Goal: Task Accomplishment & Management: Complete application form

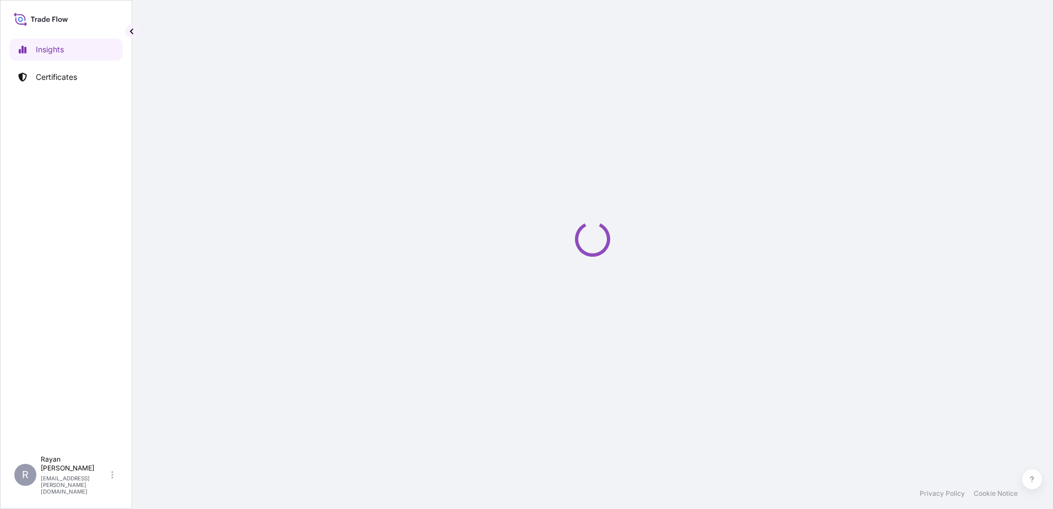
select select "2025"
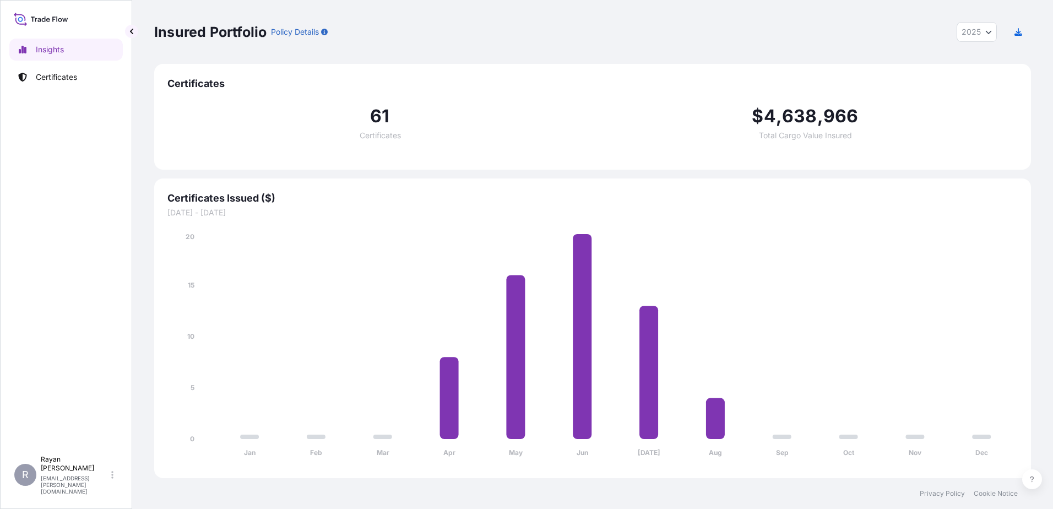
click at [148, 178] on div "Insured Portfolio Policy Details 2025 2025 2024 2023 2022 Certificates 61 Certi…" at bounding box center [592, 239] width 921 height 478
click at [49, 71] on link "Certificates" at bounding box center [65, 77] width 113 height 22
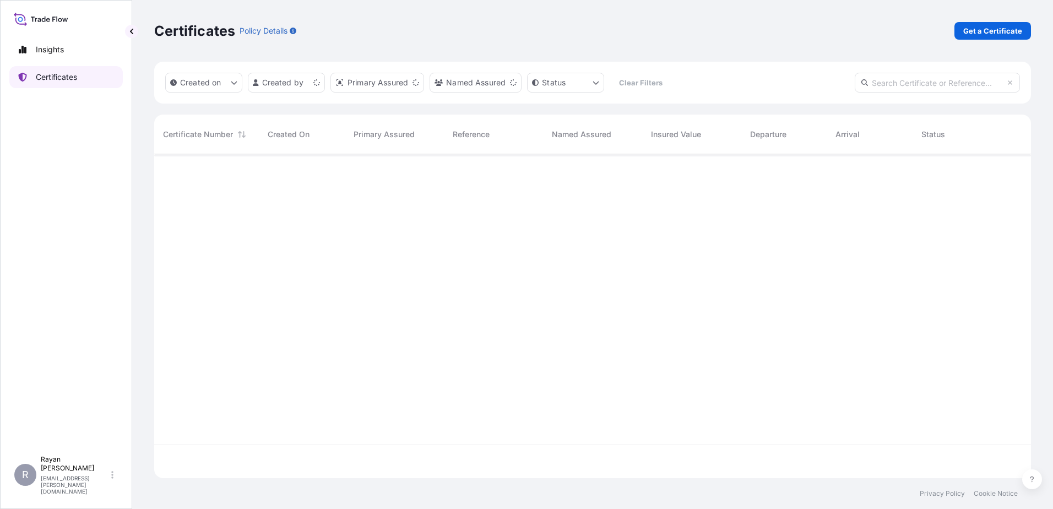
scroll to position [322, 869]
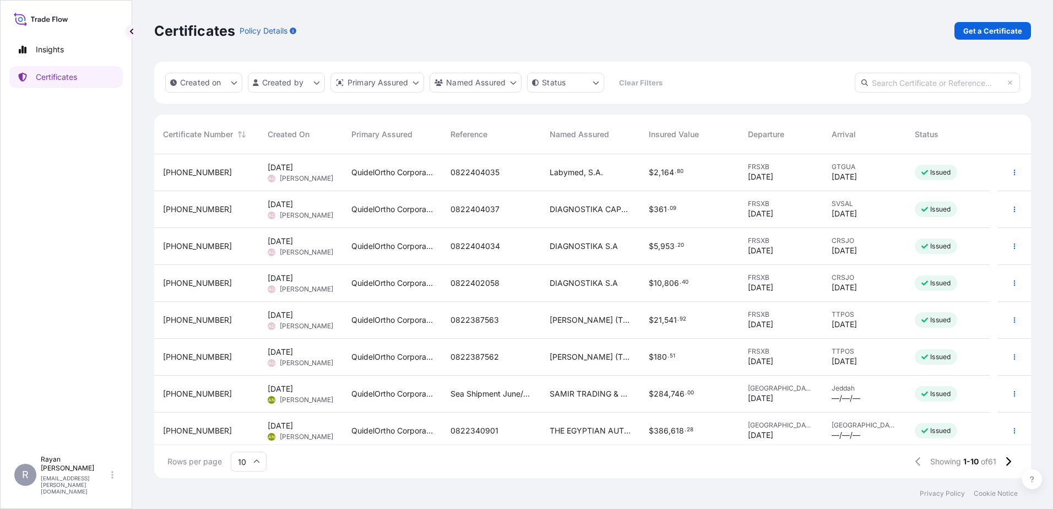
click at [678, 135] on span "Insured Value" at bounding box center [674, 134] width 50 height 11
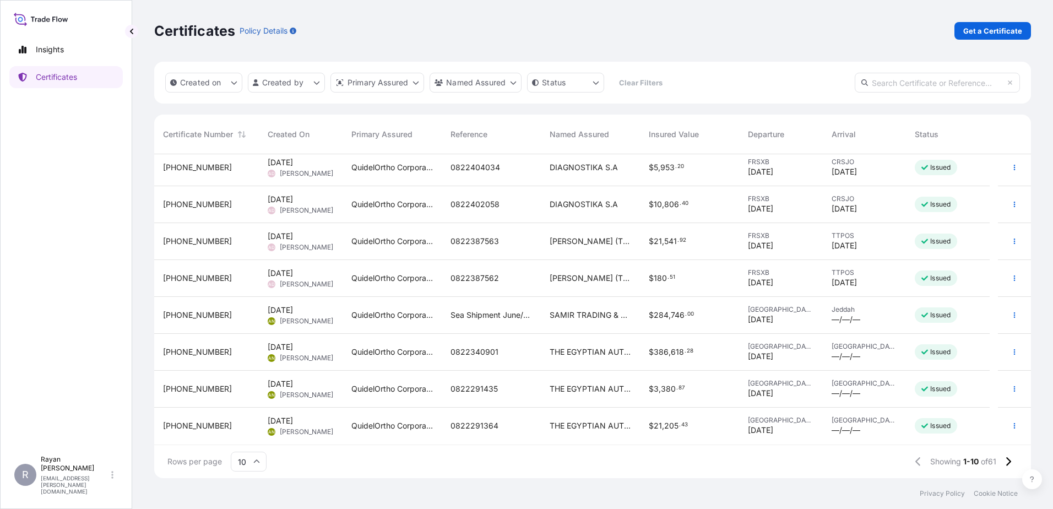
scroll to position [0, 0]
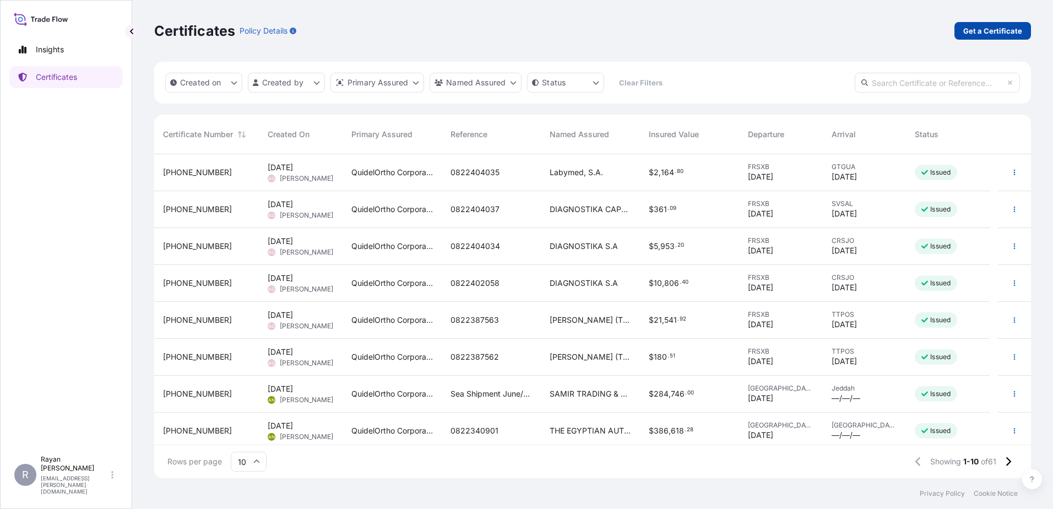
click at [972, 31] on p "Get a Certificate" at bounding box center [992, 30] width 59 height 11
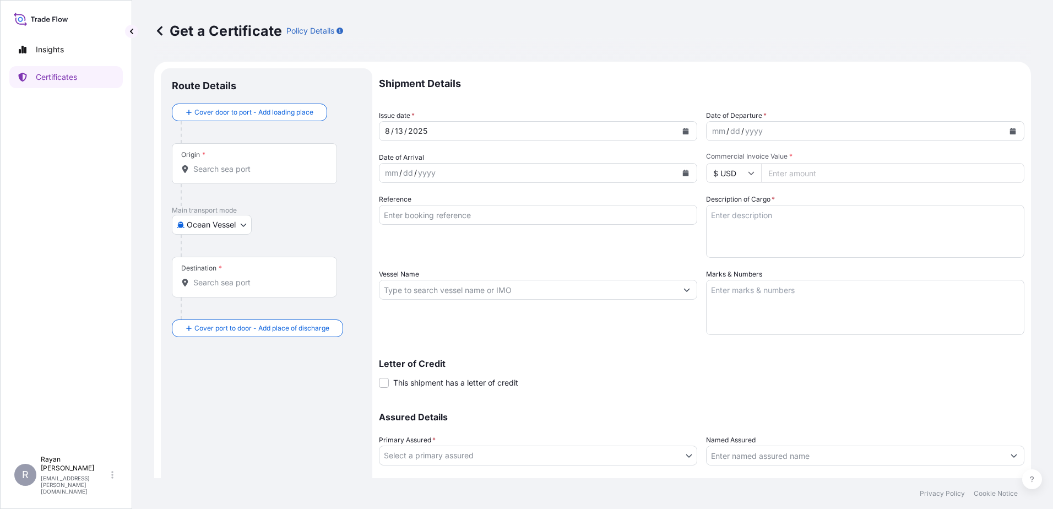
click at [232, 223] on body "Insights Certificates R [PERSON_NAME] [EMAIL_ADDRESS][PERSON_NAME][DOMAIN_NAME]…" at bounding box center [526, 254] width 1053 height 509
click at [218, 259] on div "Air" at bounding box center [212, 253] width 72 height 20
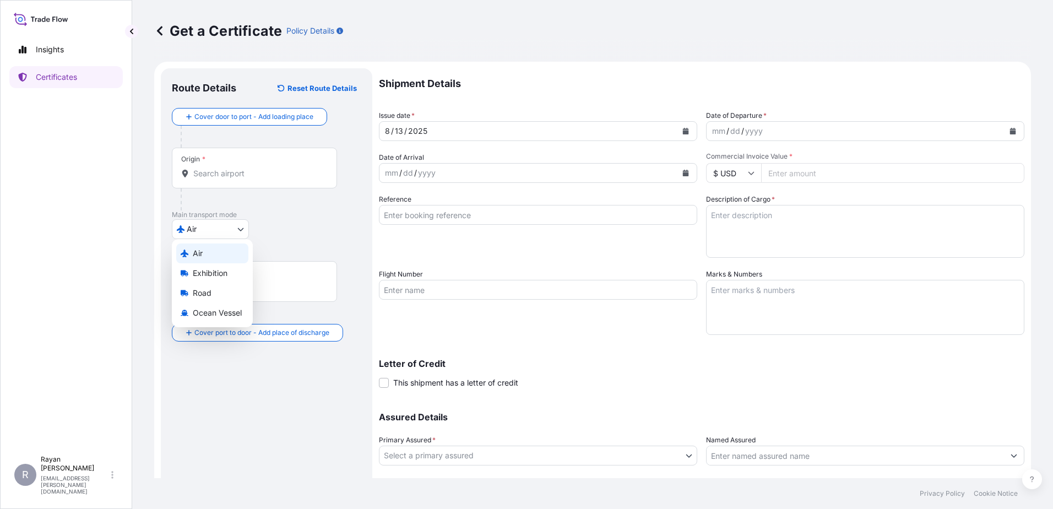
select select "Air"
click at [259, 174] on input "Origin *" at bounding box center [258, 173] width 130 height 11
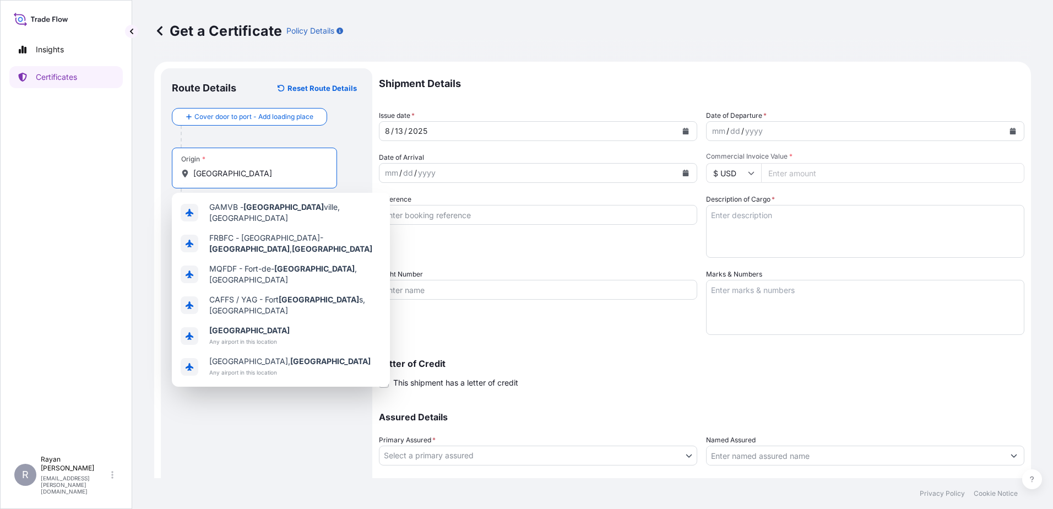
type input "[GEOGRAPHIC_DATA]"
click at [343, 131] on div at bounding box center [271, 137] width 181 height 22
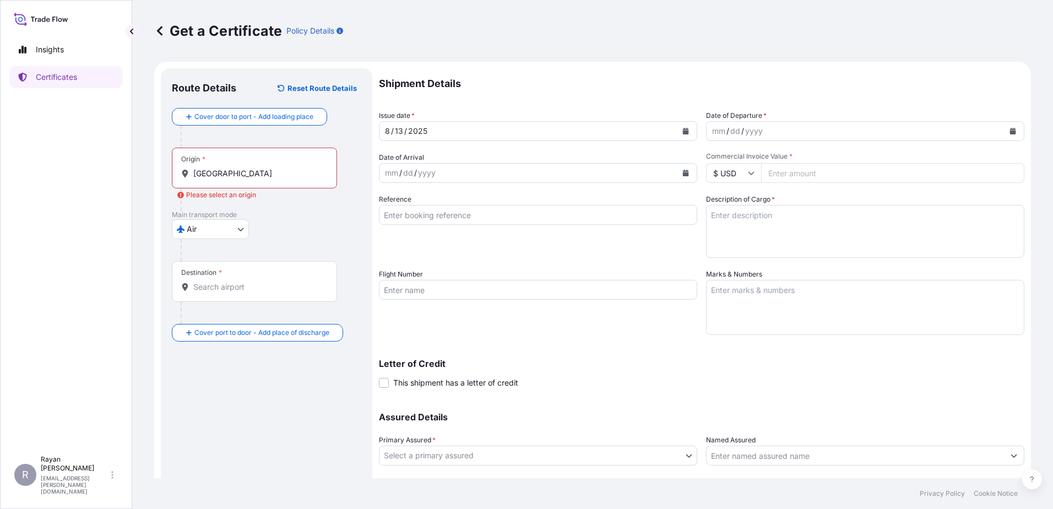
click at [280, 181] on div "Origin * [GEOGRAPHIC_DATA]" at bounding box center [254, 168] width 165 height 41
click at [280, 179] on input "[GEOGRAPHIC_DATA]" at bounding box center [258, 173] width 130 height 11
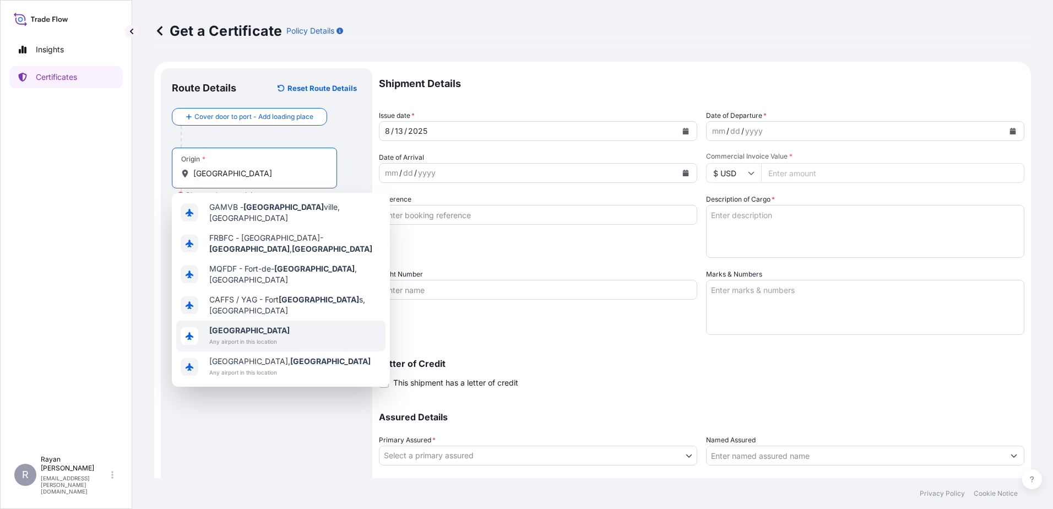
click at [257, 325] on span "[GEOGRAPHIC_DATA]" at bounding box center [249, 330] width 80 height 11
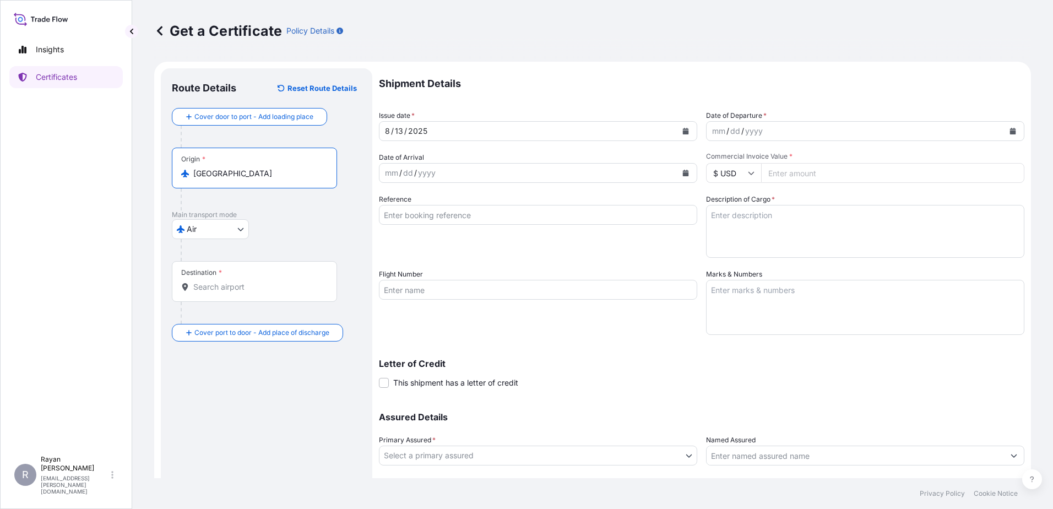
click at [250, 289] on div "Destination *" at bounding box center [254, 281] width 165 height 41
click at [250, 289] on input "Destination *" at bounding box center [258, 286] width 130 height 11
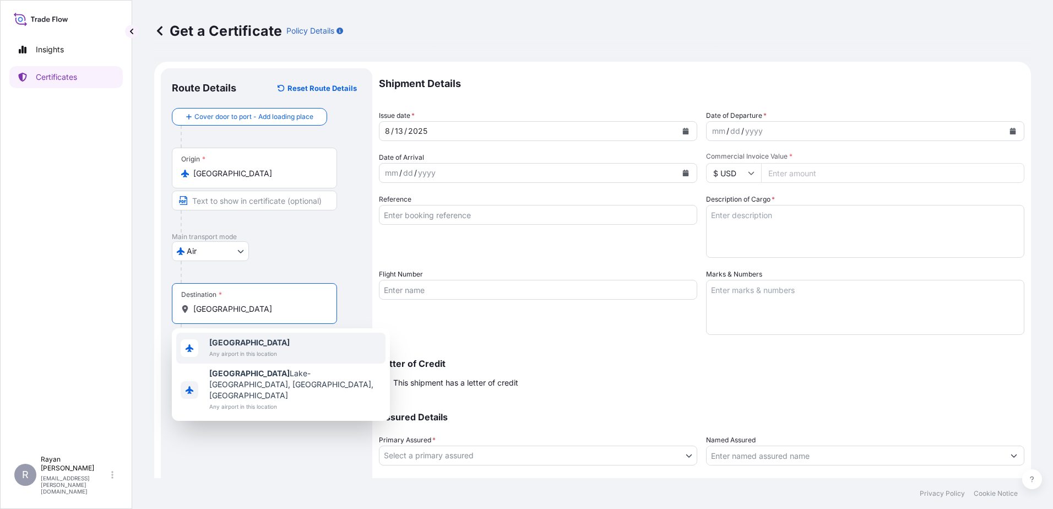
click at [269, 349] on span "Any airport in this location" at bounding box center [249, 353] width 80 height 11
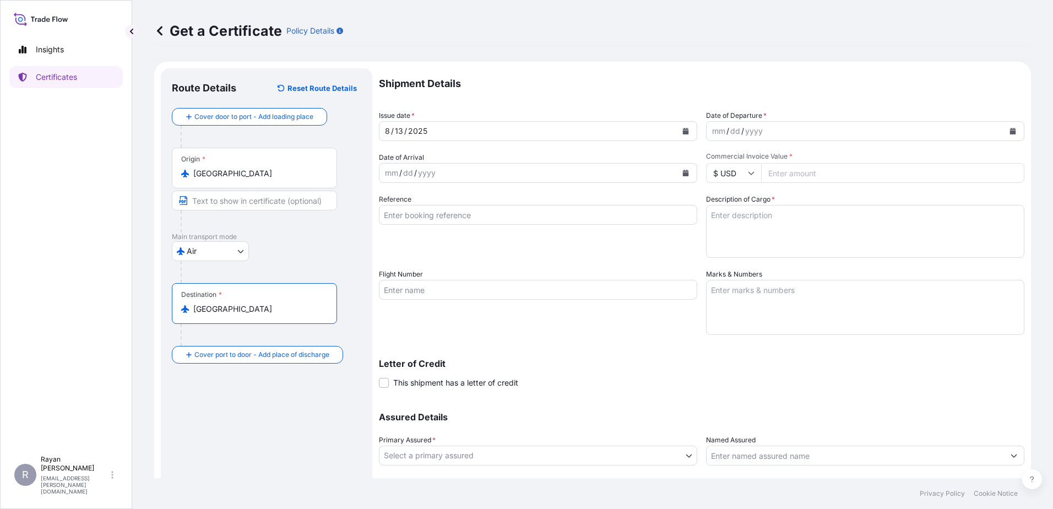
type input "[GEOGRAPHIC_DATA]"
click at [1010, 128] on icon "Calendar" at bounding box center [1013, 131] width 6 height 7
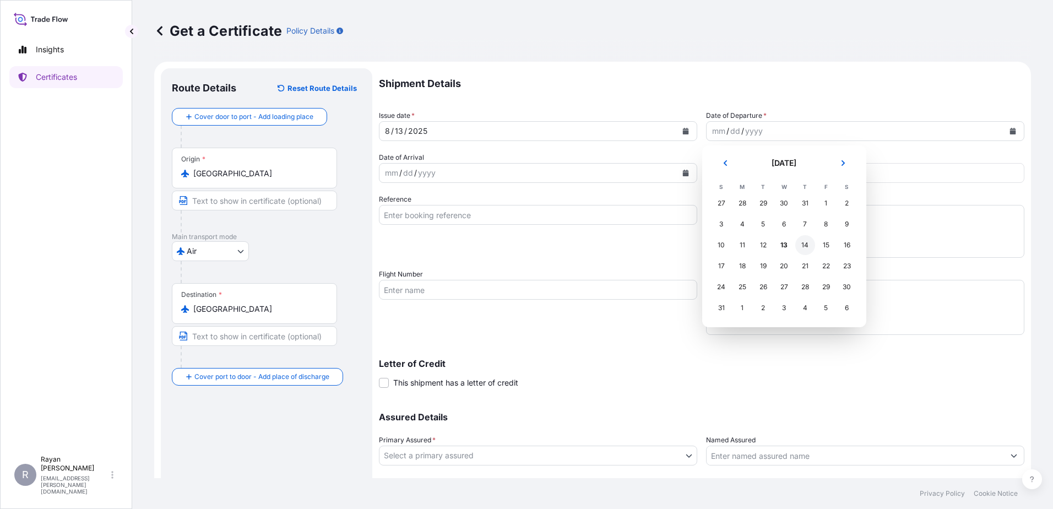
click at [805, 245] on div "14" at bounding box center [805, 245] width 20 height 20
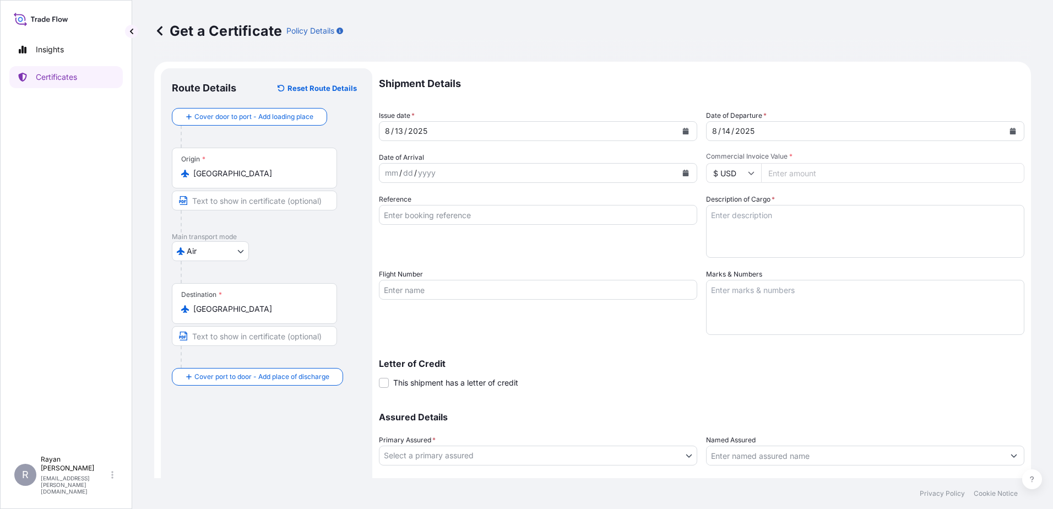
click at [772, 171] on input "Commercial Invoice Value *" at bounding box center [892, 173] width 263 height 20
type input "9192.2"
click at [770, 194] on label "Description of Cargo *" at bounding box center [740, 199] width 69 height 11
click at [770, 205] on textarea "Description of Cargo *" at bounding box center [865, 231] width 318 height 53
click at [467, 217] on input "Reference" at bounding box center [538, 215] width 318 height 20
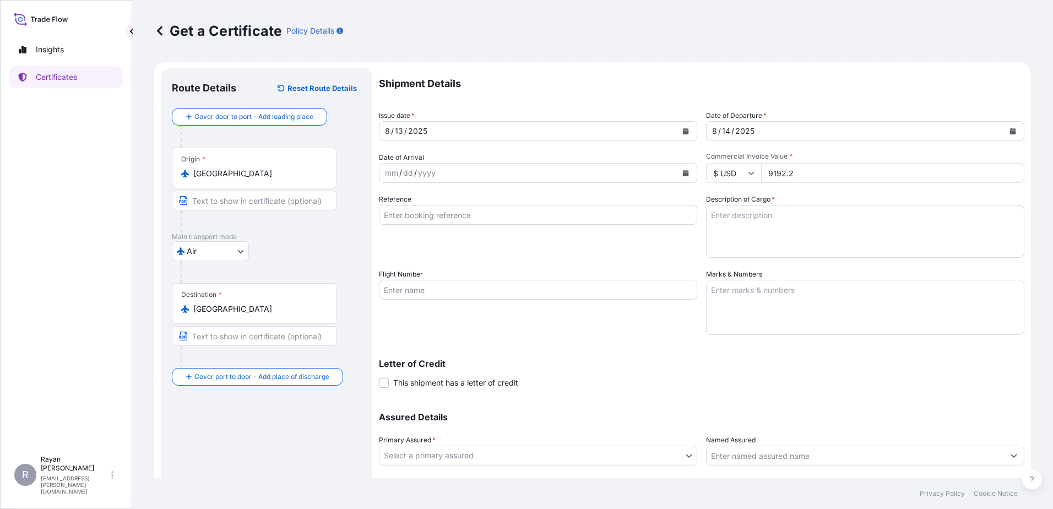
paste input "0822398880"
type input "0822398880"
click at [572, 246] on div "Reference 0822398880" at bounding box center [538, 226] width 318 height 64
click at [765, 224] on textarea "Description of Cargo *" at bounding box center [865, 231] width 318 height 53
paste textarea "Medical Supplies (diagnostics consumables & reagents)"
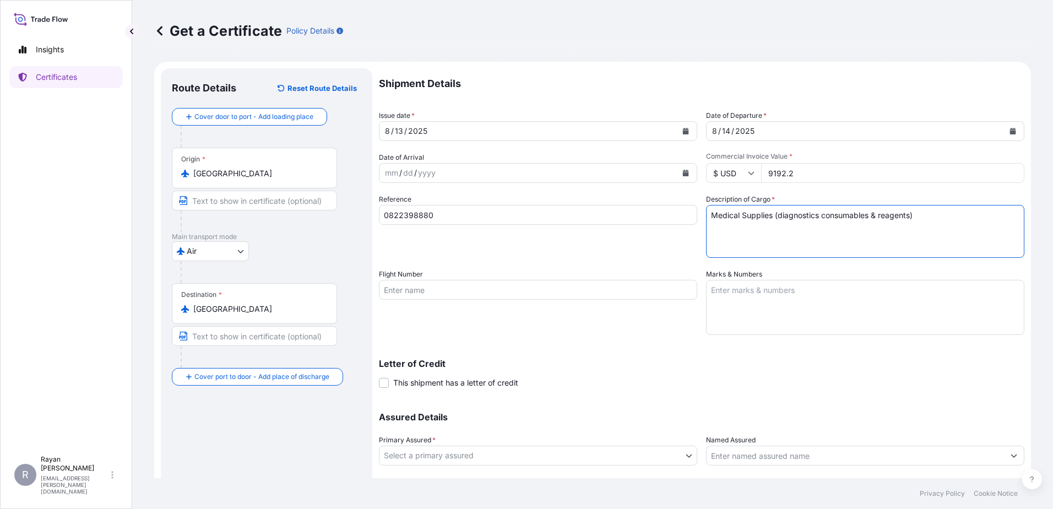
type textarea "Medical Supplies (diagnostics consumables & reagents)"
click at [627, 241] on div "Reference 0822398880" at bounding box center [538, 226] width 318 height 64
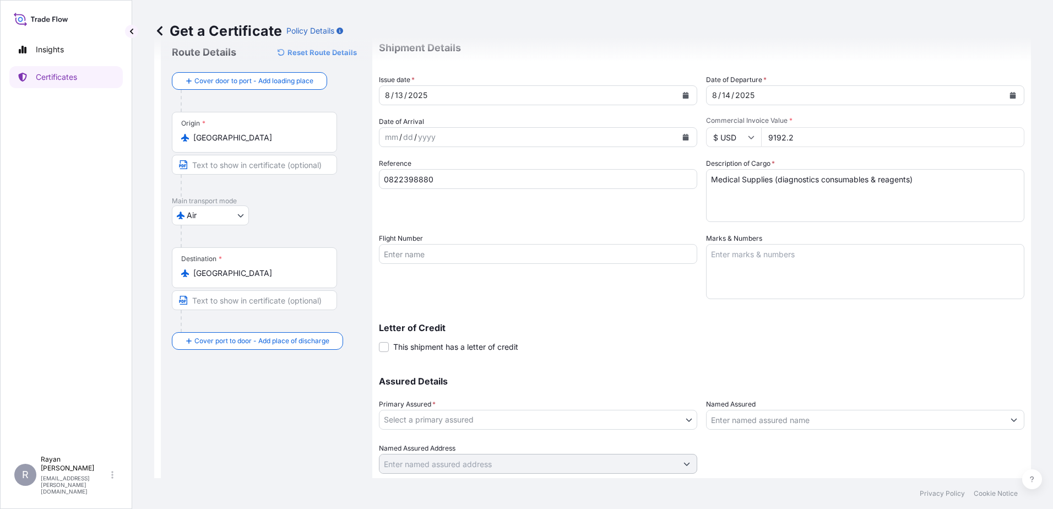
scroll to position [55, 0]
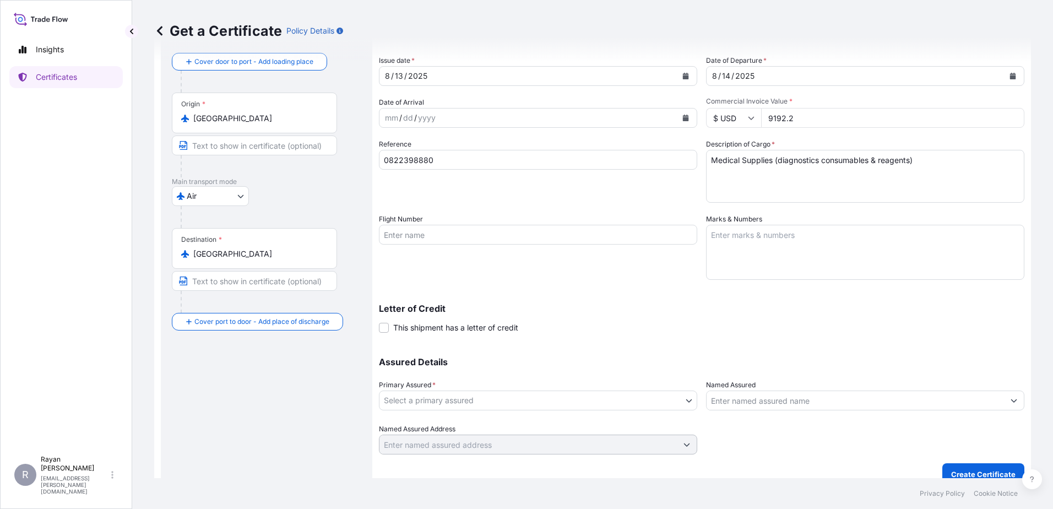
click at [395, 331] on span "This shipment has a letter of credit" at bounding box center [455, 327] width 125 height 11
click at [379, 322] on input "This shipment has a letter of credit" at bounding box center [379, 322] width 0 height 0
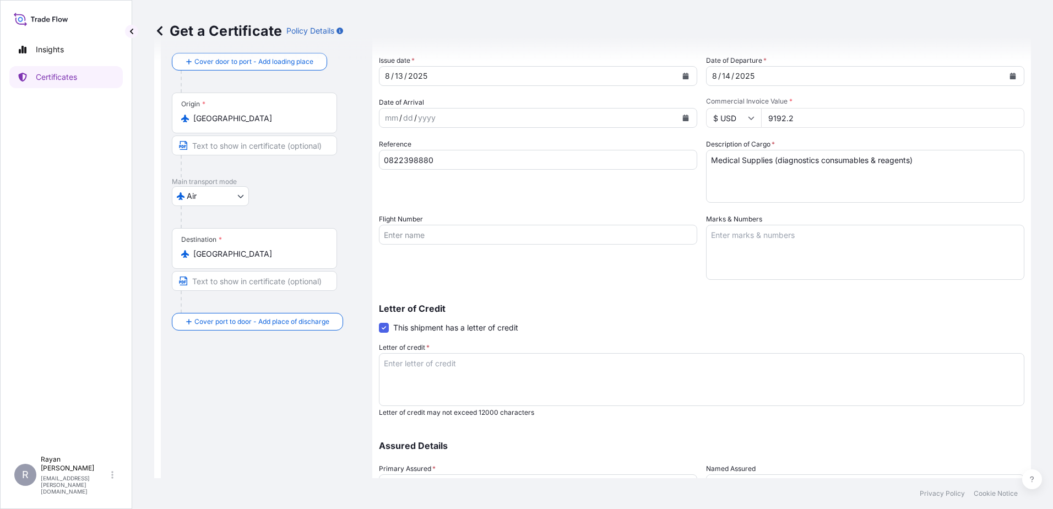
click at [484, 357] on textarea "Letter of credit *" at bounding box center [702, 379] width 646 height 53
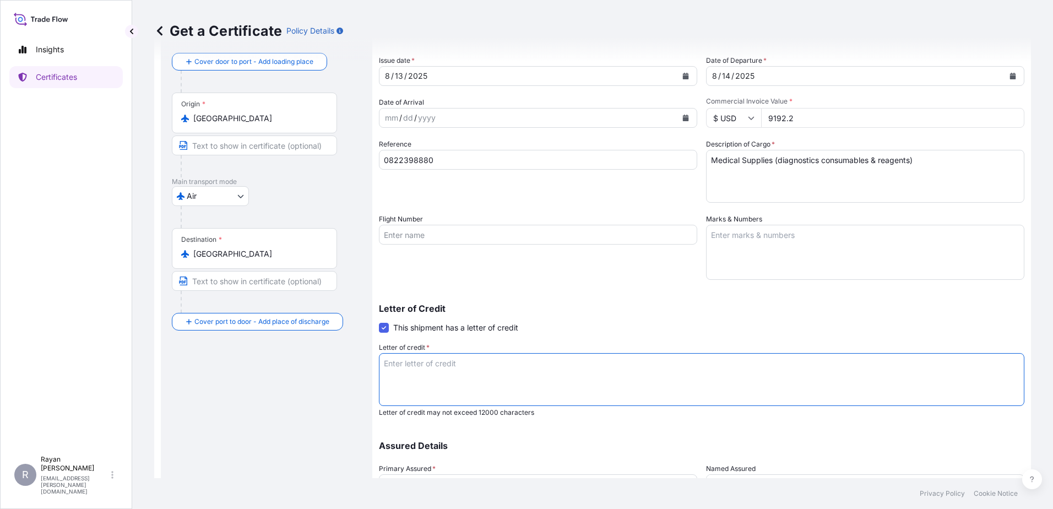
paste textarea "LOREMIPS DOLORSIT AMETCONSE ADIPISCI EL SEDDOEI Tempori Utlabore et dol magnaal…"
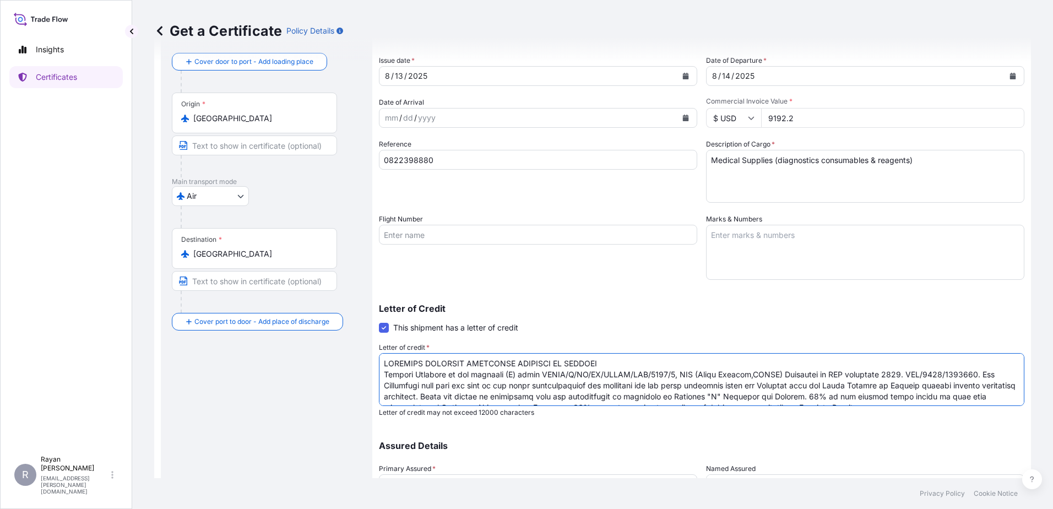
scroll to position [95, 0]
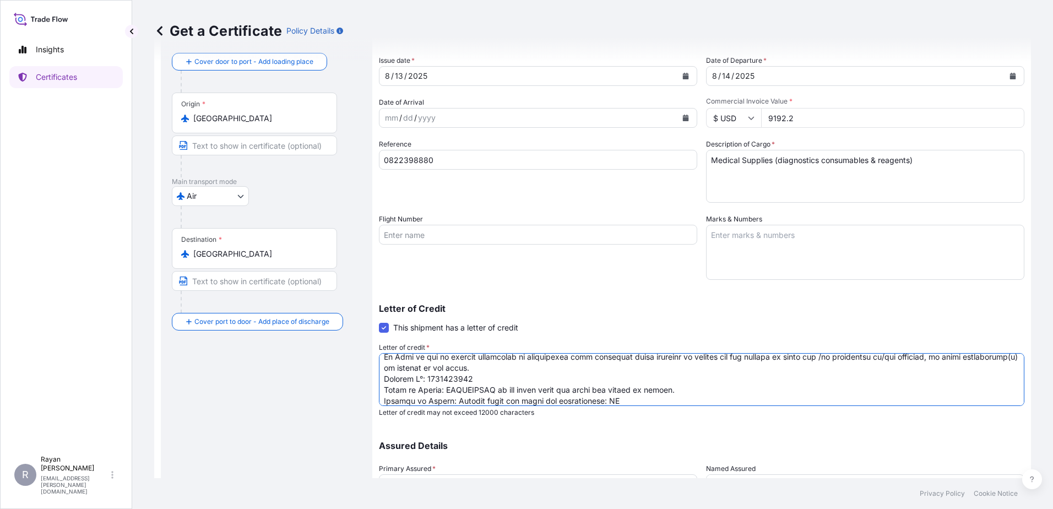
type textarea "LOREMIPS DOLORSIT AMETCONSE ADIPISCI EL SEDDOEI Tempori Utlabore et dol magnaal…"
click at [669, 334] on div "Letter of Credit This shipment has a letter of credit Letter of credit * Letter…" at bounding box center [702, 360] width 646 height 113
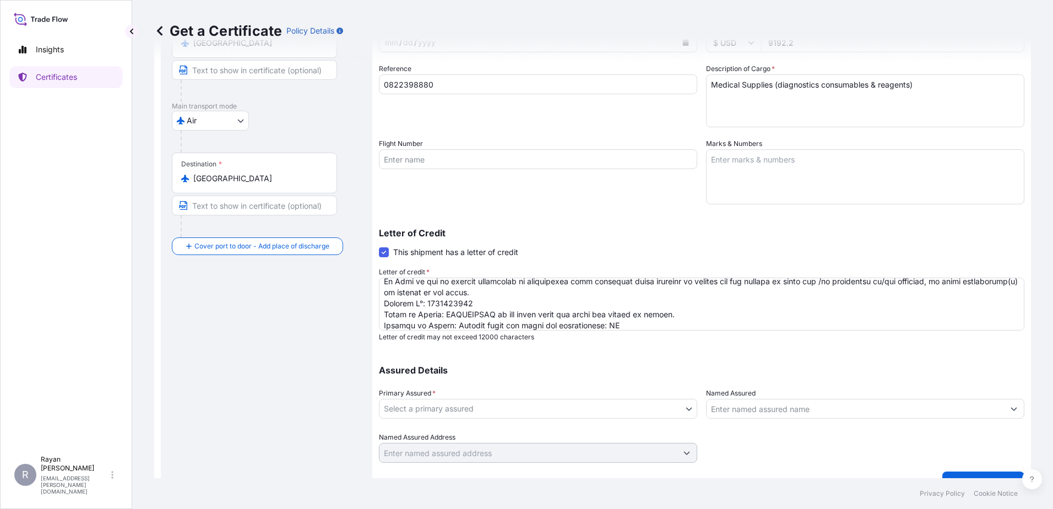
scroll to position [153, 0]
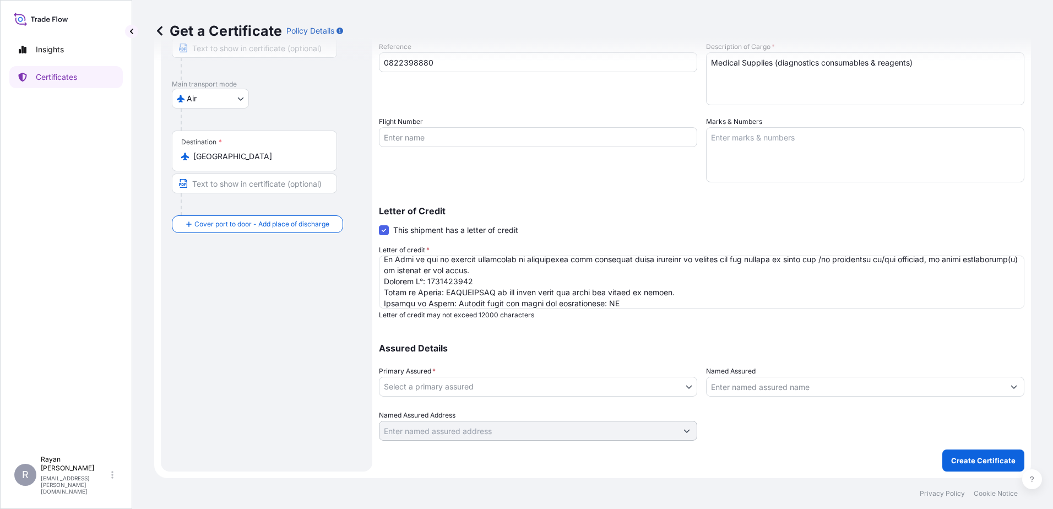
click at [602, 382] on body "Insights Certificates R [PERSON_NAME] [EMAIL_ADDRESS][PERSON_NAME][DOMAIN_NAME]…" at bounding box center [526, 254] width 1053 height 509
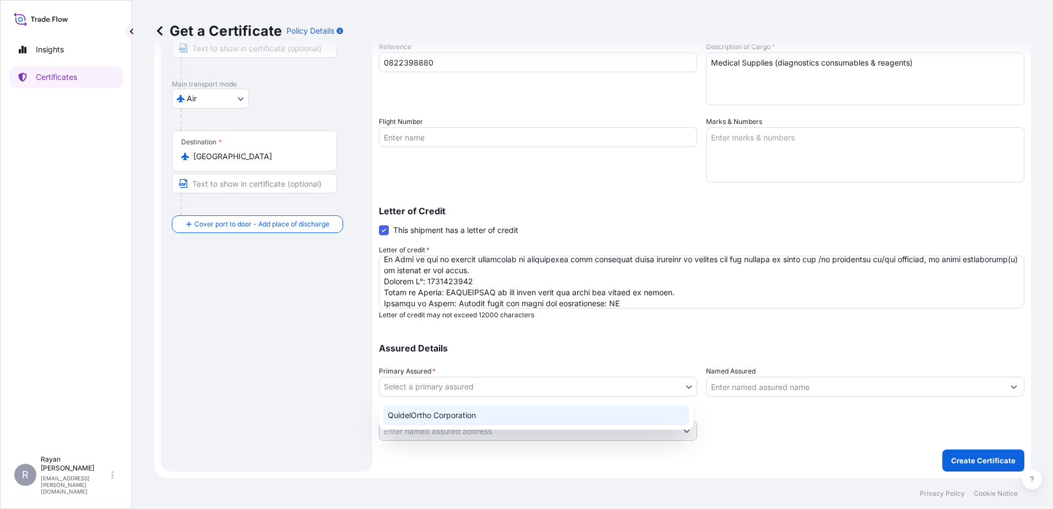
click at [545, 414] on div "QuidelOrtho Corporation" at bounding box center [536, 415] width 306 height 20
select select "31549"
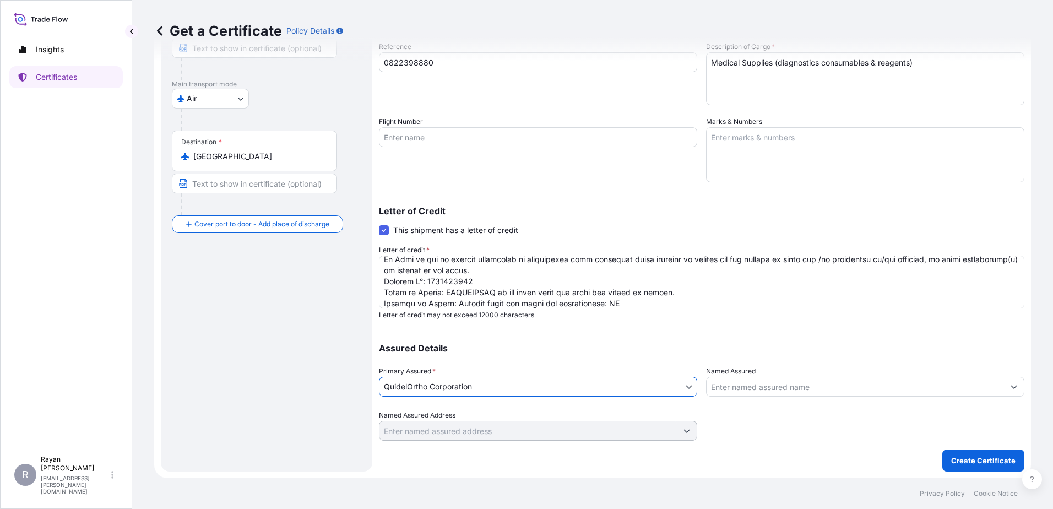
click at [753, 385] on input "Named Assured" at bounding box center [855, 387] width 297 height 20
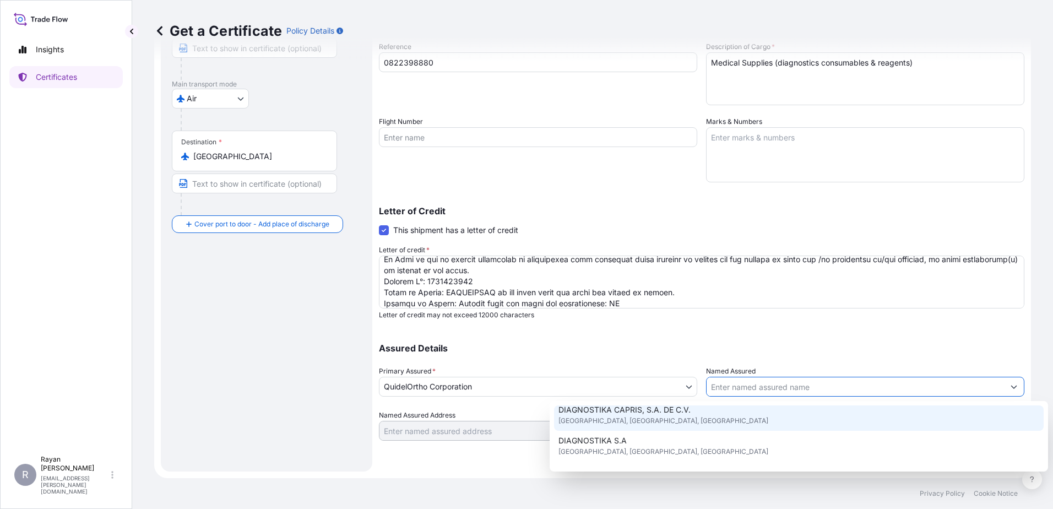
scroll to position [55, 0]
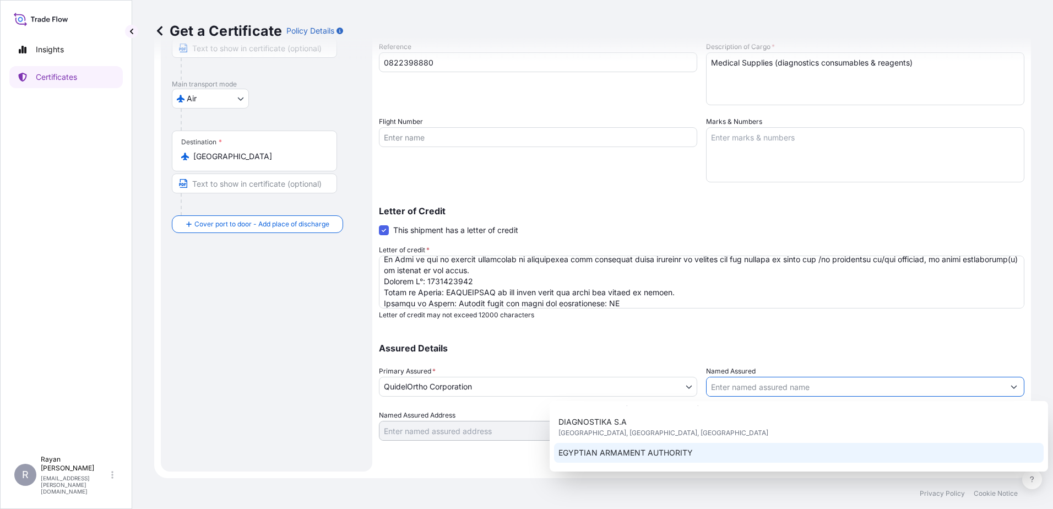
click at [745, 454] on div "EGYPTIAN ARMAMENT AUTHORITY" at bounding box center [799, 453] width 490 height 20
type input "EGYPTIAN ARMAMENT AUTHORITY"
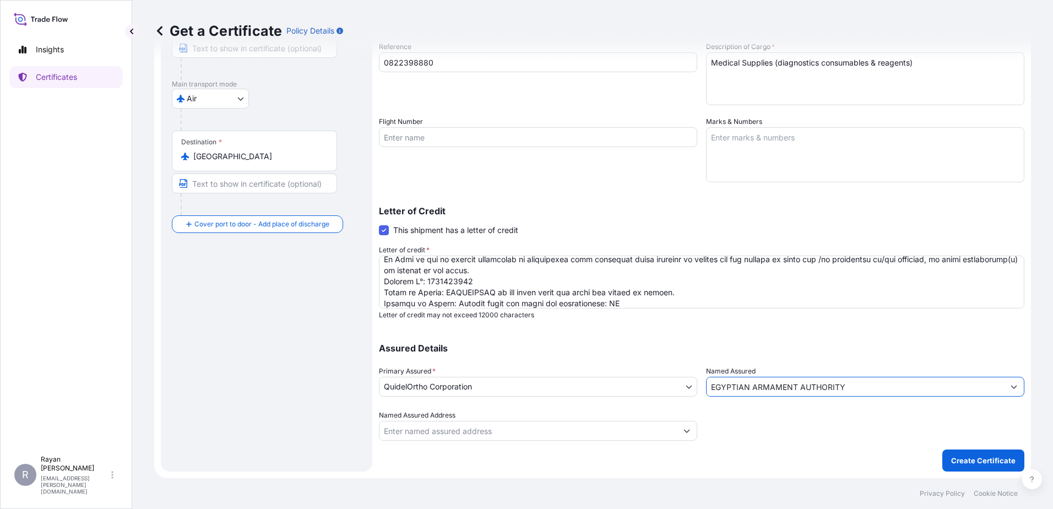
click at [774, 424] on div at bounding box center [865, 425] width 318 height 31
click at [748, 439] on div at bounding box center [865, 425] width 318 height 31
click at [954, 456] on p "Create Certificate" at bounding box center [983, 460] width 64 height 11
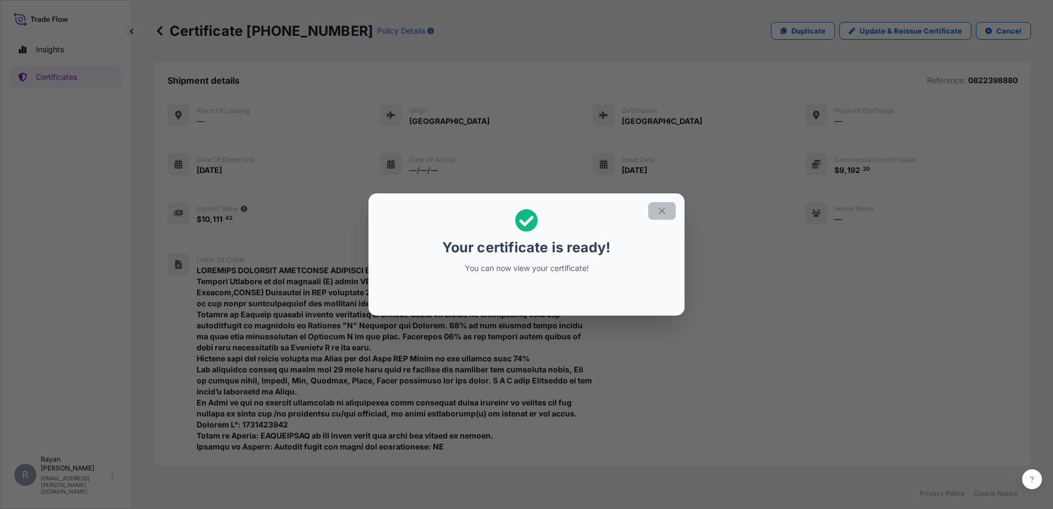
click at [670, 212] on button "button" at bounding box center [662, 211] width 28 height 18
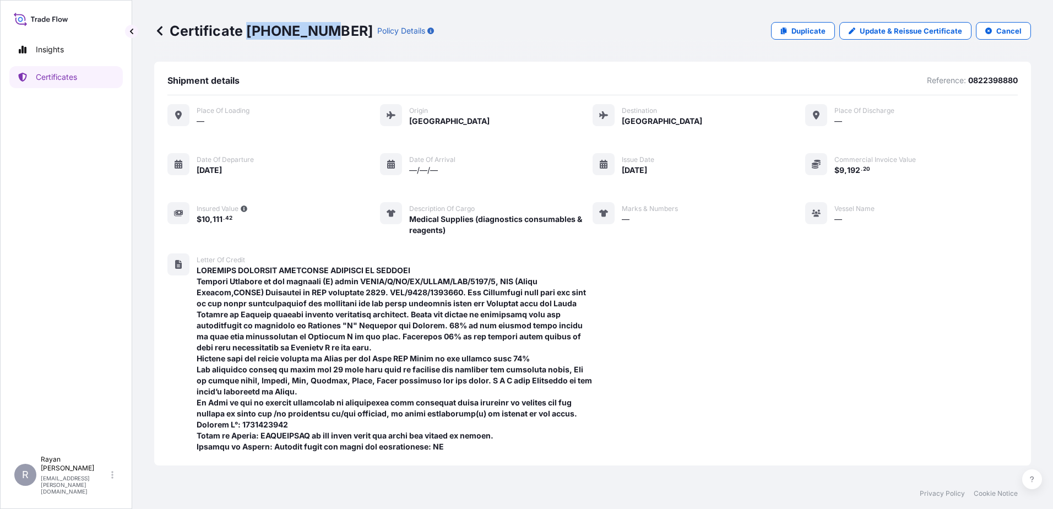
drag, startPoint x: 248, startPoint y: 31, endPoint x: 323, endPoint y: 31, distance: 74.9
click at [323, 31] on p "Certificate [PHONE_NUMBER]" at bounding box center [263, 31] width 219 height 18
copy p "[PHONE_NUMBER]"
click at [1013, 366] on div "Shipment details Reference: 0822398880 Place of Loading — Origin [GEOGRAPHIC_DA…" at bounding box center [592, 264] width 877 height 404
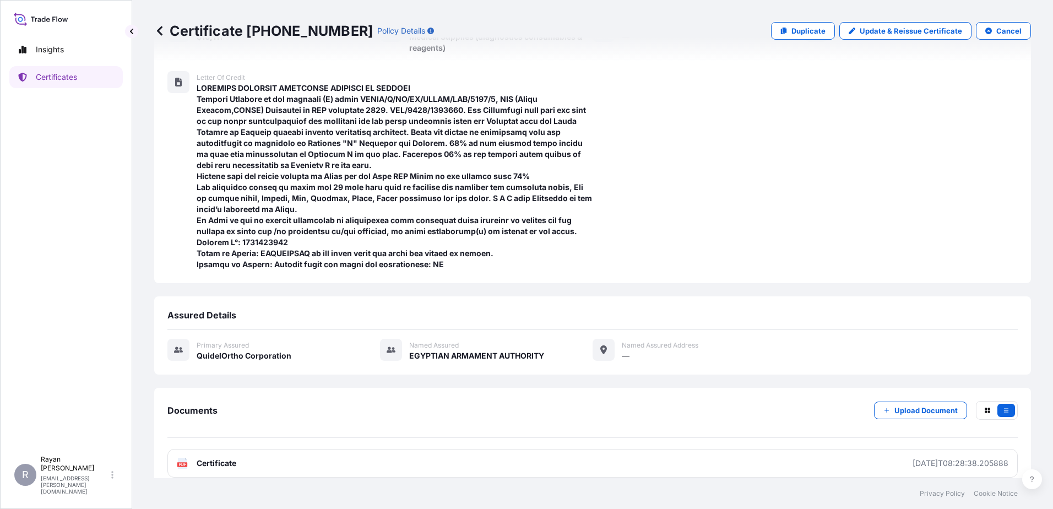
scroll to position [195, 0]
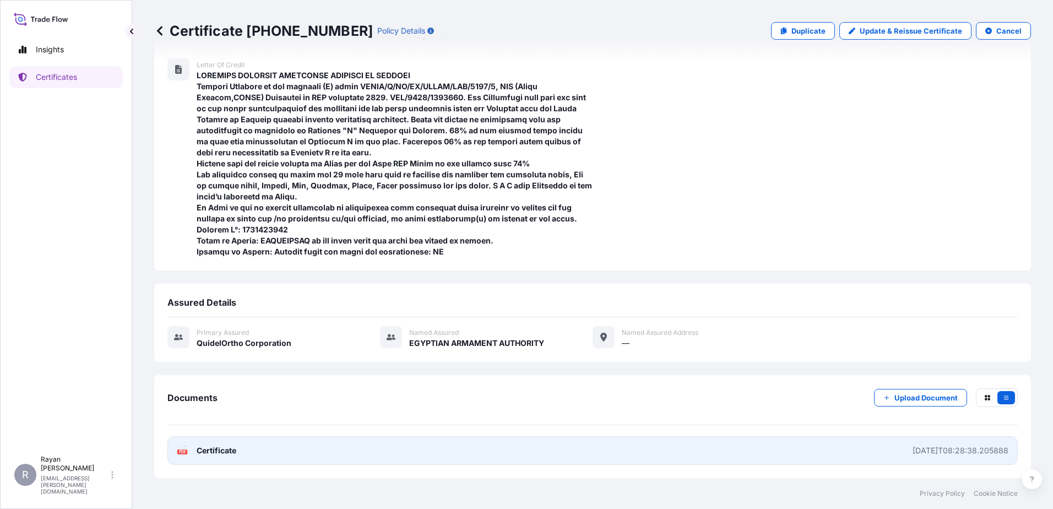
click at [216, 452] on span "Certificate" at bounding box center [217, 450] width 40 height 11
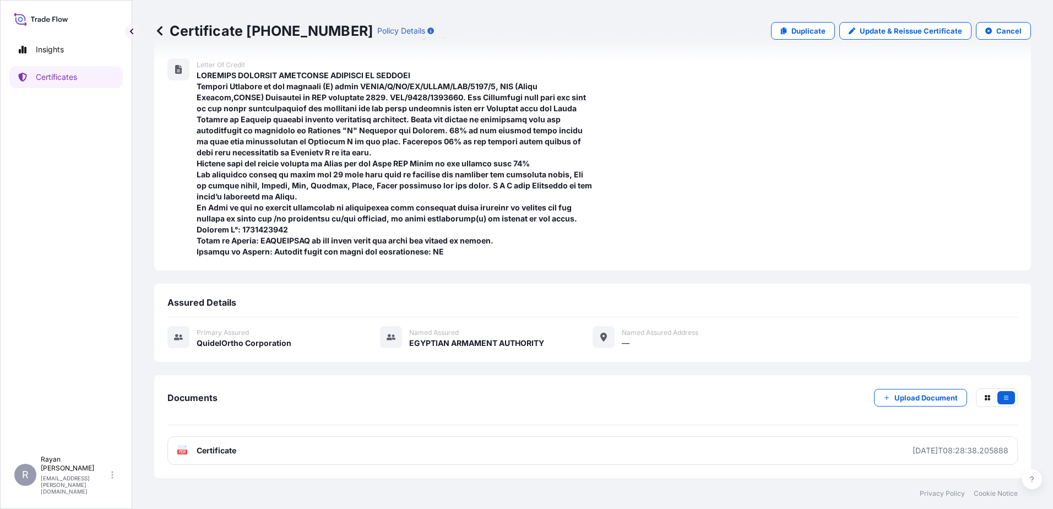
click at [160, 34] on icon at bounding box center [160, 30] width 6 height 9
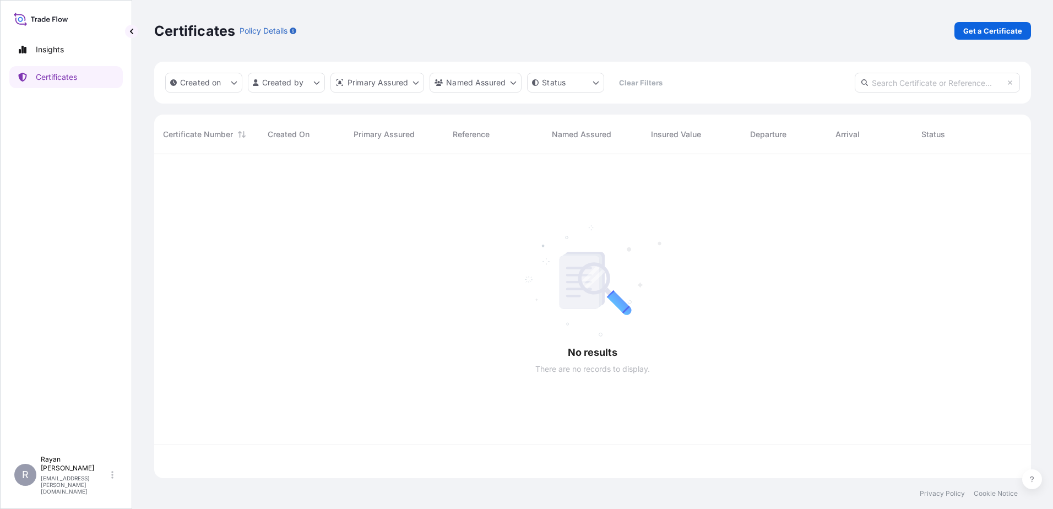
scroll to position [322, 869]
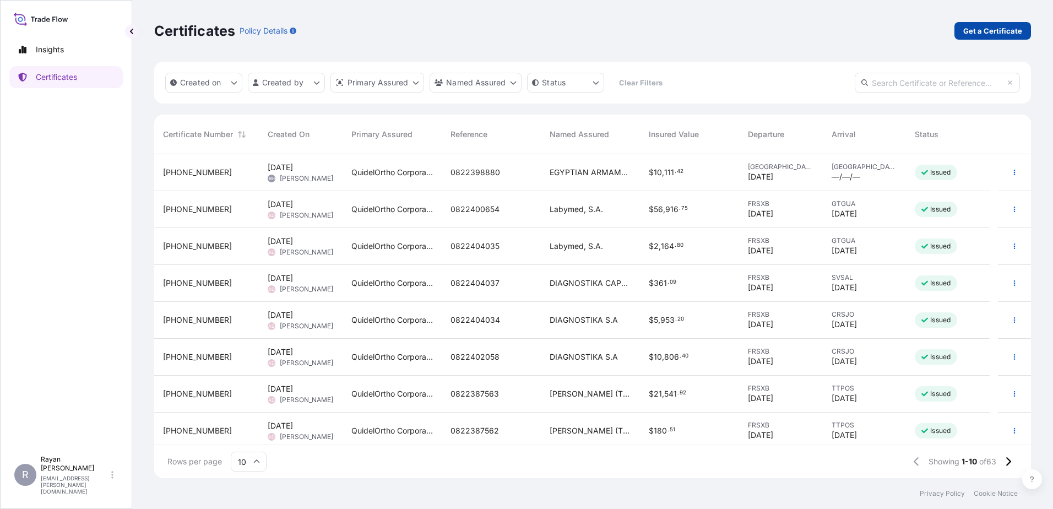
click at [1010, 29] on p "Get a Certificate" at bounding box center [992, 30] width 59 height 11
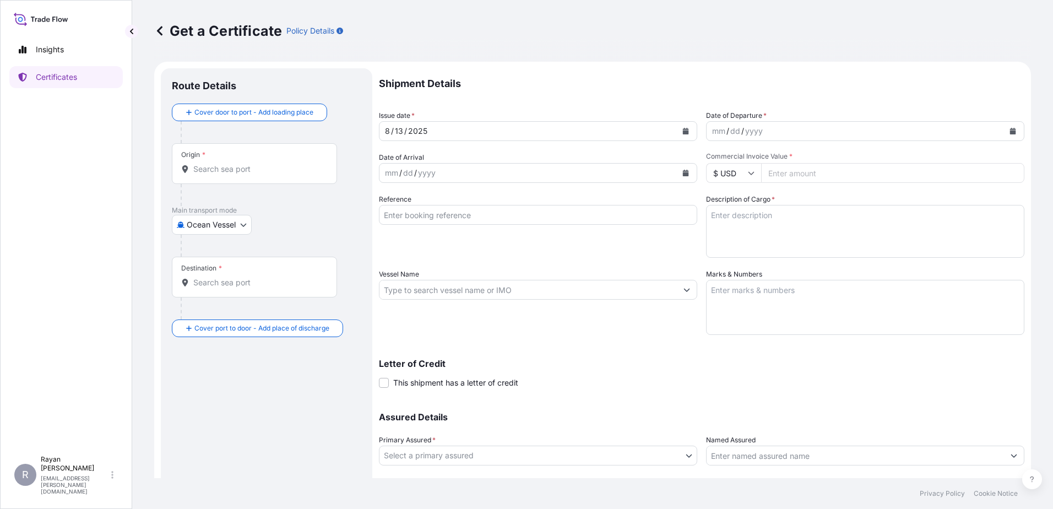
click at [217, 227] on body "Insights Certificates R [PERSON_NAME] [EMAIL_ADDRESS][PERSON_NAME][DOMAIN_NAME]…" at bounding box center [526, 254] width 1053 height 509
click at [212, 257] on div "Air" at bounding box center [212, 253] width 72 height 20
select select "Air"
click at [227, 176] on input "Origin *" at bounding box center [258, 173] width 130 height 11
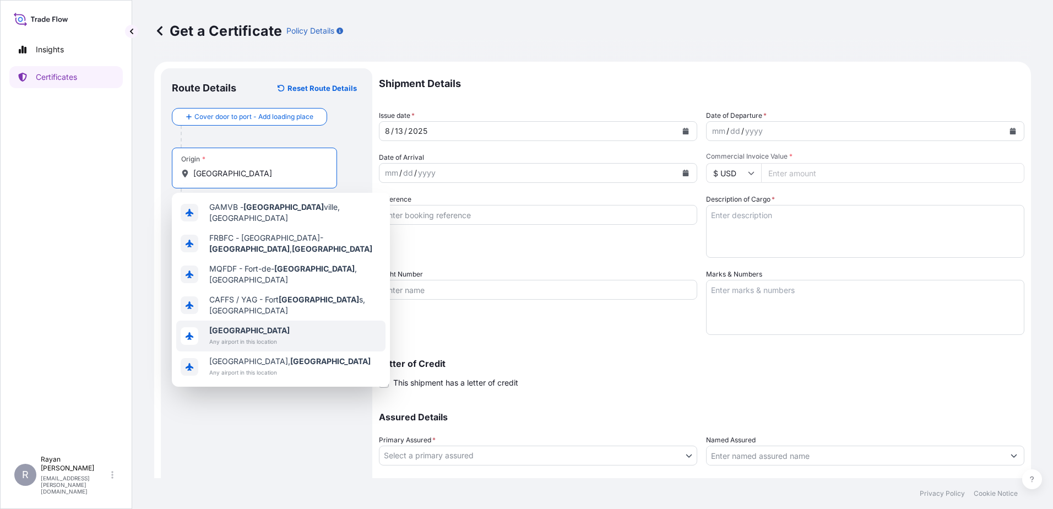
click at [224, 326] on b "[GEOGRAPHIC_DATA]" at bounding box center [249, 330] width 80 height 9
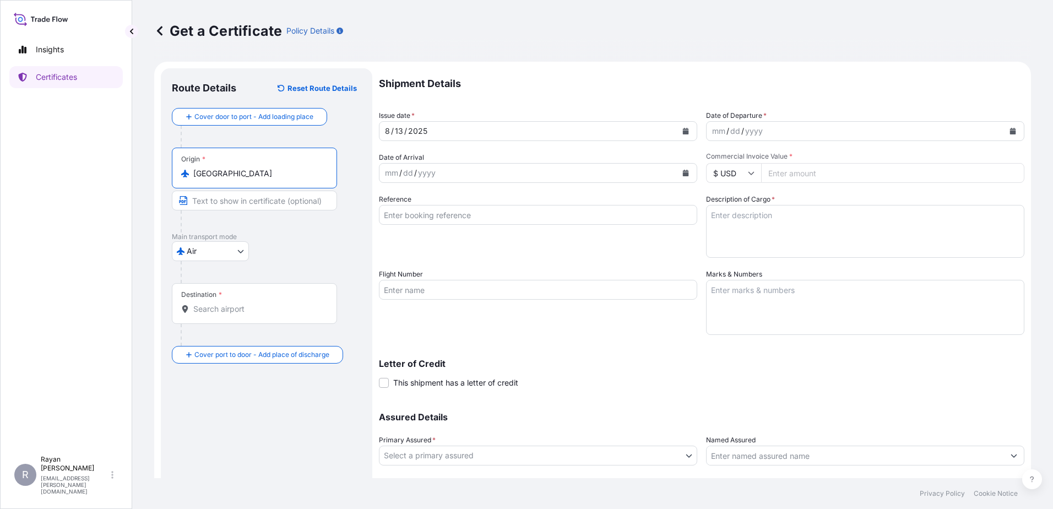
type input "[GEOGRAPHIC_DATA]"
click at [221, 301] on div "Destination *" at bounding box center [254, 303] width 165 height 41
click at [221, 304] on input "Destination *" at bounding box center [258, 309] width 130 height 11
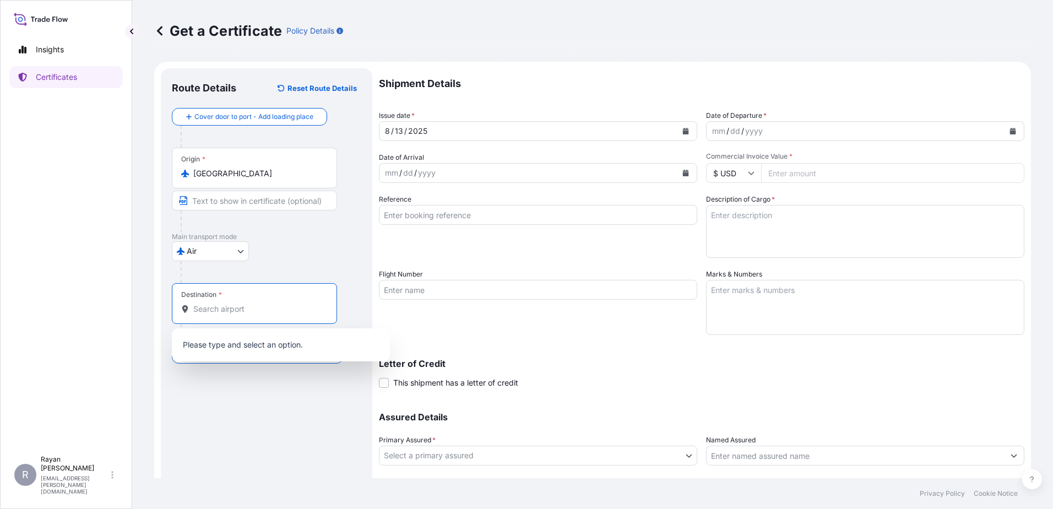
click at [224, 311] on input "Destination *" at bounding box center [258, 309] width 130 height 11
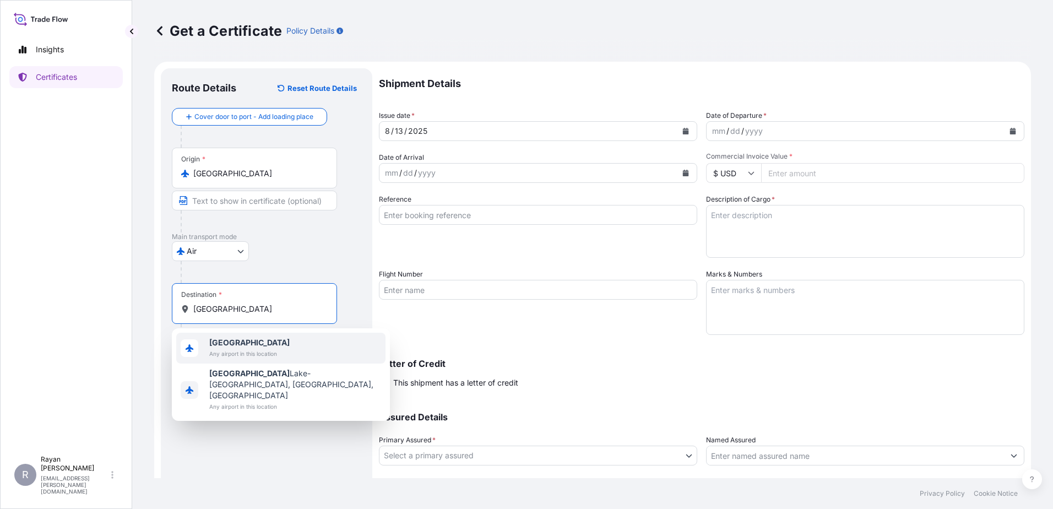
click at [246, 348] on span "[GEOGRAPHIC_DATA]" at bounding box center [249, 342] width 80 height 11
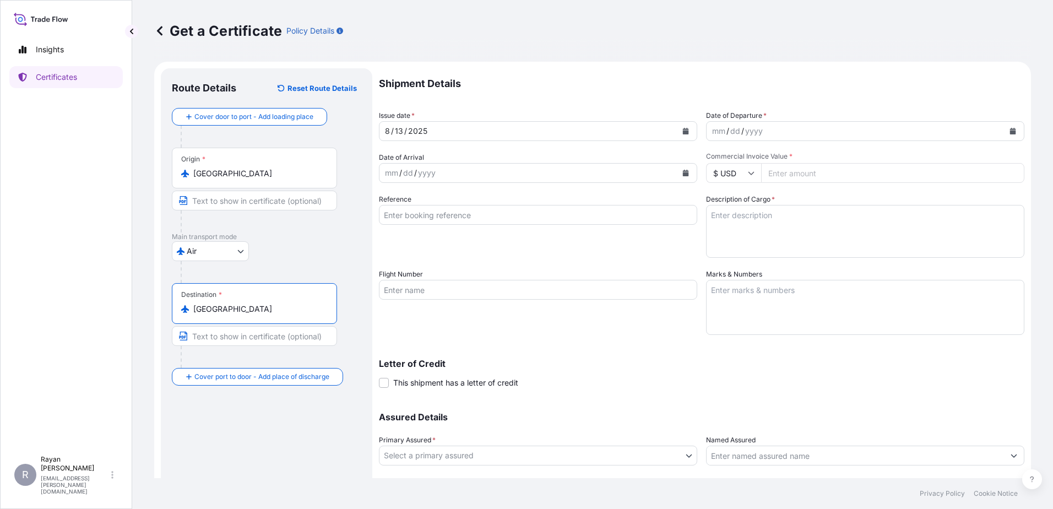
type input "[GEOGRAPHIC_DATA]"
click at [1010, 131] on icon "Calendar" at bounding box center [1013, 131] width 6 height 7
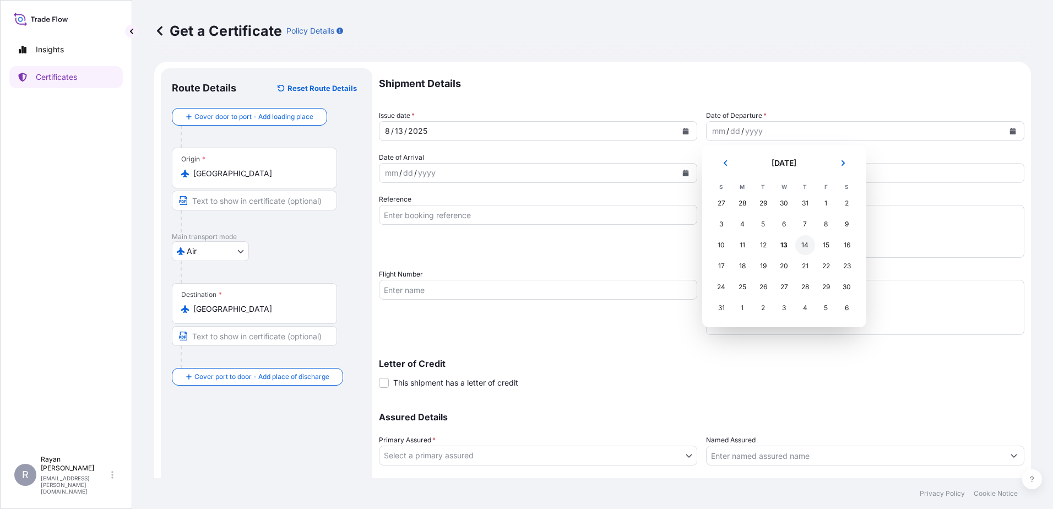
click at [802, 243] on div "14" at bounding box center [805, 245] width 20 height 20
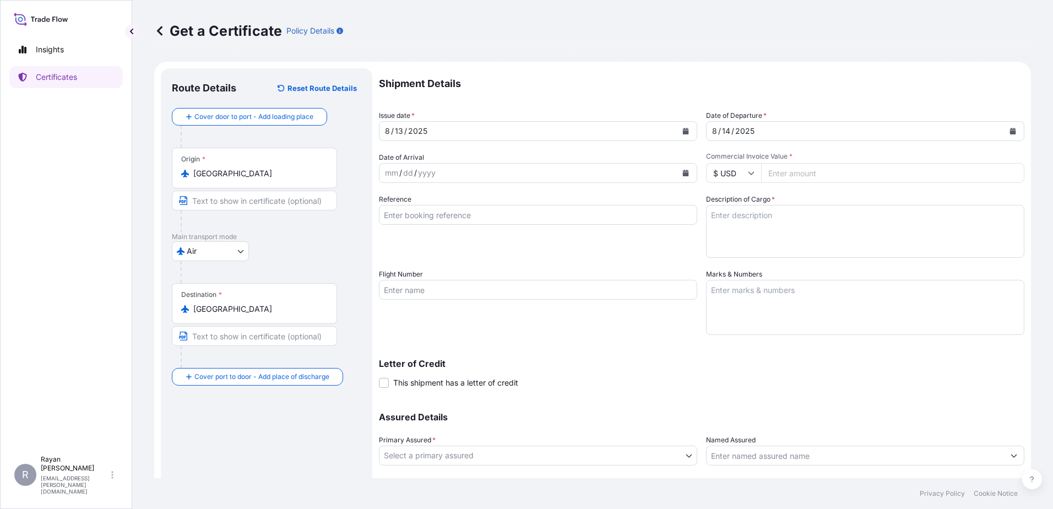
click at [788, 175] on input "Commercial Invoice Value *" at bounding box center [892, 173] width 263 height 20
type input "3439.3"
click at [673, 243] on div "Reference" at bounding box center [538, 226] width 318 height 64
click at [548, 216] on input "Reference" at bounding box center [538, 215] width 318 height 20
paste input "0822400611"
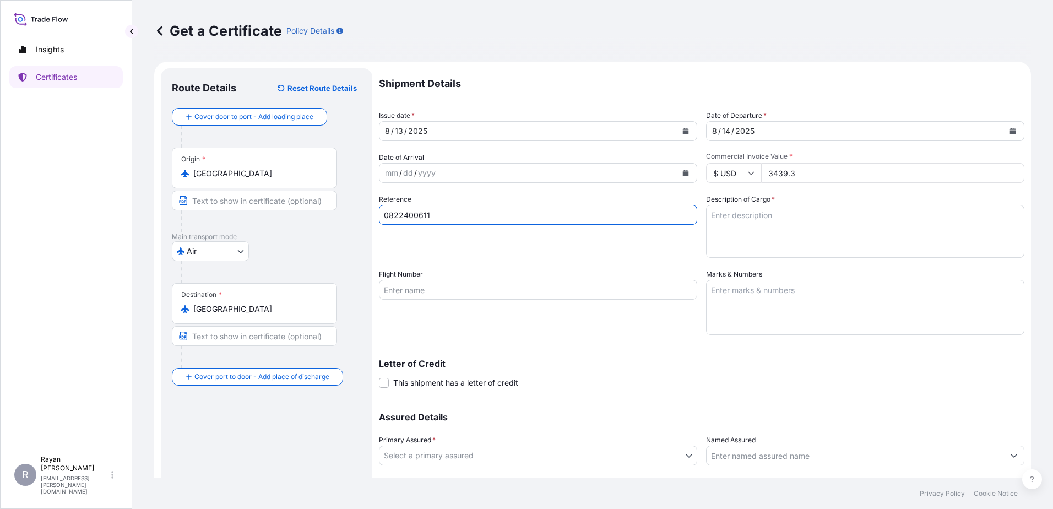
type input "0822400611"
click at [614, 246] on div "Reference 0822400611" at bounding box center [538, 226] width 318 height 64
click at [749, 243] on textarea "Description of Cargo *" at bounding box center [865, 231] width 318 height 53
paste textarea "Medical Supplies (diagnostics consumables & reagents)"
type textarea "Medical Supplies (diagnostics consumables & reagents)"
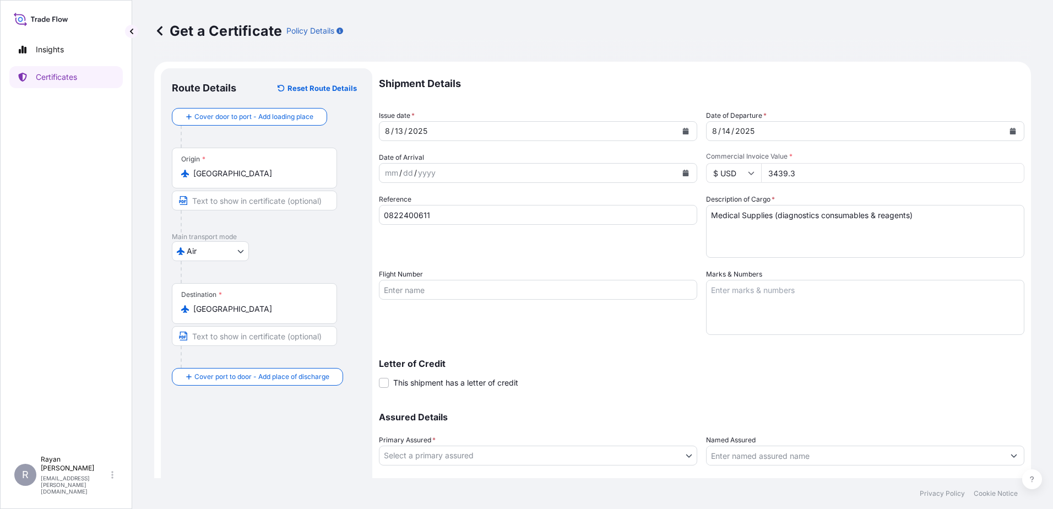
click at [647, 252] on div "Reference 0822400611" at bounding box center [538, 226] width 318 height 64
click at [405, 376] on div "Letter of Credit This shipment has a letter of credit Letter of credit * Letter…" at bounding box center [702, 373] width 646 height 29
click at [409, 383] on span "This shipment has a letter of credit" at bounding box center [455, 382] width 125 height 11
click at [379, 377] on input "This shipment has a letter of credit" at bounding box center [379, 377] width 0 height 0
click at [543, 420] on textarea "Letter of credit *" at bounding box center [702, 434] width 646 height 53
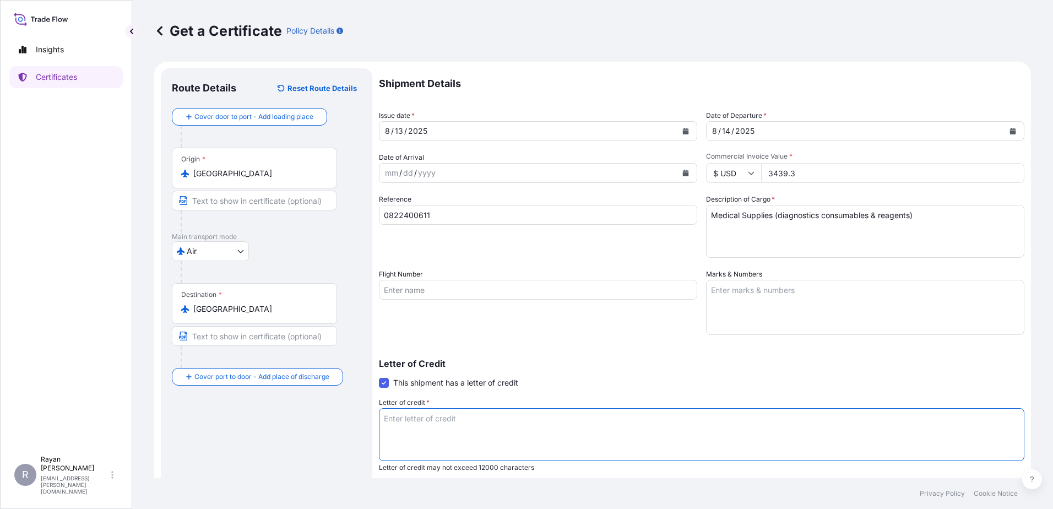
paste textarea "LOREMIPS DOLORSIT AMETCONSE ADIPISCI EL SEDDOEI Tempori Utlabore et dol magnaal…"
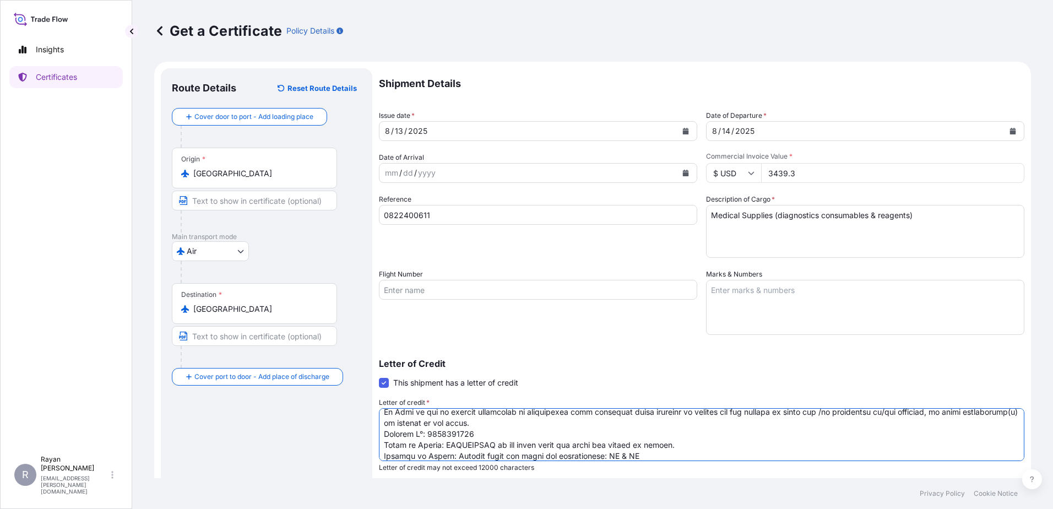
scroll to position [55, 0]
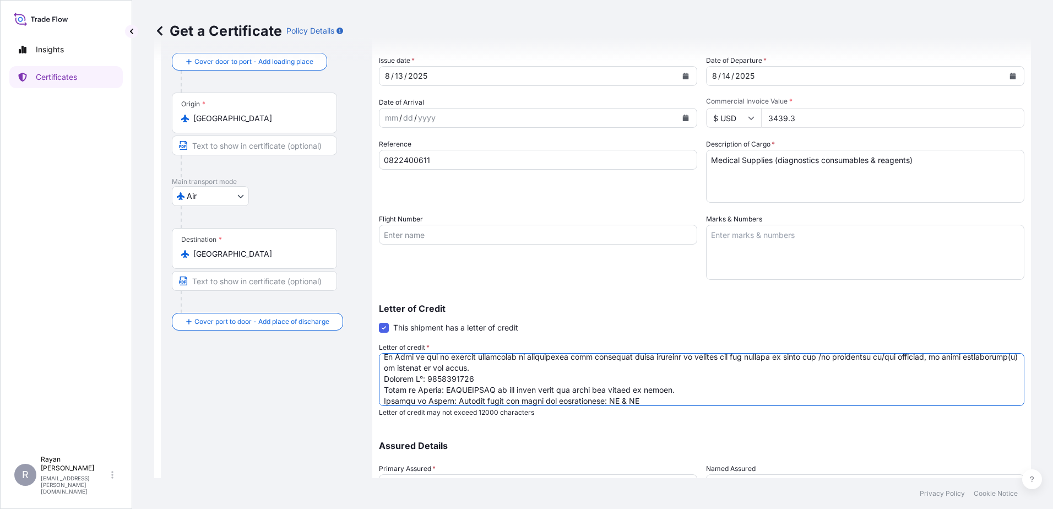
type textarea "LOREMIPS DOLORSIT AMETCONSE ADIPISCI EL SEDDOEI Tempori Utlabore et dol magnaal…"
click at [665, 320] on div "Letter of Credit This shipment has a letter of credit Letter of credit * Letter…" at bounding box center [702, 360] width 646 height 113
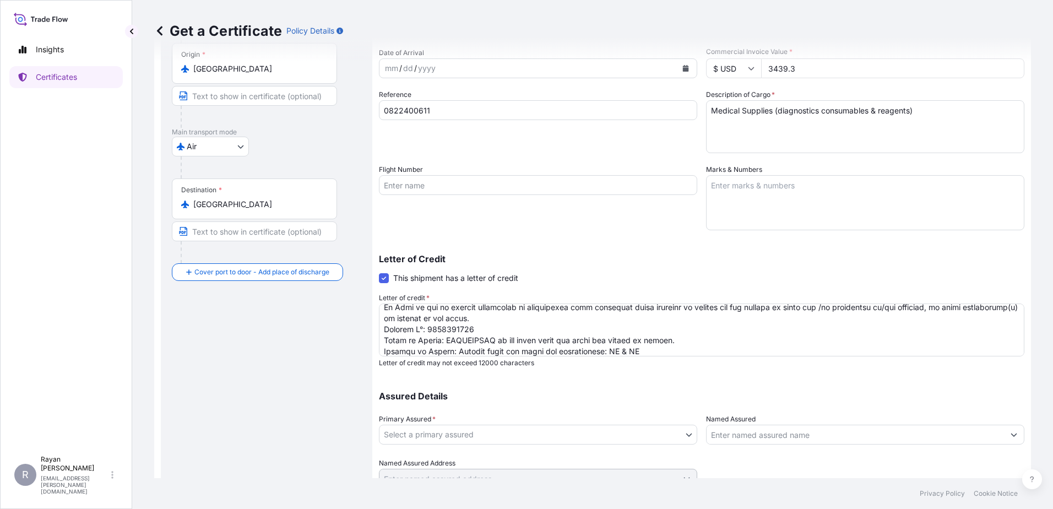
scroll to position [153, 0]
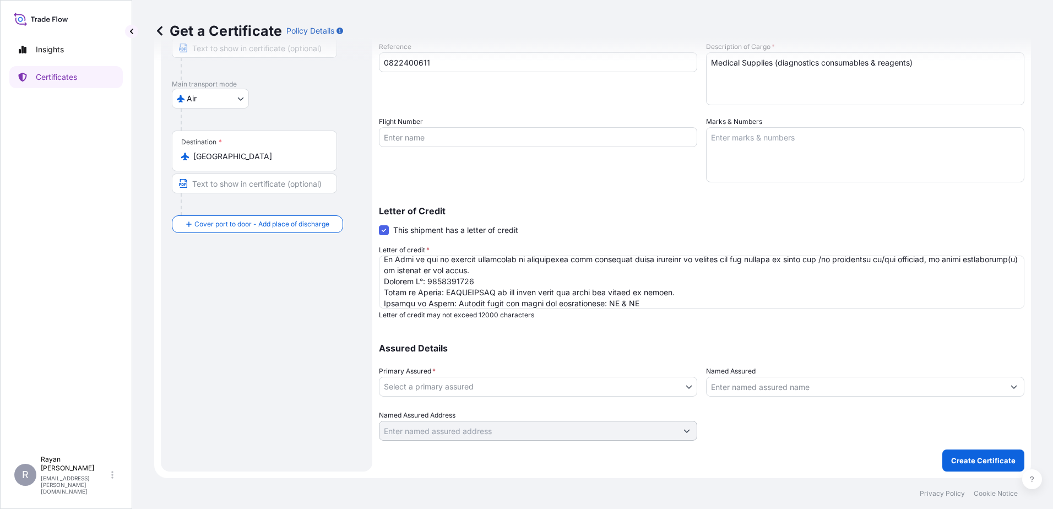
click at [538, 393] on body "Insights Certificates R [PERSON_NAME] [EMAIL_ADDRESS][PERSON_NAME][DOMAIN_NAME]…" at bounding box center [526, 254] width 1053 height 509
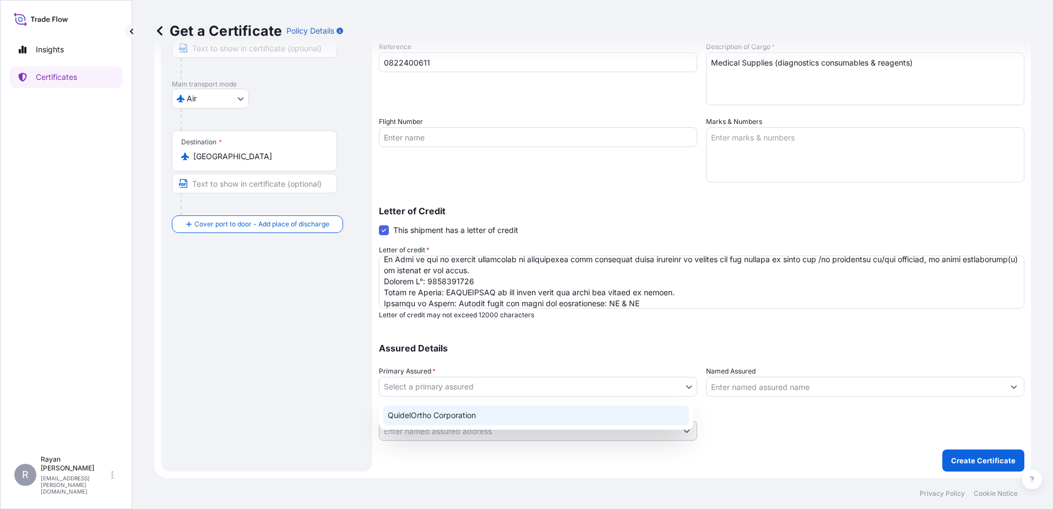
click at [518, 422] on div "QuidelOrtho Corporation" at bounding box center [536, 415] width 306 height 20
select select "31549"
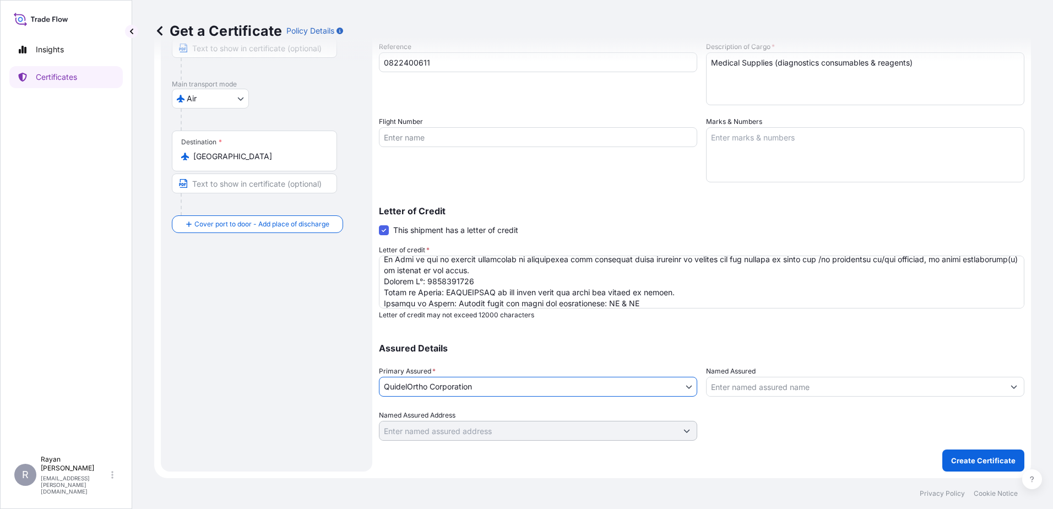
click at [752, 396] on input "Named Assured" at bounding box center [855, 387] width 297 height 20
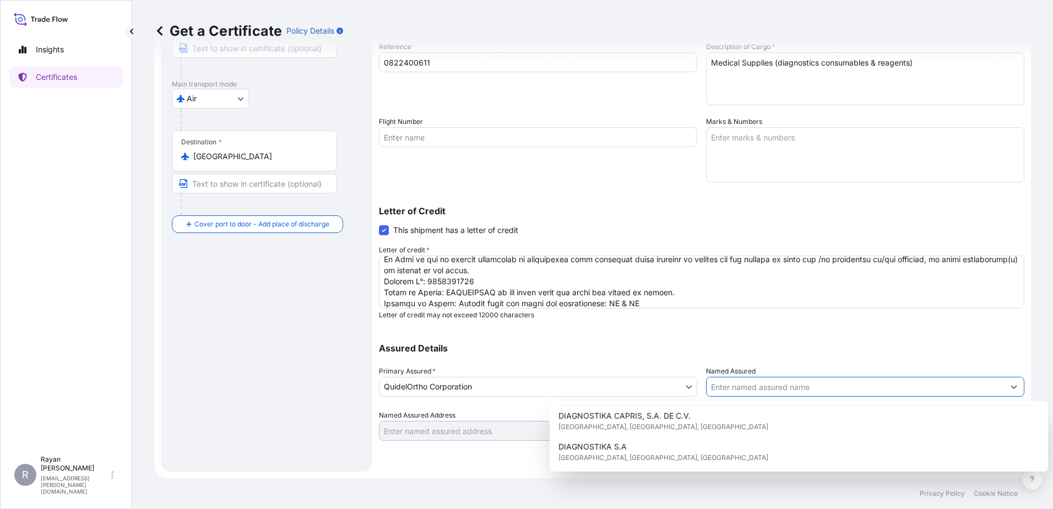
scroll to position [55, 0]
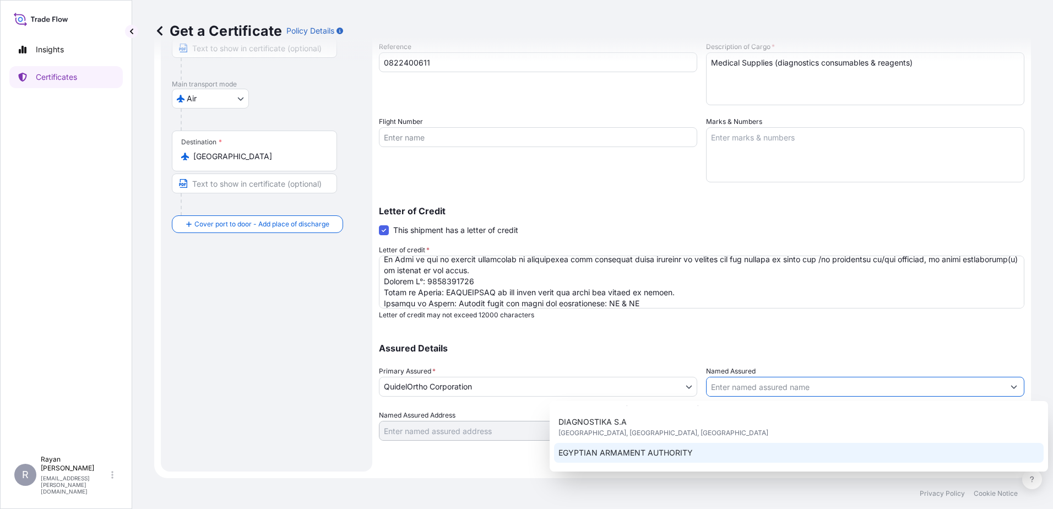
click at [707, 450] on div "EGYPTIAN ARMAMENT AUTHORITY" at bounding box center [799, 453] width 490 height 20
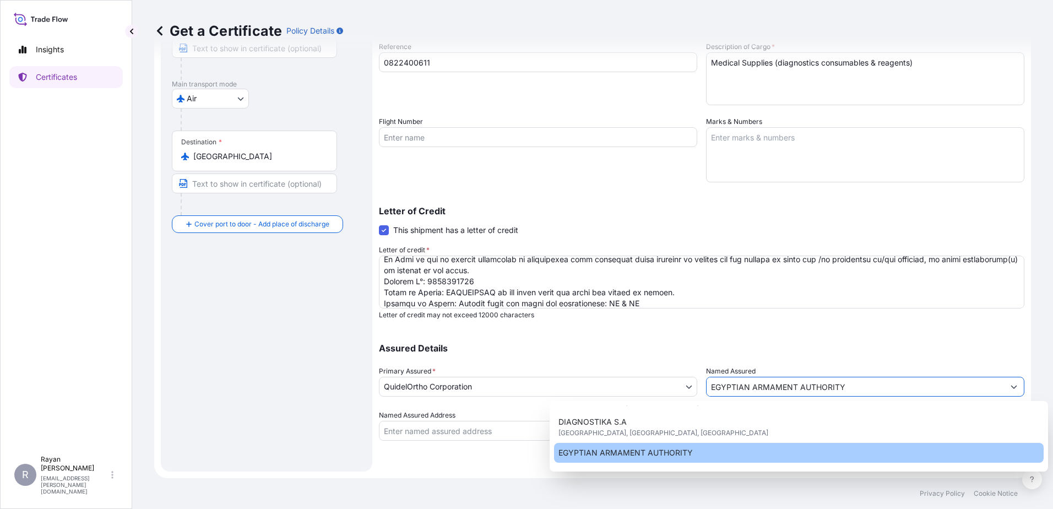
type input "EGYPTIAN ARMAMENT AUTHORITY"
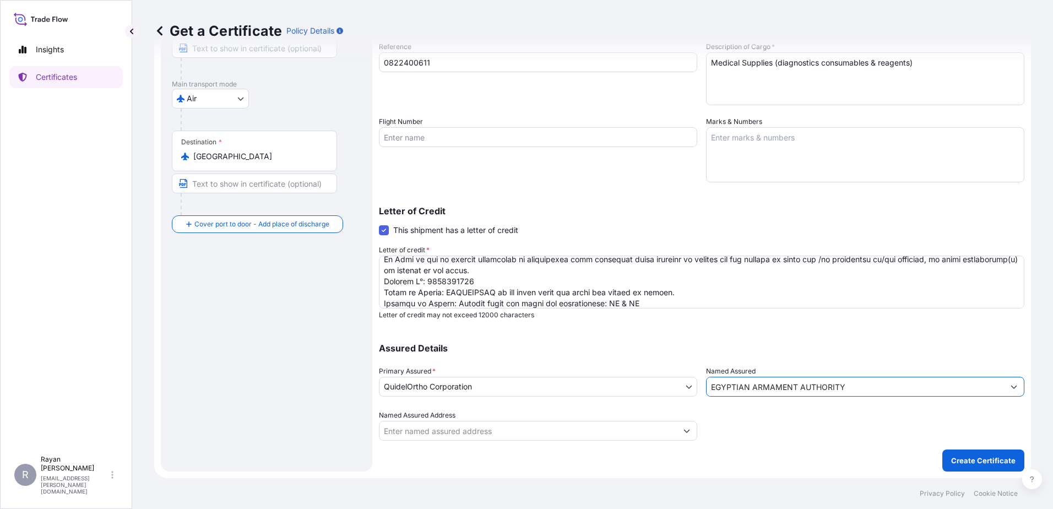
click at [750, 418] on div at bounding box center [865, 425] width 318 height 31
click at [952, 458] on p "Create Certificate" at bounding box center [983, 460] width 64 height 11
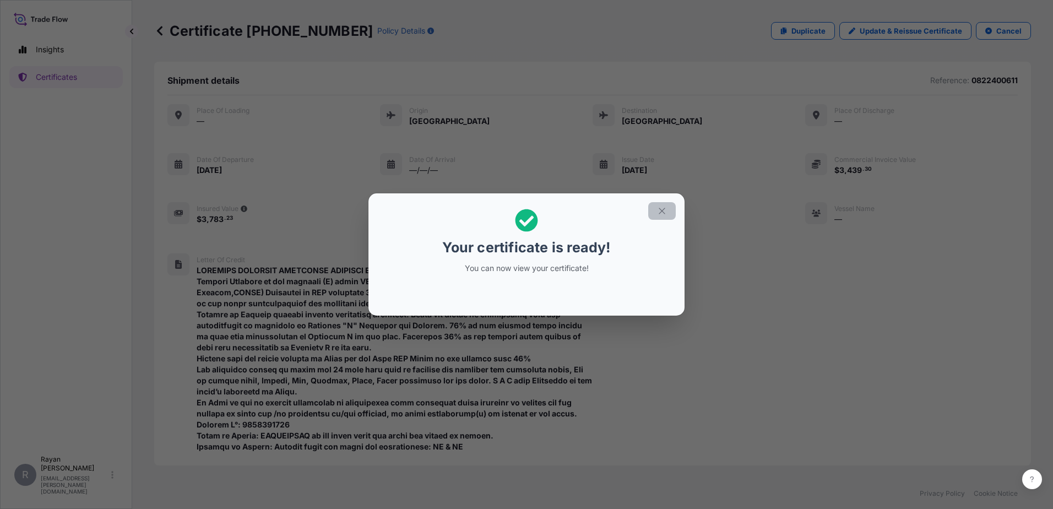
click at [662, 212] on icon "button" at bounding box center [662, 211] width 10 height 10
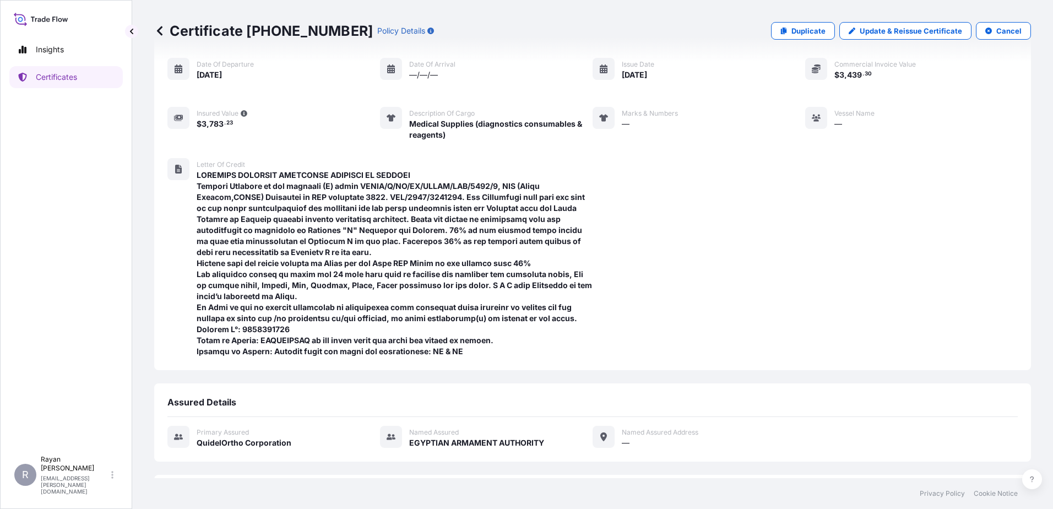
scroll to position [195, 0]
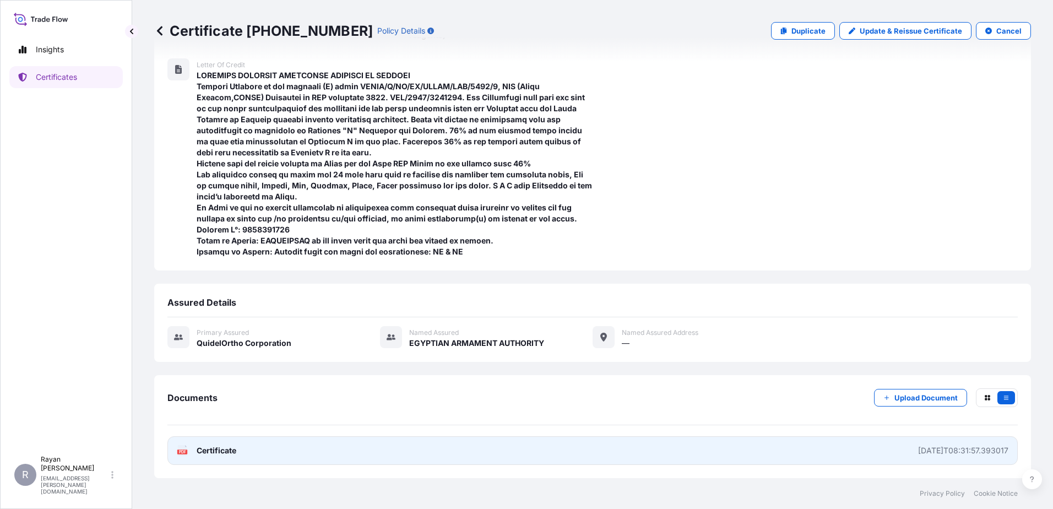
click at [225, 455] on span "Certificate" at bounding box center [217, 450] width 40 height 11
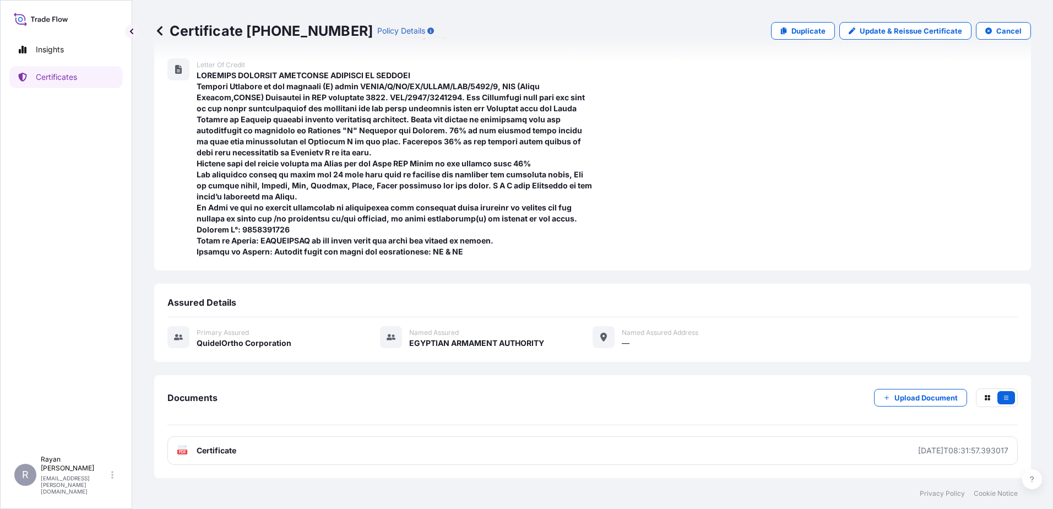
click at [159, 35] on icon at bounding box center [159, 30] width 11 height 11
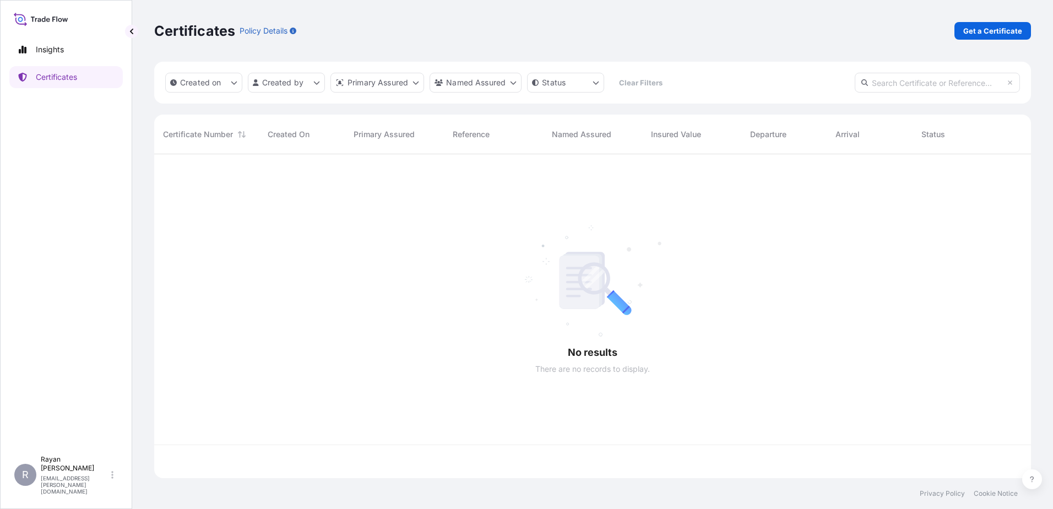
scroll to position [322, 869]
click at [981, 22] on link "Get a Certificate" at bounding box center [993, 31] width 77 height 18
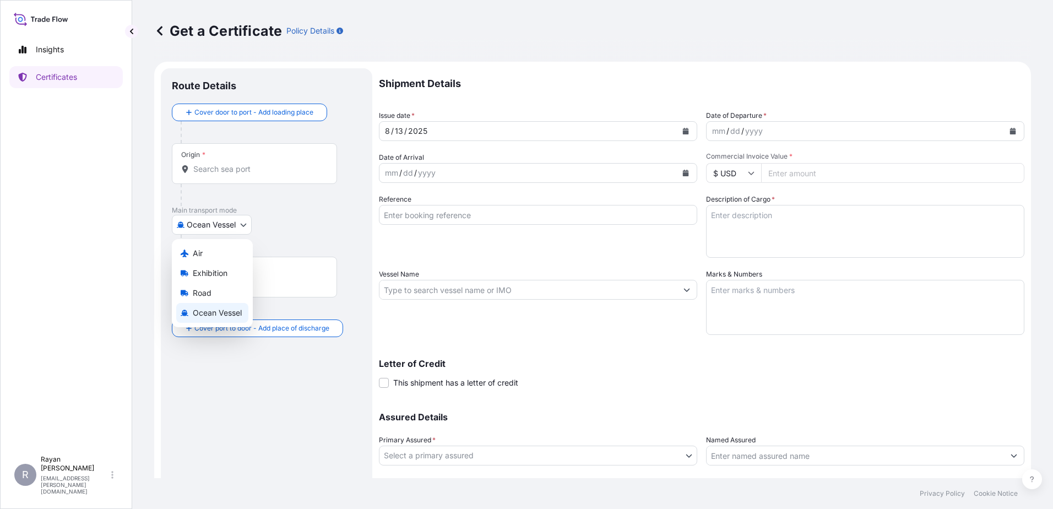
click at [214, 218] on body "Insights Certificates R [PERSON_NAME] [EMAIL_ADDRESS][PERSON_NAME][DOMAIN_NAME]…" at bounding box center [526, 254] width 1053 height 509
click at [215, 258] on div "Air" at bounding box center [212, 253] width 72 height 20
select select "Air"
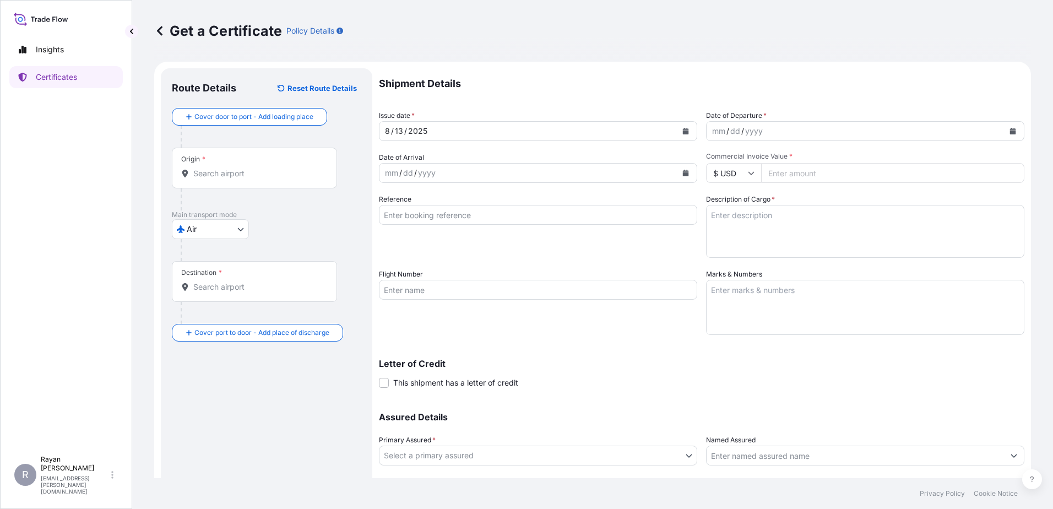
click at [210, 180] on div "Origin *" at bounding box center [254, 168] width 165 height 41
click at [210, 179] on input "Origin *" at bounding box center [258, 173] width 130 height 11
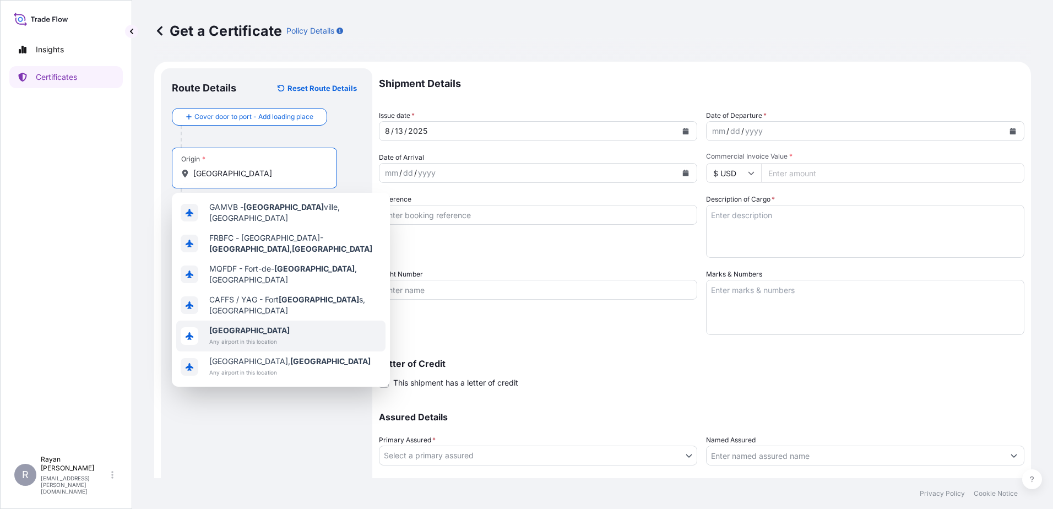
click at [236, 325] on span "[GEOGRAPHIC_DATA]" at bounding box center [249, 330] width 80 height 11
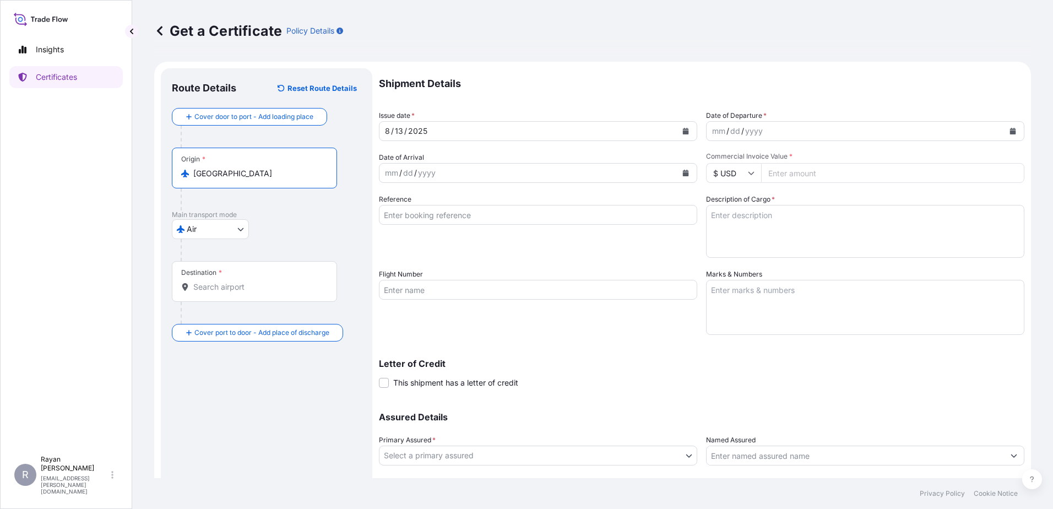
type input "[GEOGRAPHIC_DATA]"
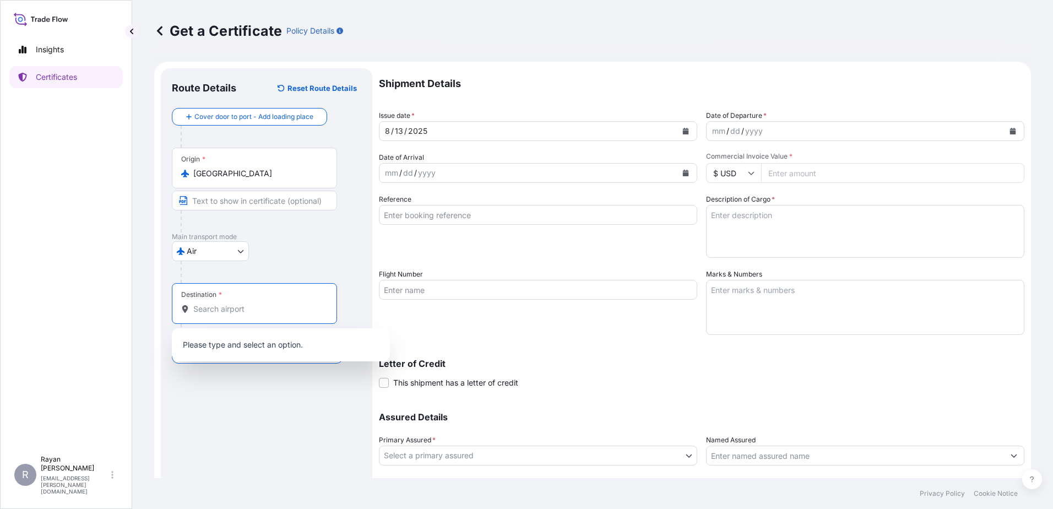
click at [217, 286] on div "Destination *" at bounding box center [254, 303] width 165 height 41
click at [217, 304] on input "Destination *" at bounding box center [258, 309] width 130 height 11
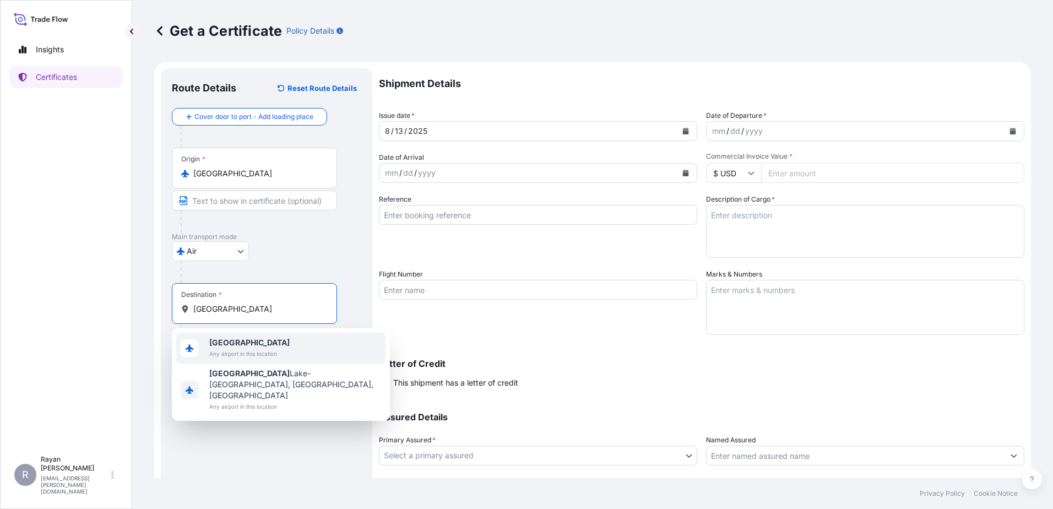
click at [221, 358] on span "Any airport in this location" at bounding box center [249, 353] width 80 height 11
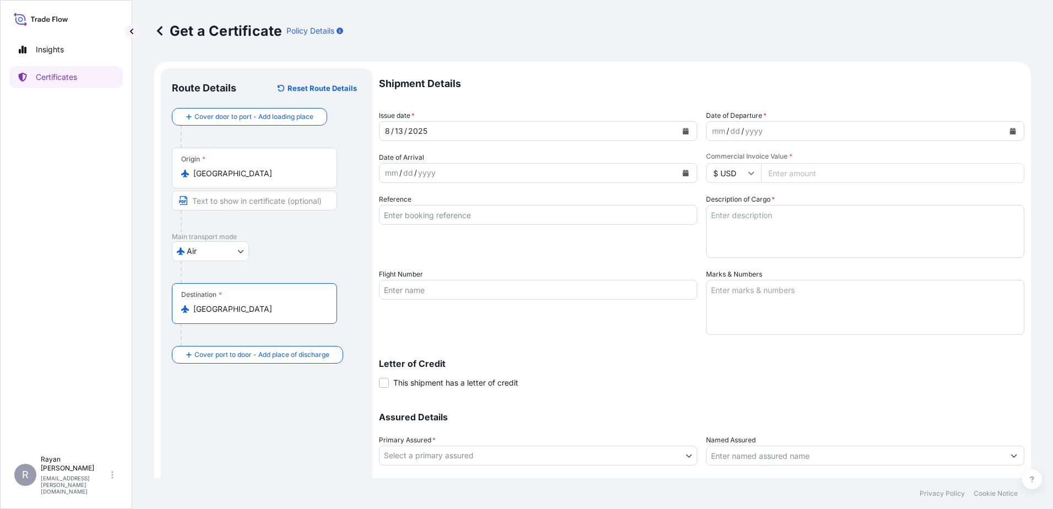
type input "[GEOGRAPHIC_DATA]"
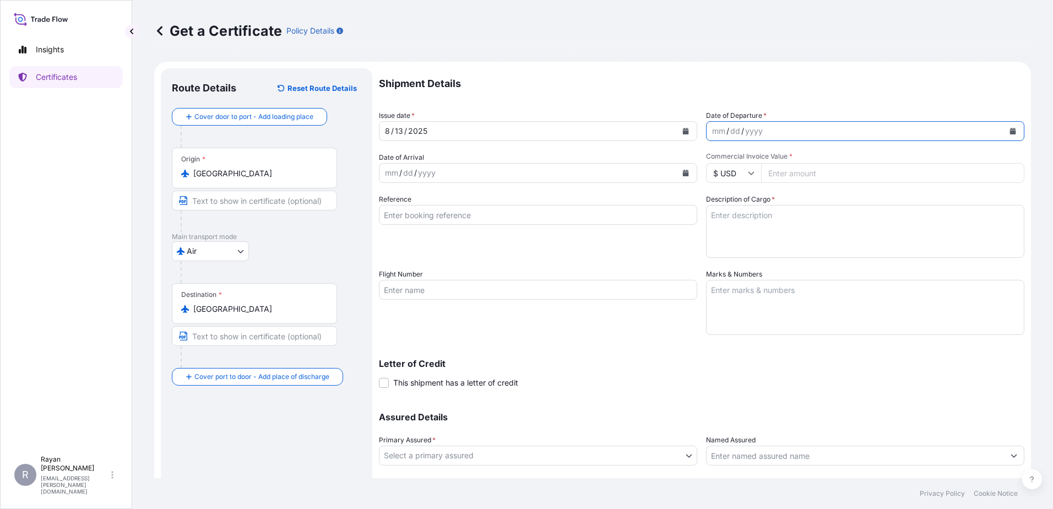
click at [1004, 132] on button "Calendar" at bounding box center [1013, 131] width 18 height 18
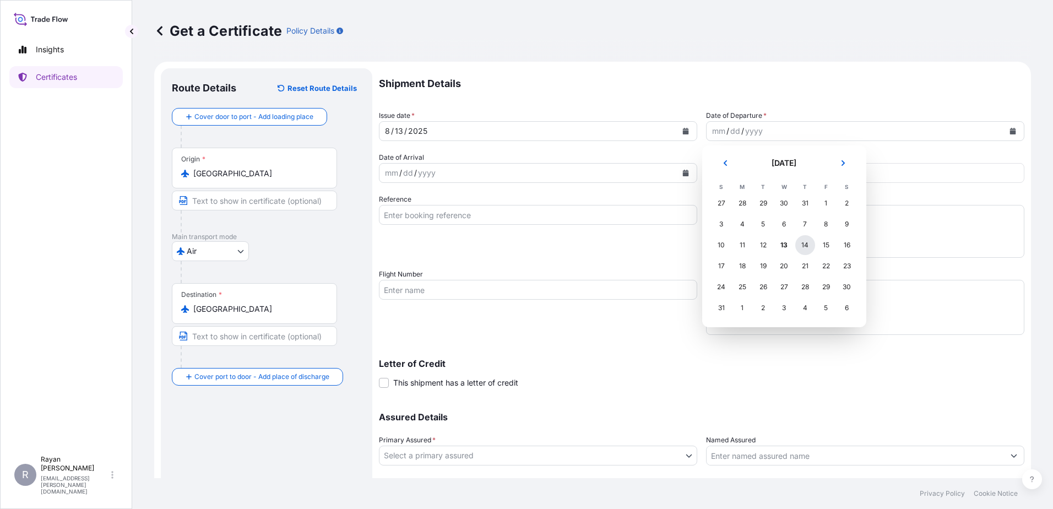
click at [807, 245] on div "14" at bounding box center [805, 245] width 20 height 20
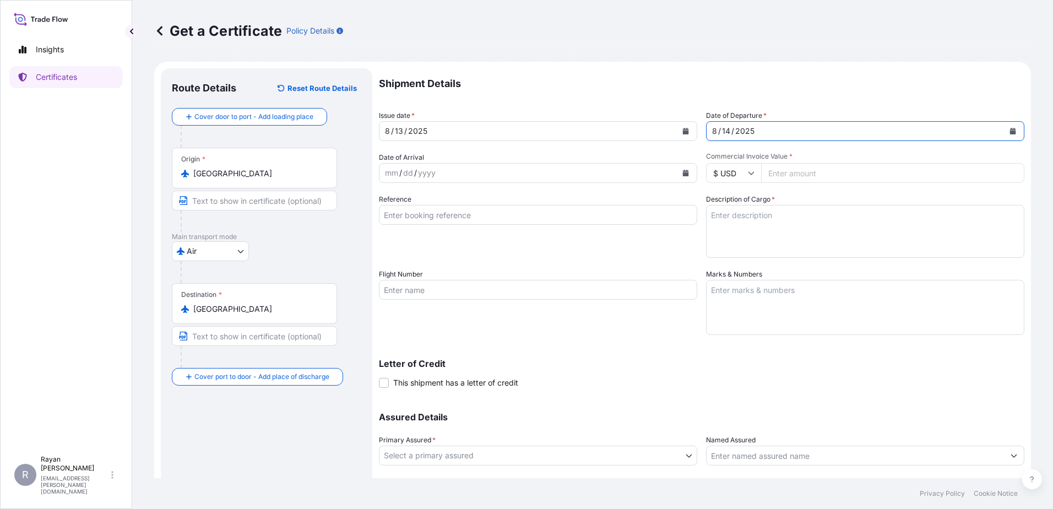
click at [788, 178] on input "Commercial Invoice Value *" at bounding box center [892, 173] width 263 height 20
type input "89592.51"
drag, startPoint x: 404, startPoint y: 214, endPoint x: 416, endPoint y: 220, distance: 13.3
click at [404, 214] on input "Reference" at bounding box center [538, 215] width 318 height 20
paste input "0822400613"
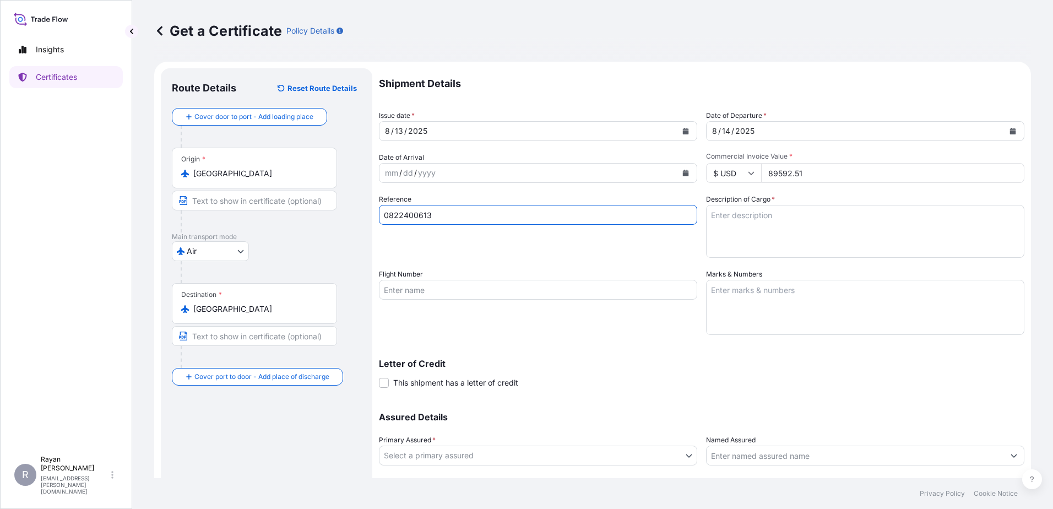
type input "0822400613"
click at [558, 236] on div "Reference 0822400613" at bounding box center [538, 226] width 318 height 64
click at [716, 219] on textarea "Description of Cargo *" at bounding box center [865, 231] width 318 height 53
paste textarea "Medical Supplies (diagnostics consumables & reagents)"
type textarea "Medical Supplies (diagnostics consumables & reagents)"
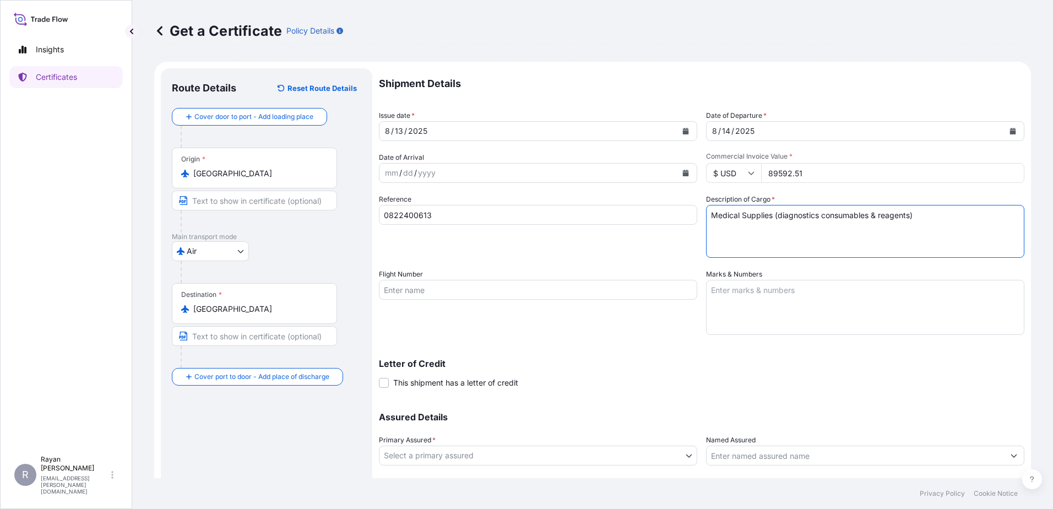
click at [669, 240] on div "Reference 0822400613" at bounding box center [538, 226] width 318 height 64
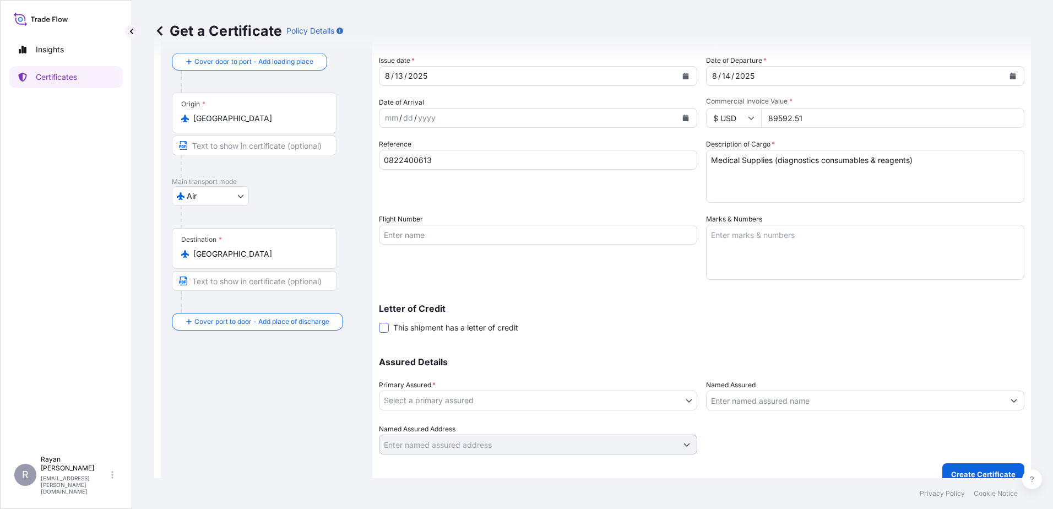
click at [384, 328] on span at bounding box center [384, 328] width 10 height 10
click at [379, 322] on input "This shipment has a letter of credit" at bounding box center [379, 322] width 0 height 0
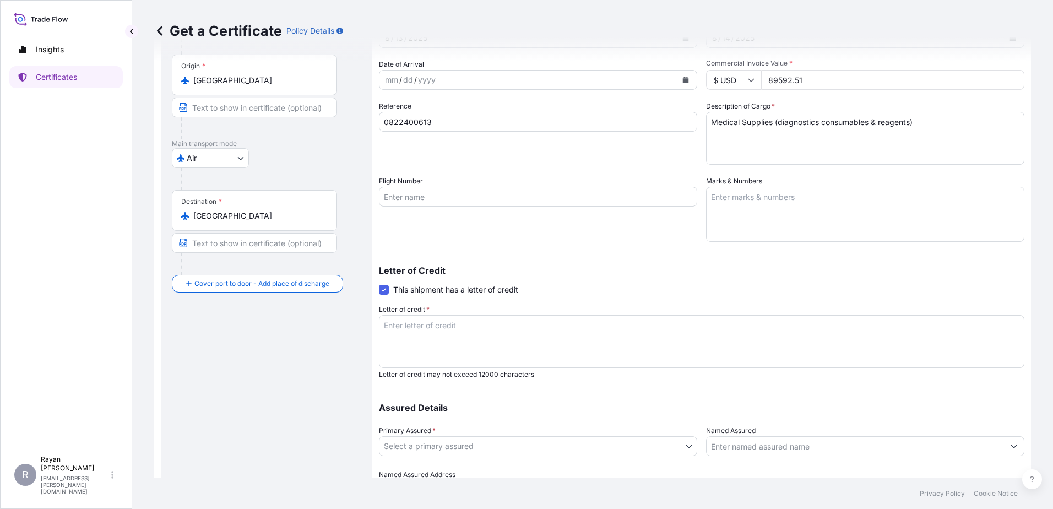
scroll to position [110, 0]
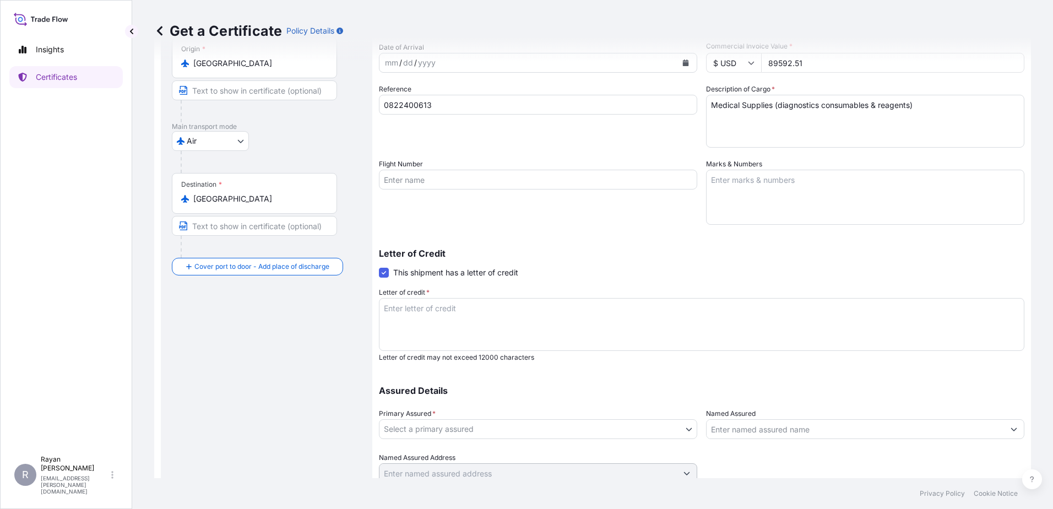
click at [483, 321] on textarea "Letter of credit *" at bounding box center [702, 324] width 646 height 53
paste textarea "LOREMIPS DOLORSIT AMETCONSE ADIPISCI EL SEDDOEI Tempori Utlabore et dol magnaal…"
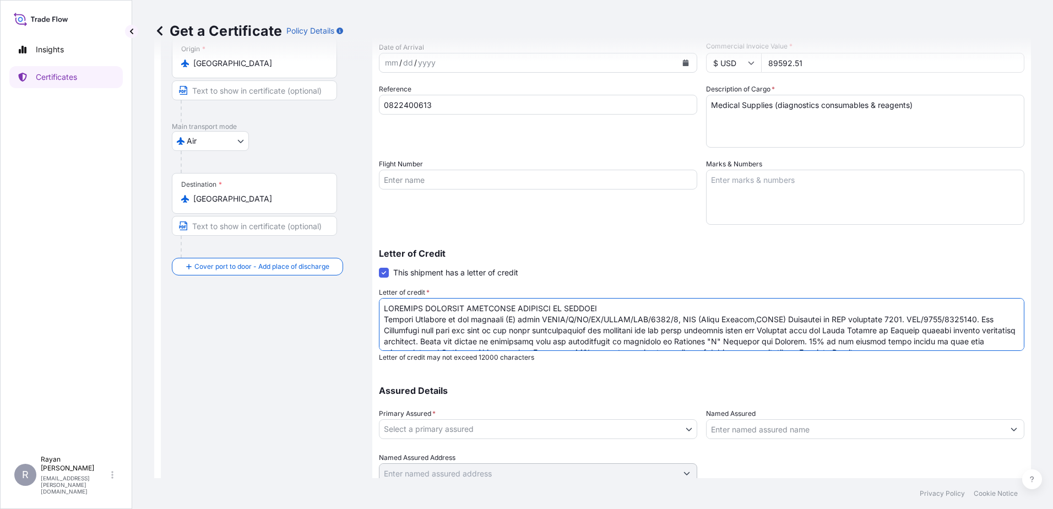
scroll to position [95, 0]
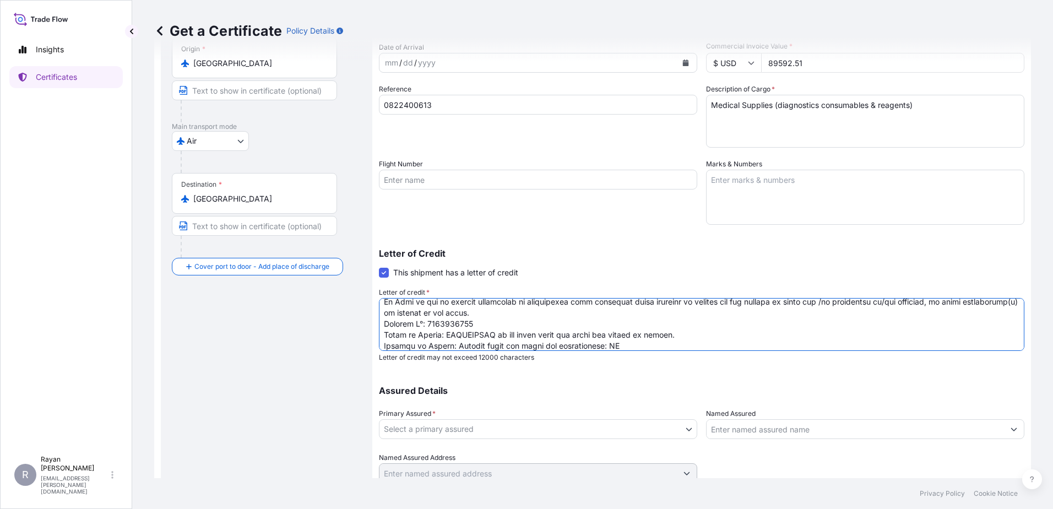
type textarea "LOREMIPS DOLORSIT AMETCONSE ADIPISCI EL SEDDOEI Tempori Utlabore et dol magnaal…"
click at [634, 386] on div "Assured Details Primary Assured * Select a primary assured QuidelOrtho Corporat…" at bounding box center [702, 428] width 646 height 110
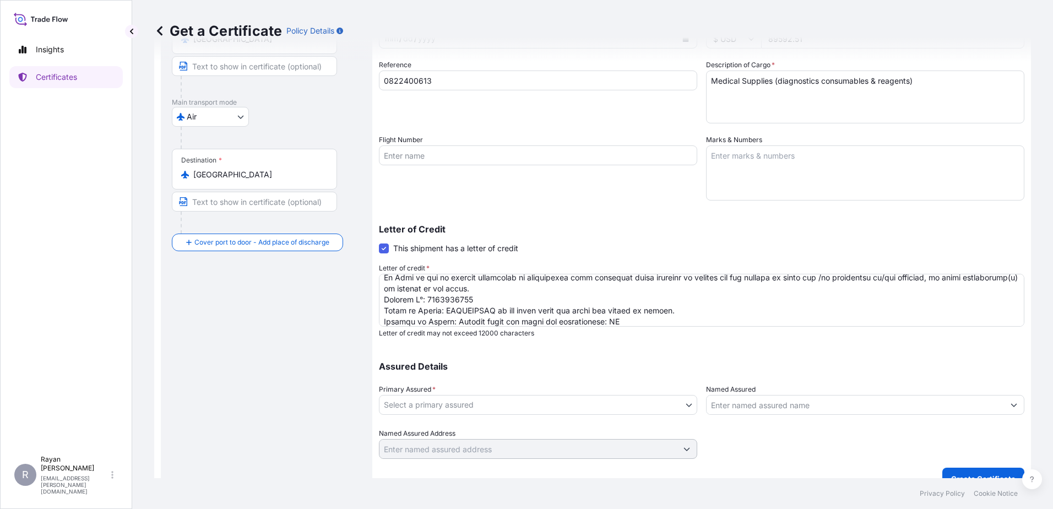
scroll to position [153, 0]
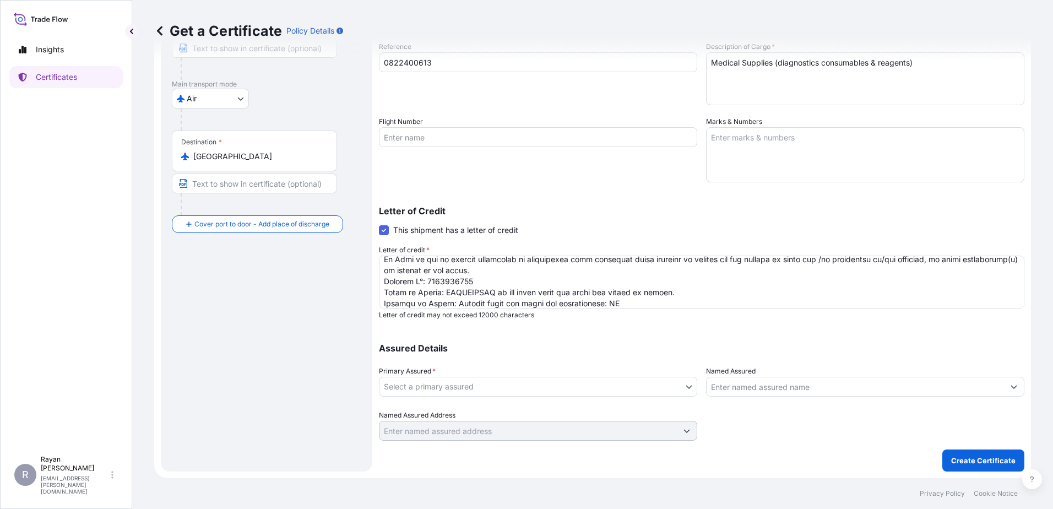
click at [621, 379] on body "Insights Certificates R [PERSON_NAME] [EMAIL_ADDRESS][PERSON_NAME][DOMAIN_NAME]…" at bounding box center [526, 254] width 1053 height 509
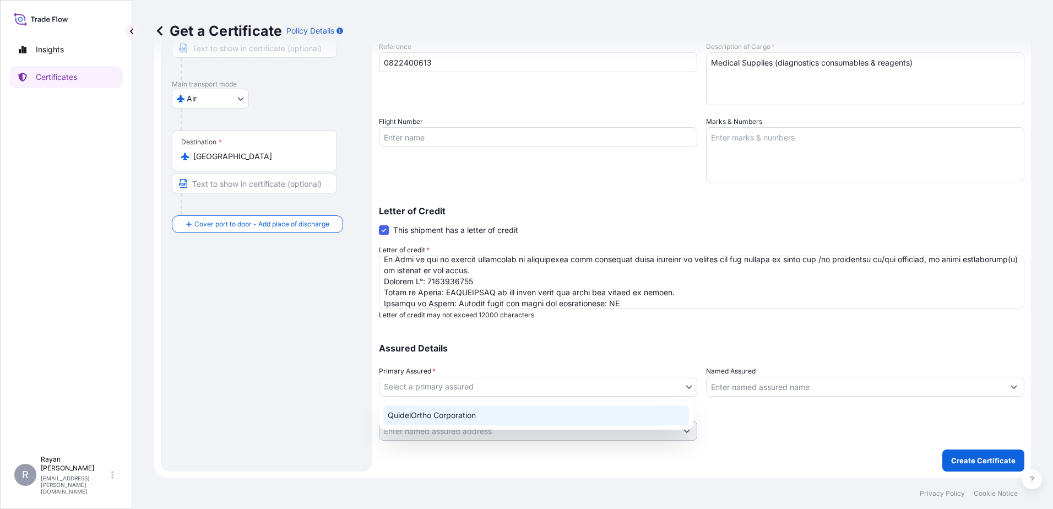
click at [550, 412] on div "QuidelOrtho Corporation" at bounding box center [536, 415] width 306 height 20
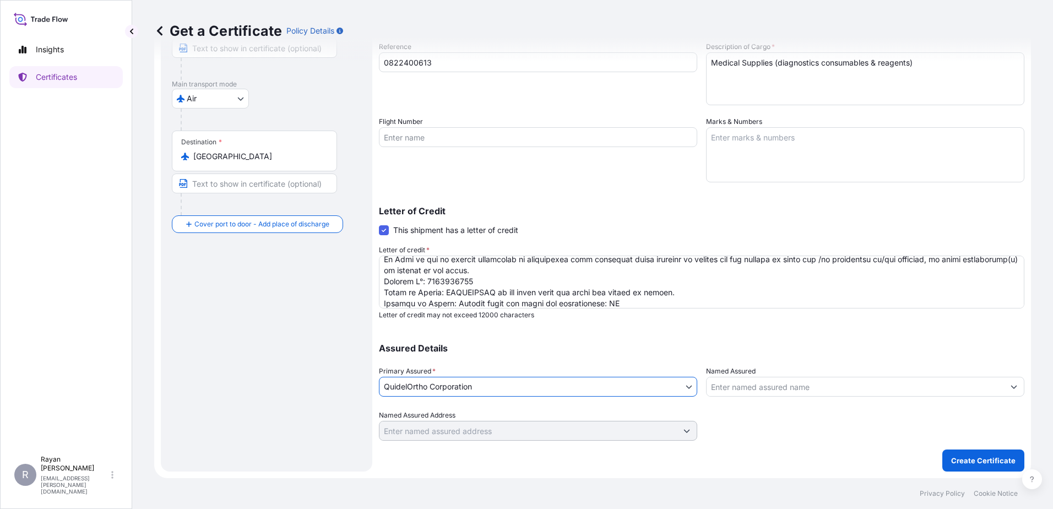
click at [741, 379] on input "Named Assured" at bounding box center [855, 387] width 297 height 20
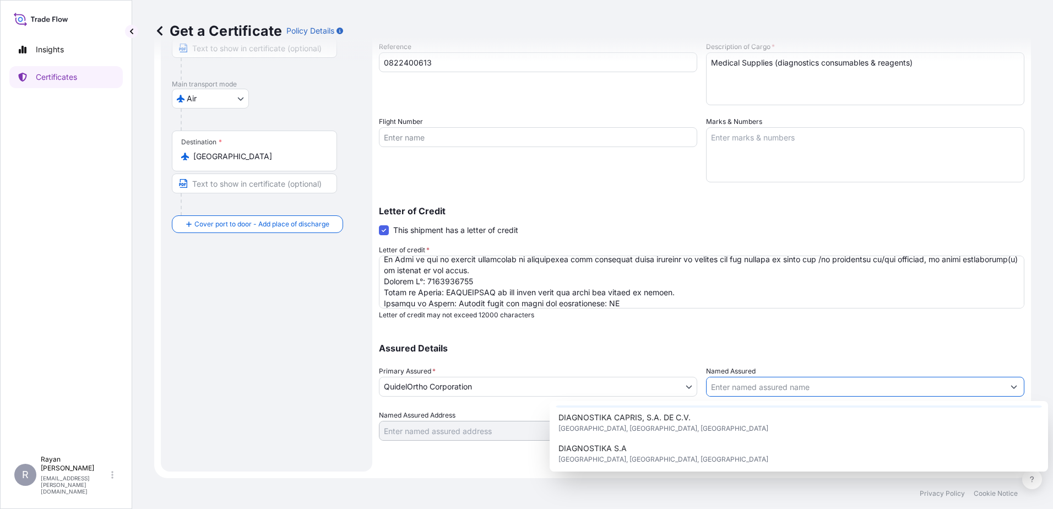
scroll to position [55, 0]
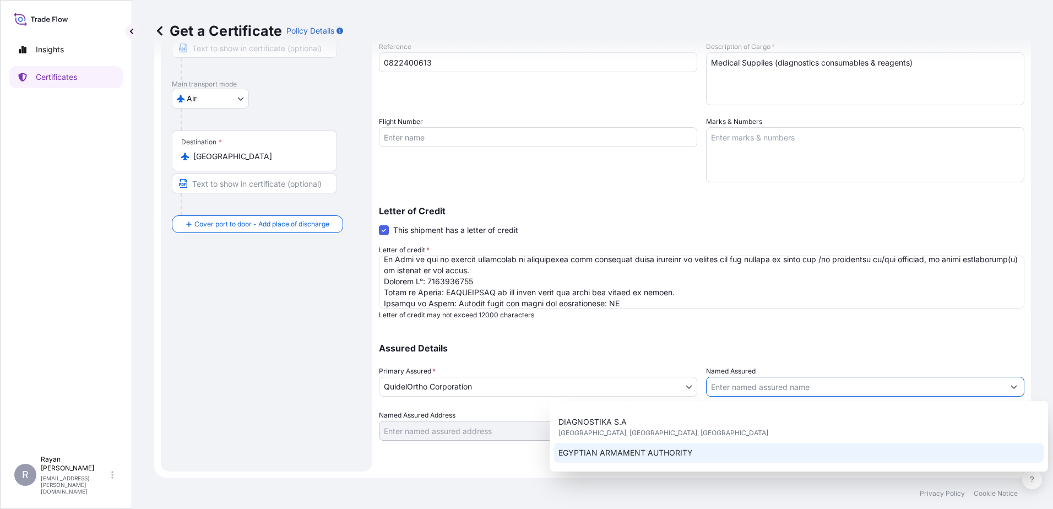
click at [709, 448] on div "EGYPTIAN ARMAMENT AUTHORITY" at bounding box center [799, 453] width 490 height 20
type input "EGYPTIAN ARMAMENT AUTHORITY"
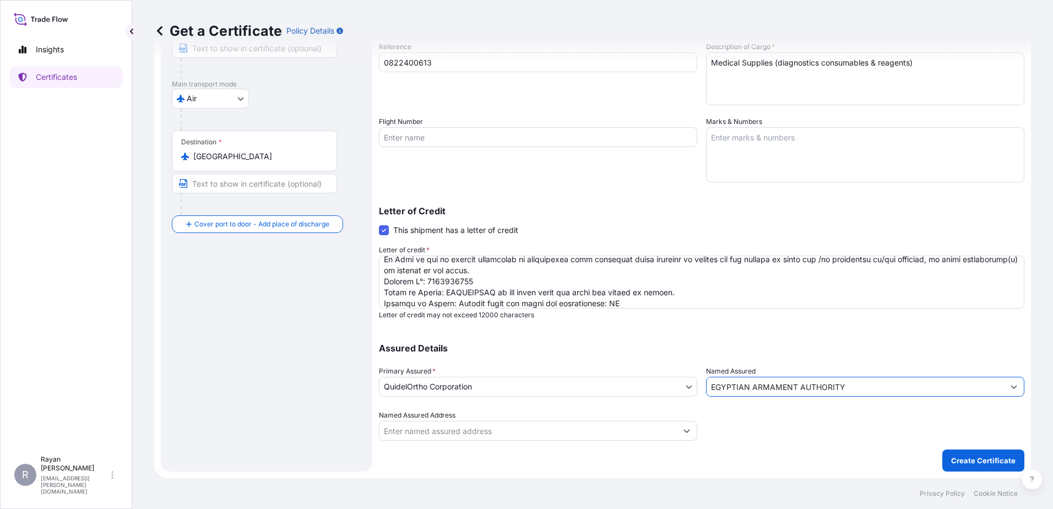
click at [737, 415] on div at bounding box center [865, 425] width 318 height 31
click at [980, 457] on p "Create Certificate" at bounding box center [983, 460] width 64 height 11
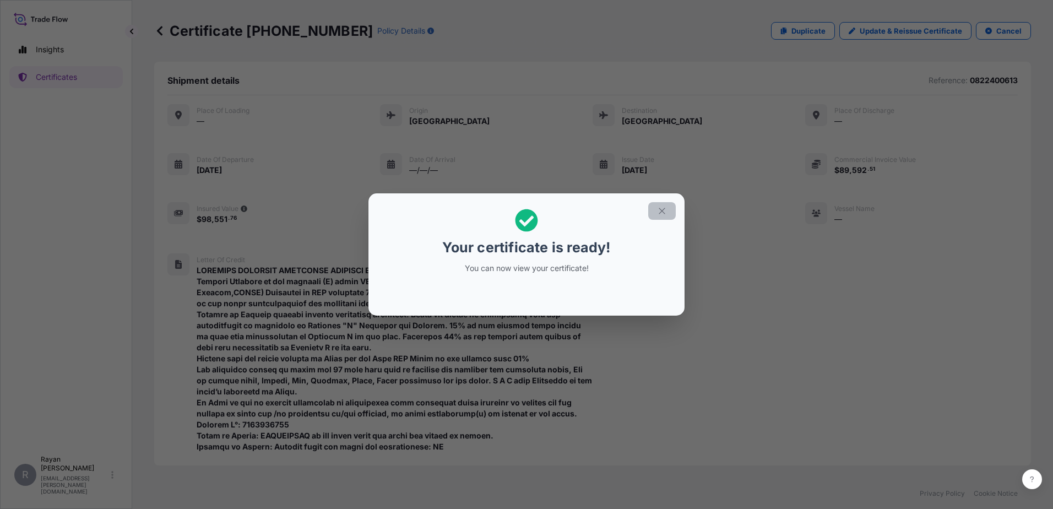
click at [658, 209] on icon "button" at bounding box center [662, 211] width 10 height 10
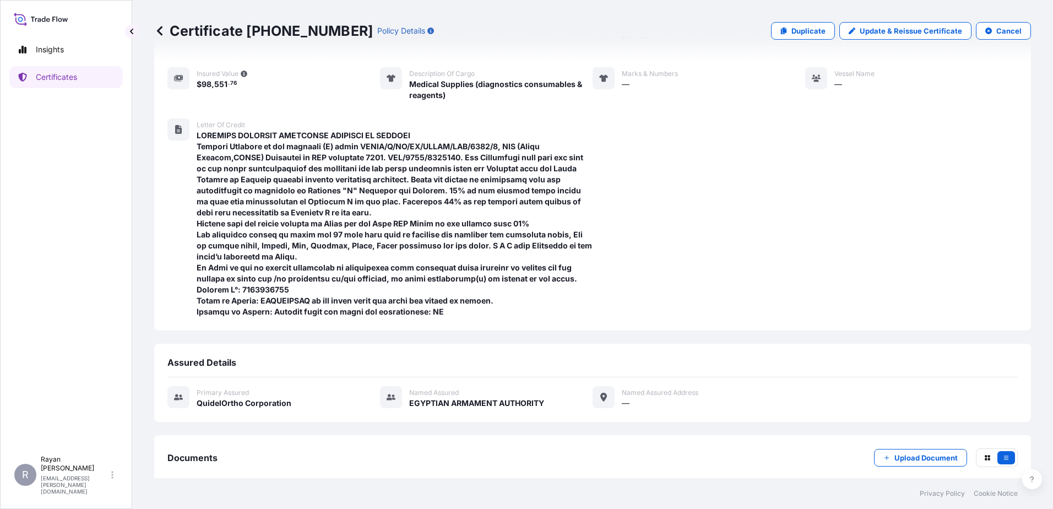
scroll to position [195, 0]
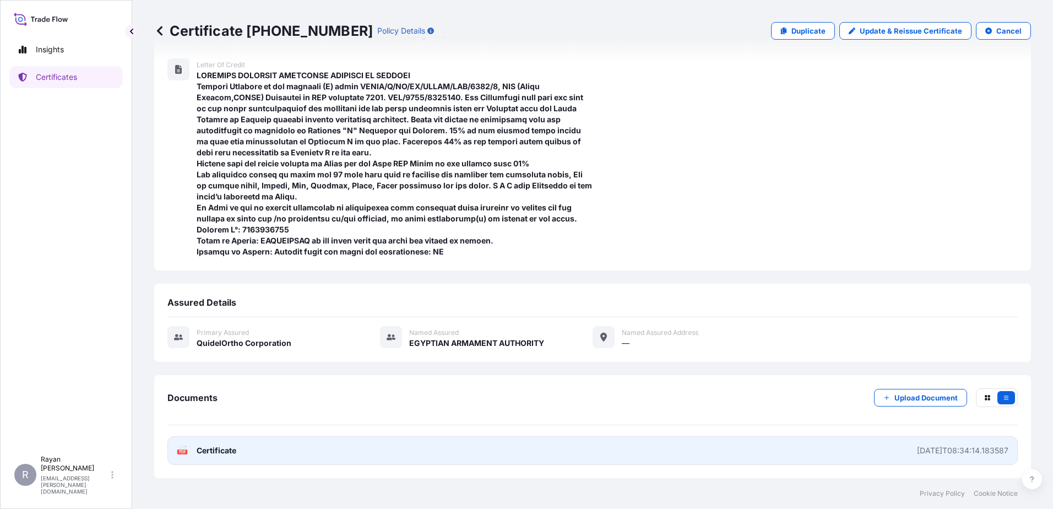
click at [231, 453] on span "Certificate" at bounding box center [217, 450] width 40 height 11
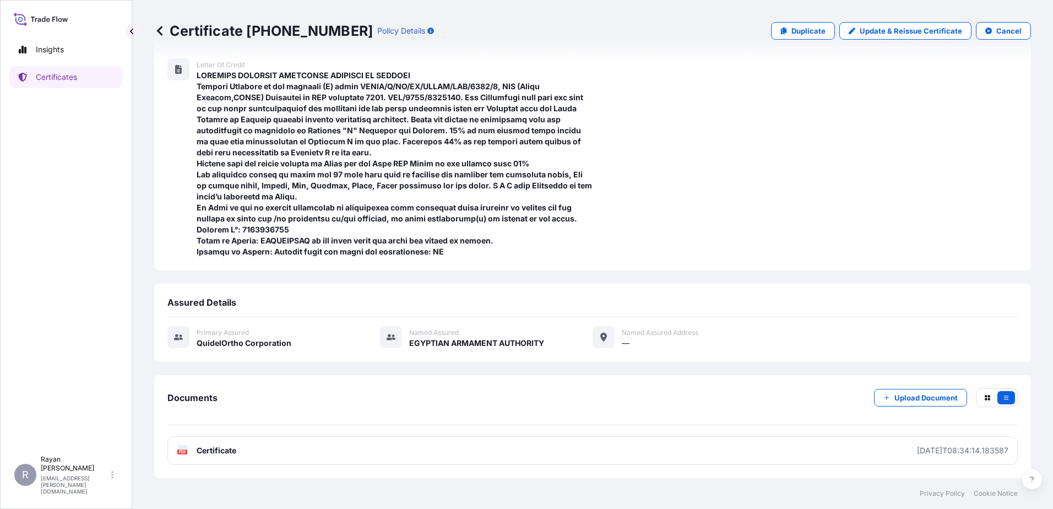
click at [155, 29] on icon at bounding box center [159, 30] width 11 height 11
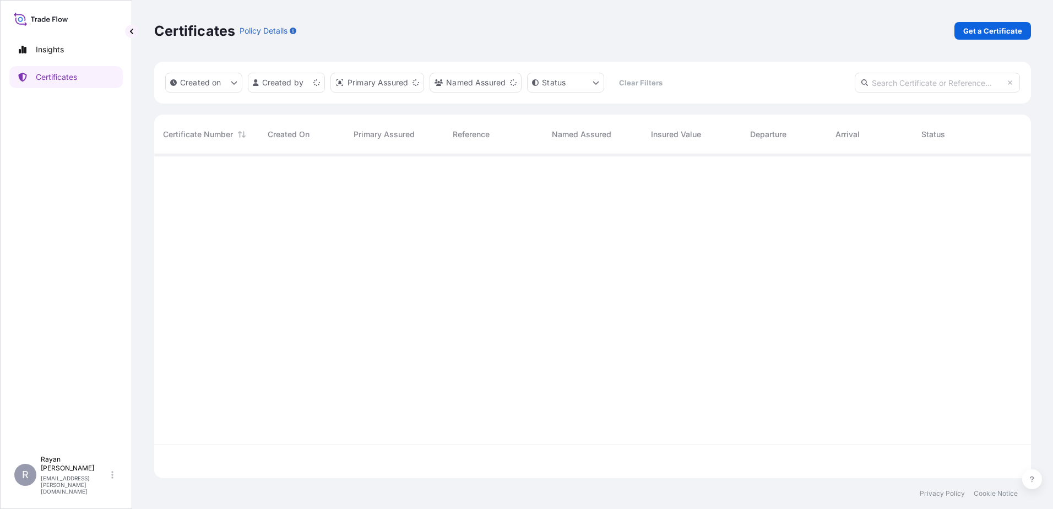
scroll to position [322, 869]
click at [968, 37] on link "Get a Certificate" at bounding box center [993, 31] width 77 height 18
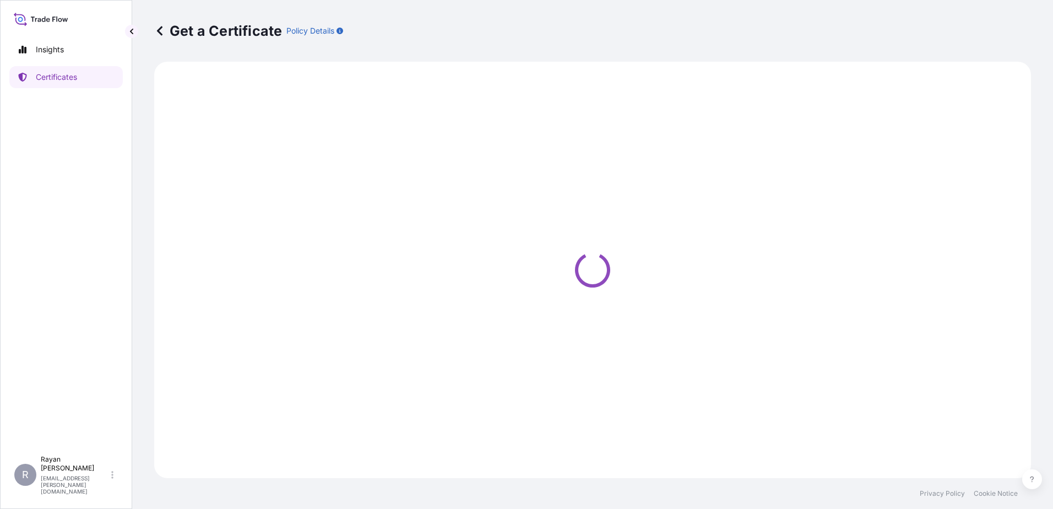
select select "Ocean Vessel"
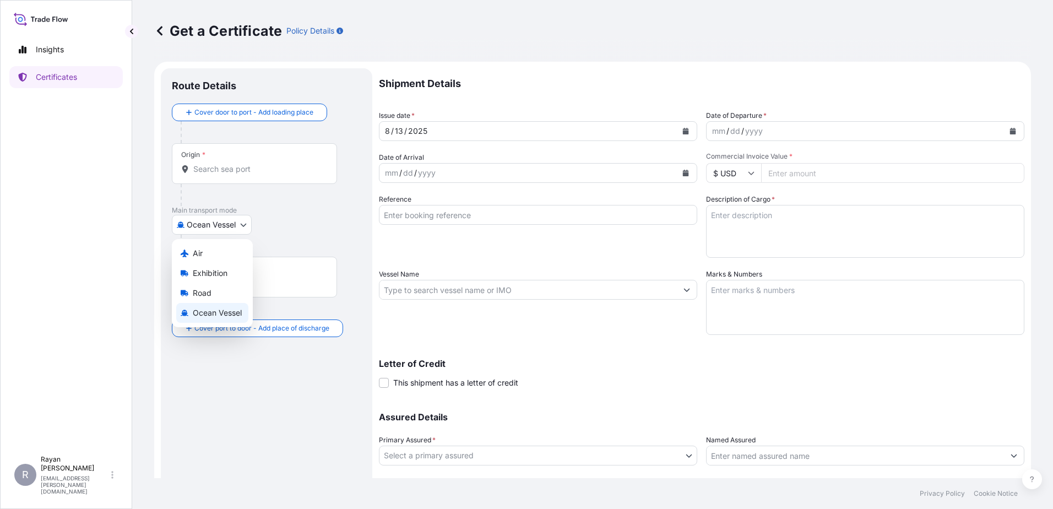
click at [213, 223] on body "Insights Certificates R [PERSON_NAME] [EMAIL_ADDRESS][PERSON_NAME][DOMAIN_NAME]…" at bounding box center [526, 254] width 1053 height 509
click at [214, 261] on div "Air" at bounding box center [212, 253] width 72 height 20
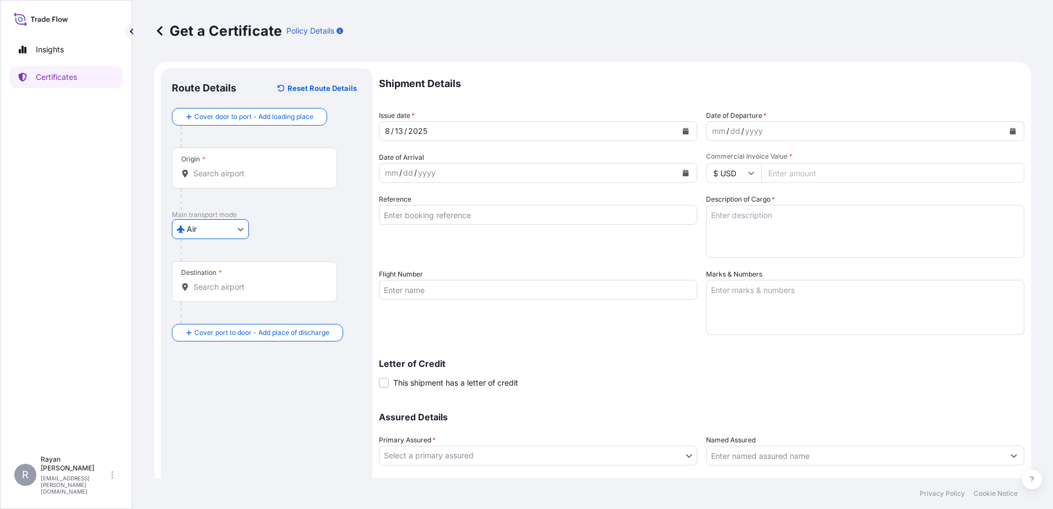
click at [208, 169] on input "Origin *" at bounding box center [258, 173] width 130 height 11
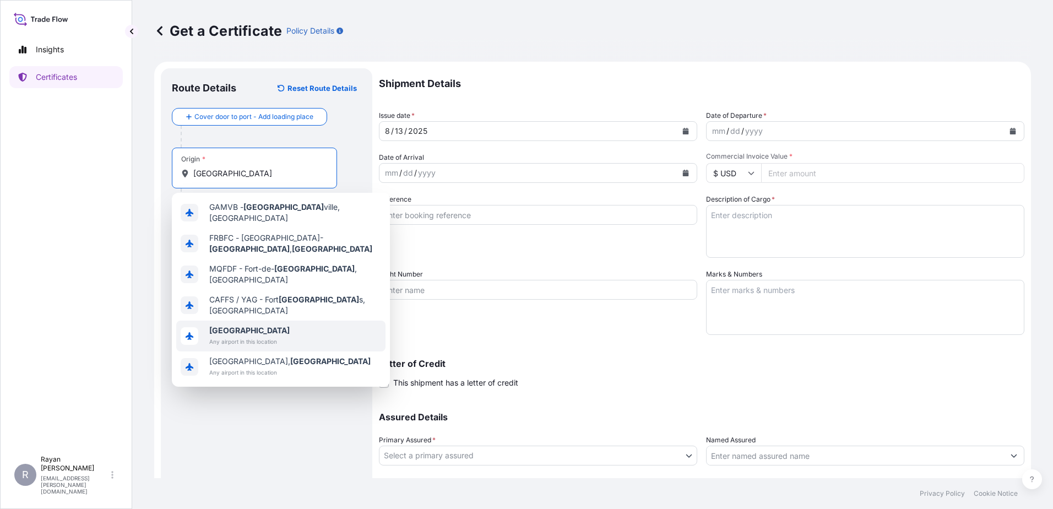
click at [240, 325] on span "[GEOGRAPHIC_DATA]" at bounding box center [249, 330] width 80 height 11
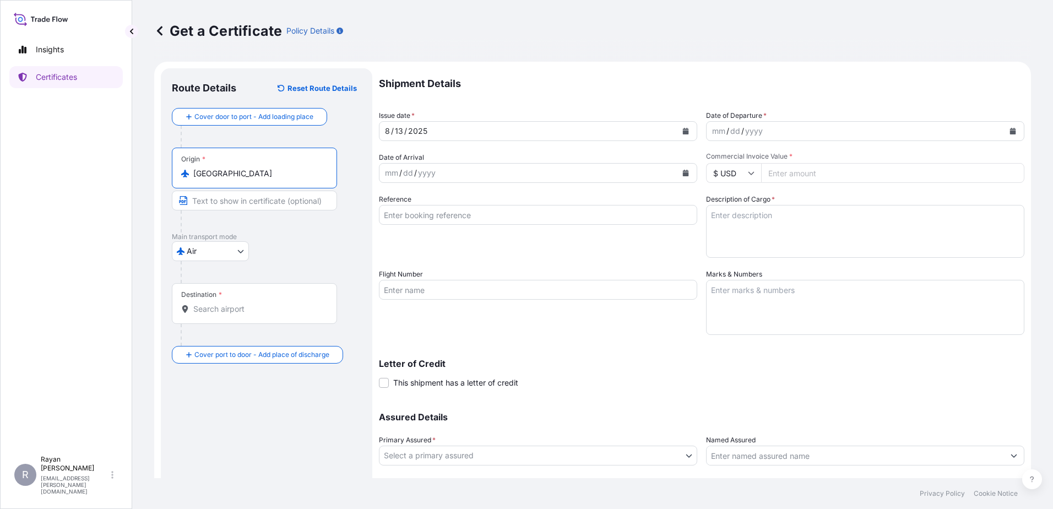
type input "[GEOGRAPHIC_DATA]"
click at [234, 306] on input "Destination *" at bounding box center [258, 309] width 130 height 11
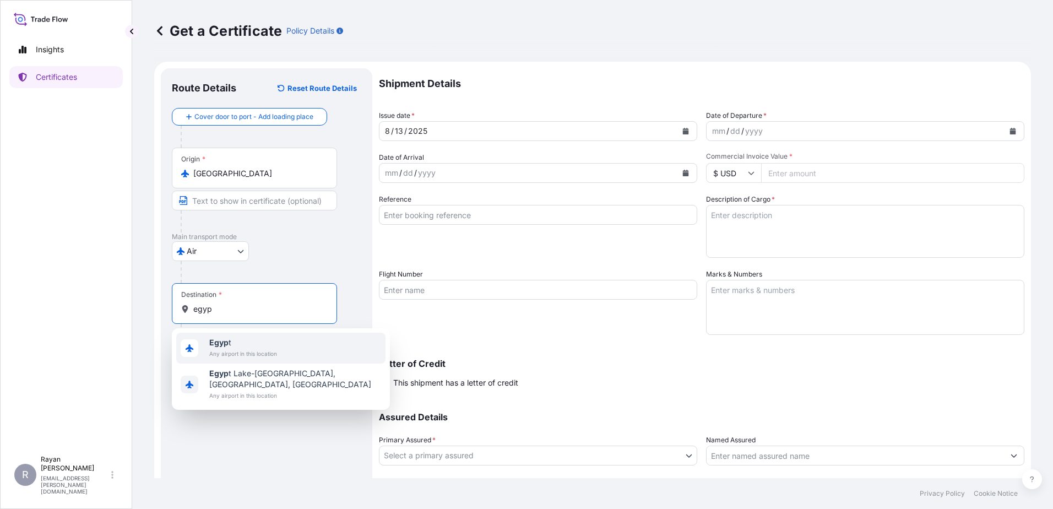
click at [243, 353] on span "Any airport in this location" at bounding box center [243, 353] width 68 height 11
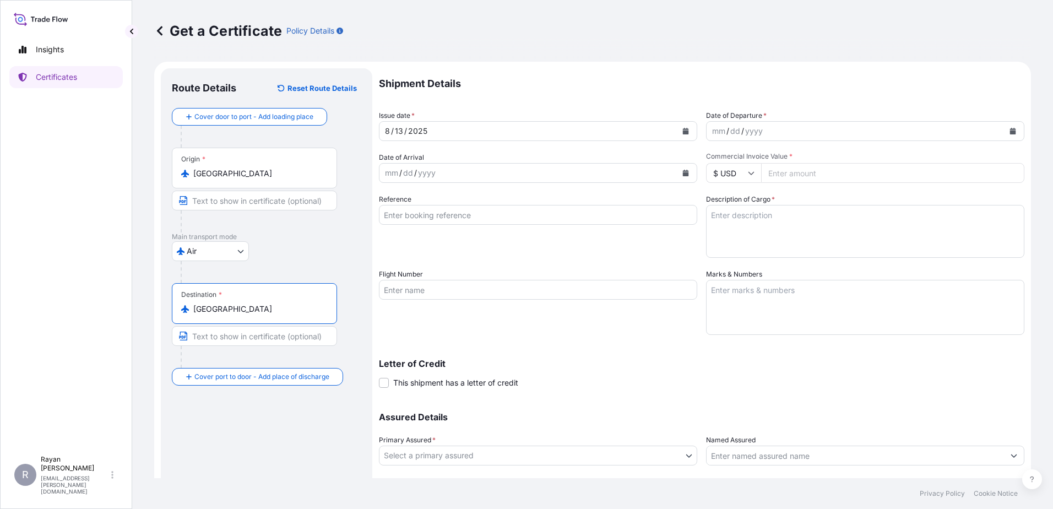
type input "[GEOGRAPHIC_DATA]"
click at [744, 133] on div "yyyy" at bounding box center [754, 130] width 20 height 13
click at [1008, 132] on button "Calendar" at bounding box center [1013, 131] width 18 height 18
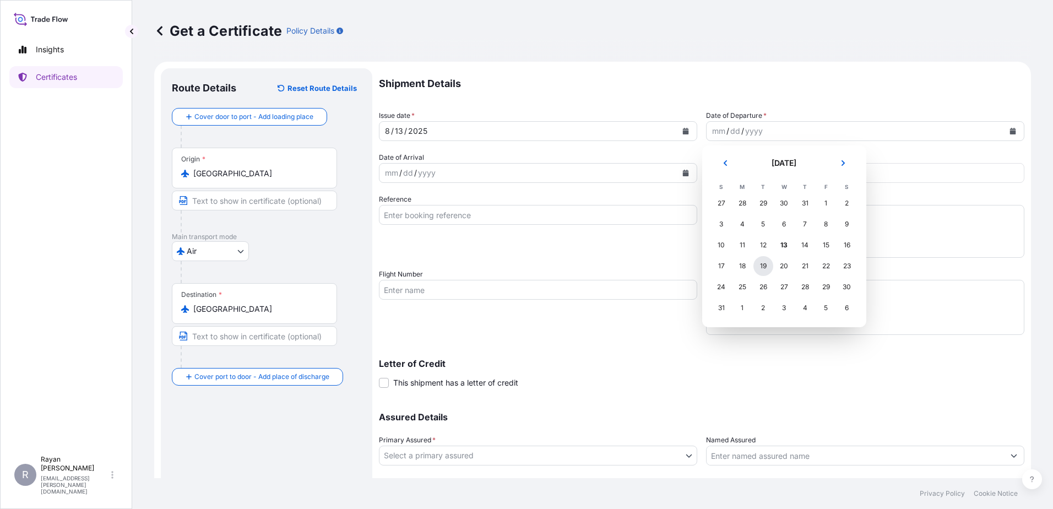
click at [771, 269] on div "19" at bounding box center [764, 266] width 20 height 20
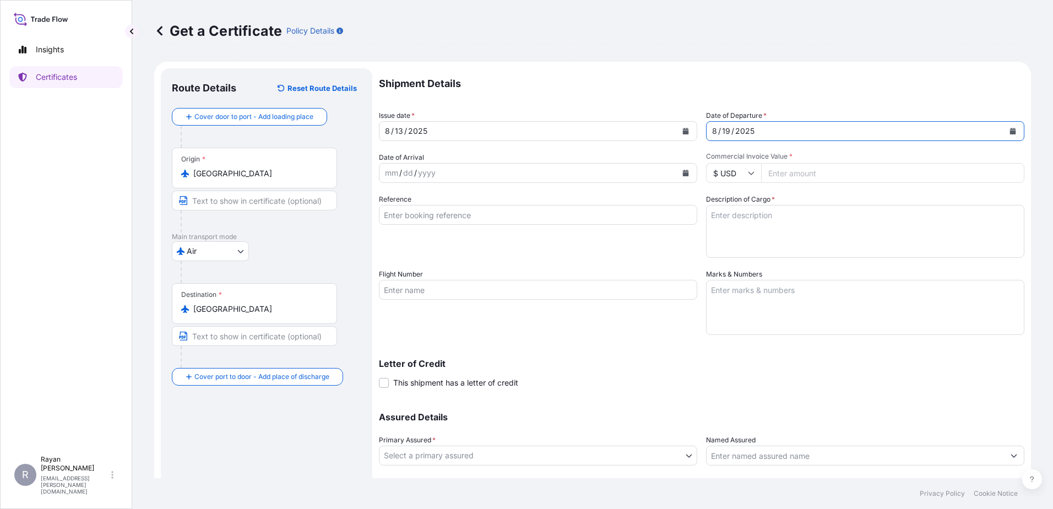
click at [794, 173] on input "Commercial Invoice Value *" at bounding box center [892, 173] width 263 height 20
type input "2145.75"
click at [566, 241] on div "Reference" at bounding box center [538, 226] width 318 height 64
click at [465, 215] on input "Reference" at bounding box center [538, 215] width 318 height 20
paste input "0822400612"
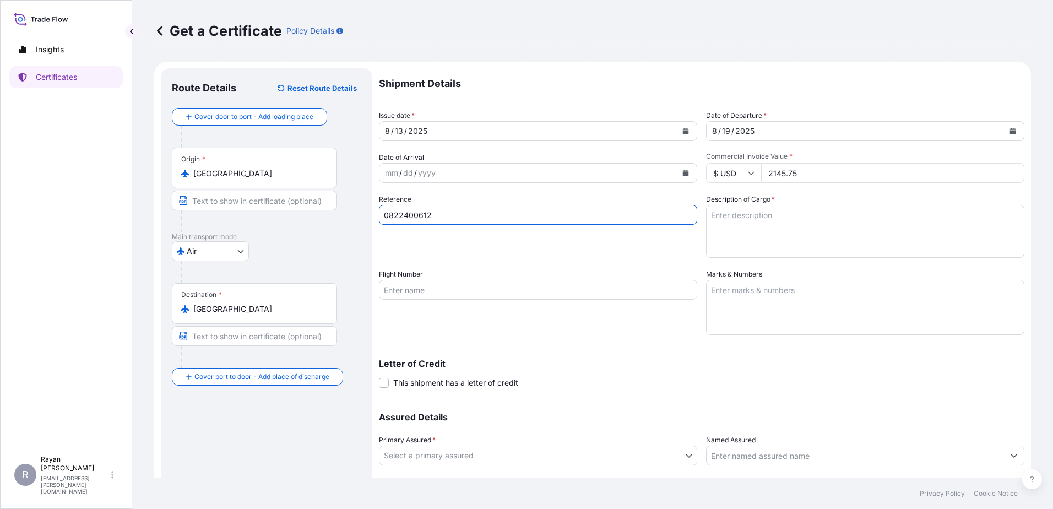
type input "0822400612"
click at [594, 255] on div "Reference 0822400612" at bounding box center [538, 226] width 318 height 64
click at [789, 234] on textarea "Description of Cargo *" at bounding box center [865, 231] width 318 height 53
paste textarea "Medical Supplies (diagnostics consumables & reagents)"
type textarea "Medical Supplies (diagnostics consumables & reagents)"
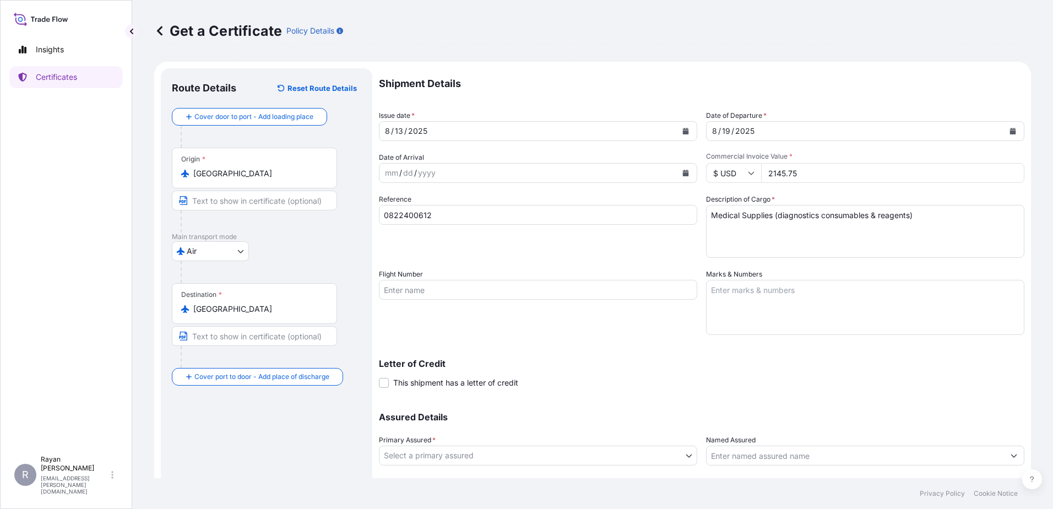
click at [665, 246] on div "Reference 0822400612" at bounding box center [538, 226] width 318 height 64
click at [442, 383] on span "This shipment has a letter of credit" at bounding box center [455, 382] width 125 height 11
click at [379, 377] on input "This shipment has a letter of credit" at bounding box center [379, 377] width 0 height 0
click at [522, 418] on textarea "Letter of credit *" at bounding box center [702, 434] width 646 height 53
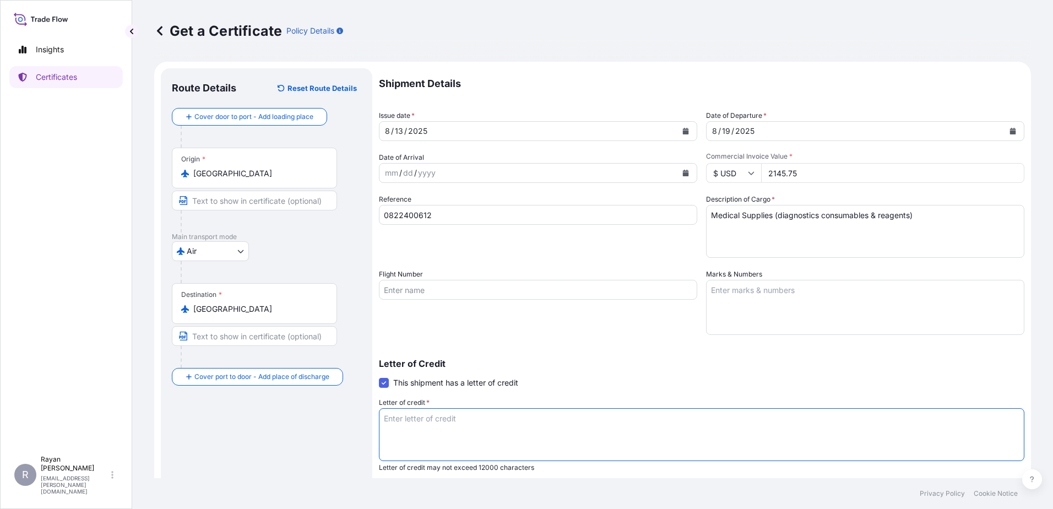
paste textarea "LOREMIPS DOLORSIT AMETCONSE ADIPISCI EL SEDDOEI Tempori Utlabore et dol magnaal…"
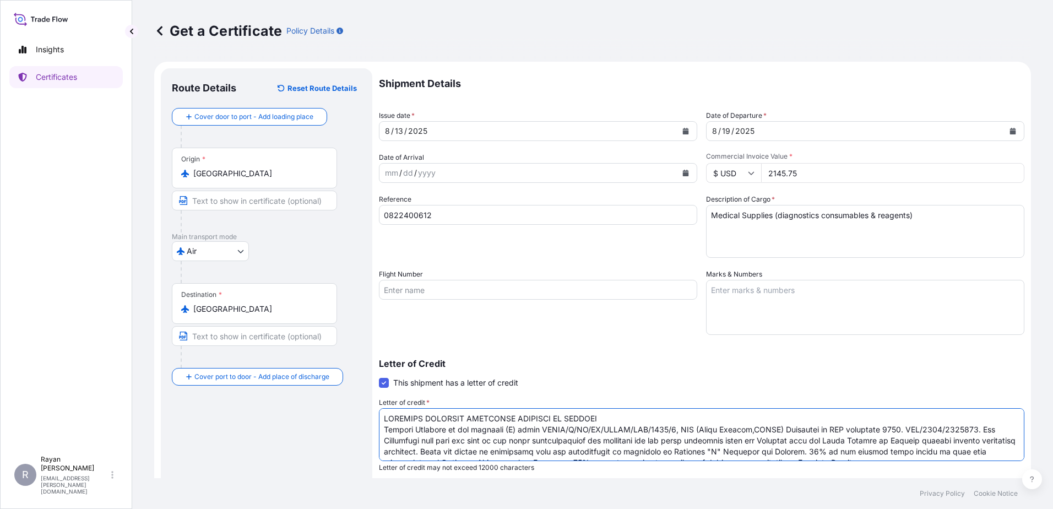
scroll to position [95, 0]
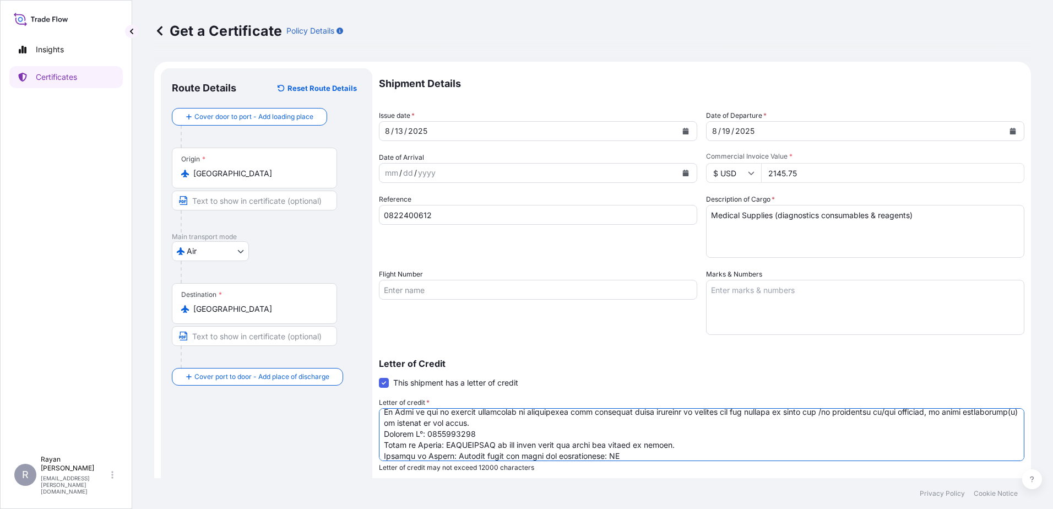
type textarea "LOREMIPS DOLORSIT AMETCONSE ADIPISCI EL SEDDOEI Tempori Utlabore et dol magnaal…"
click at [580, 386] on div "Letter of Credit This shipment has a letter of credit Letter of credit * Letter…" at bounding box center [702, 415] width 646 height 113
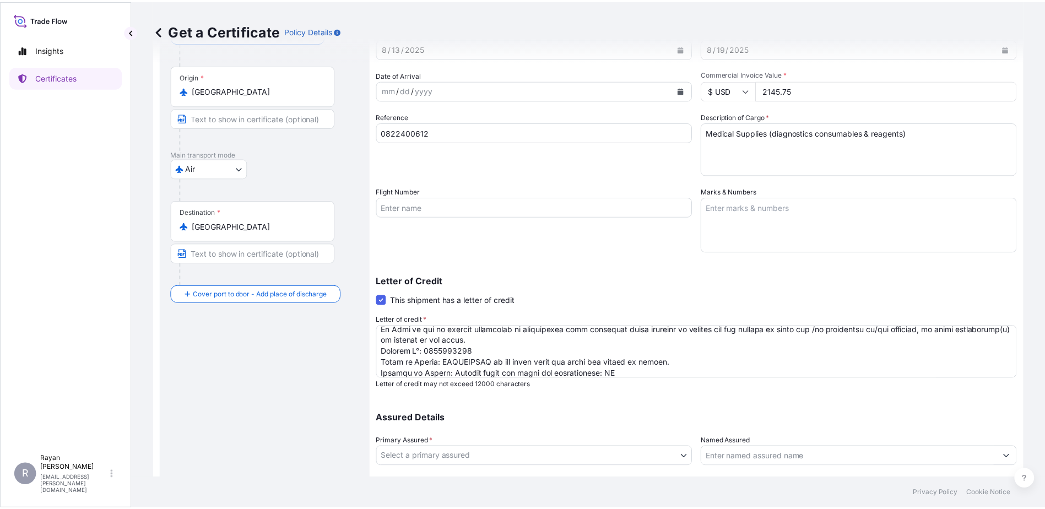
scroll to position [110, 0]
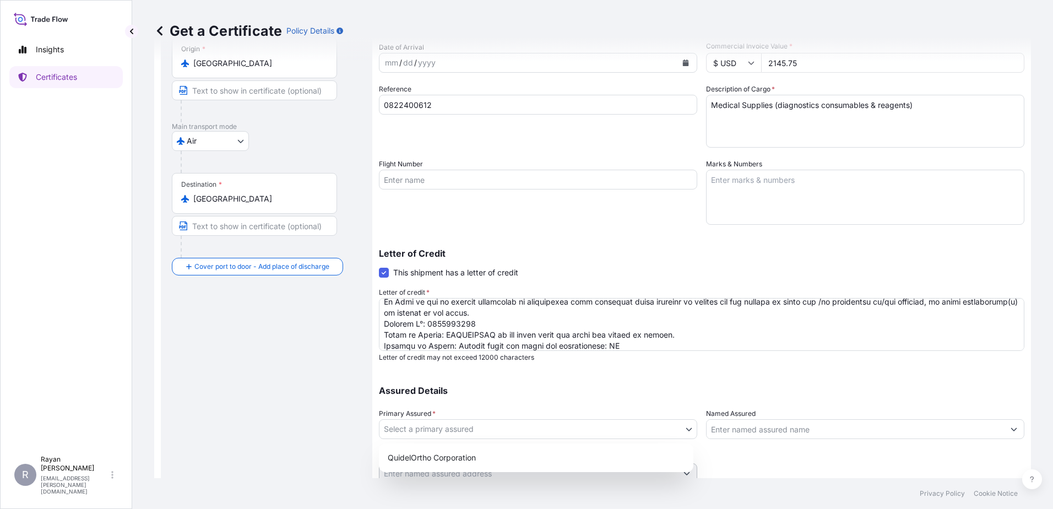
click at [618, 435] on body "Insights Certificates R [PERSON_NAME] [EMAIL_ADDRESS][PERSON_NAME][DOMAIN_NAME]…" at bounding box center [526, 254] width 1053 height 509
click at [490, 456] on div "QuidelOrtho Corporation" at bounding box center [536, 458] width 306 height 20
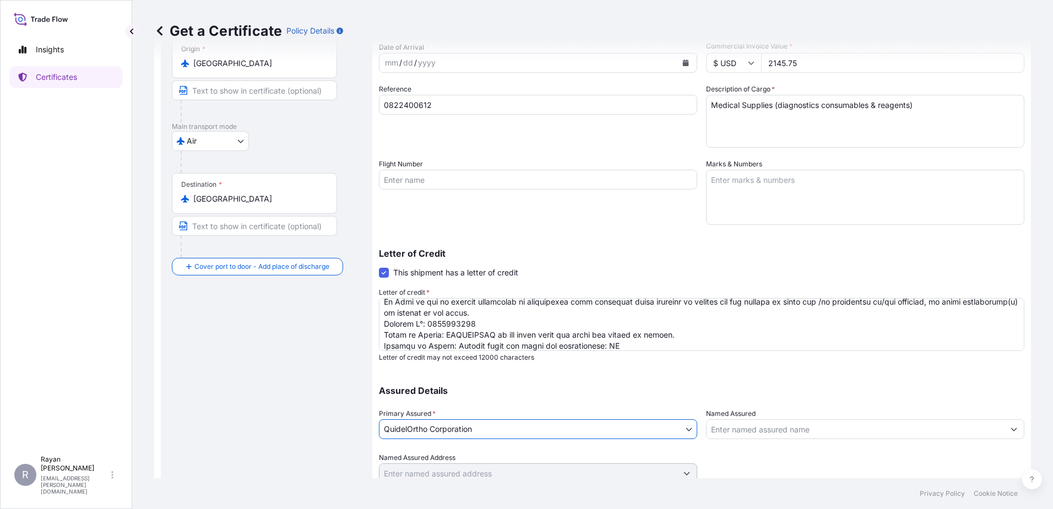
click at [759, 443] on div "Assured Details Primary Assured * QuidelOrtho Corporation QuidelOrtho Corporati…" at bounding box center [702, 428] width 646 height 110
click at [760, 437] on input "Named Assured" at bounding box center [855, 429] width 297 height 20
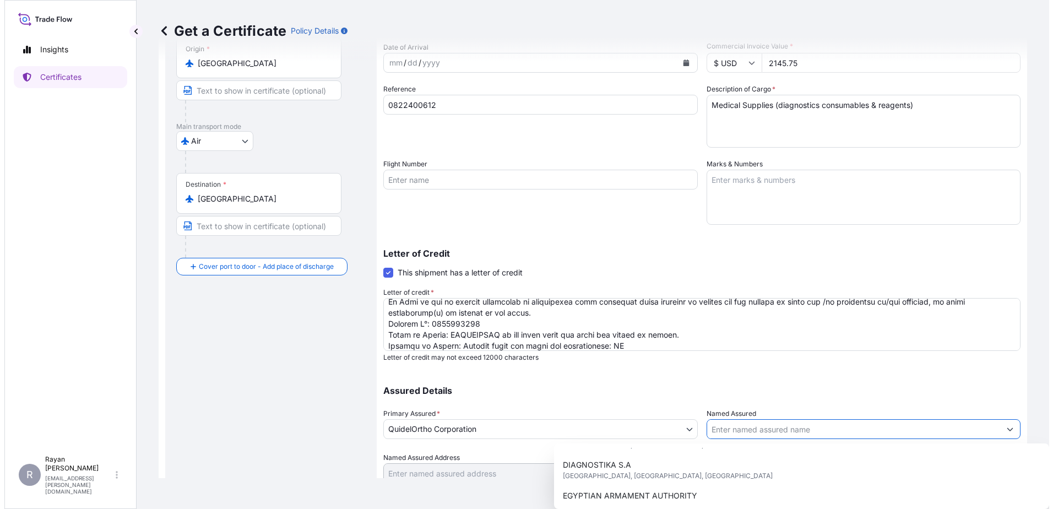
scroll to position [55, 0]
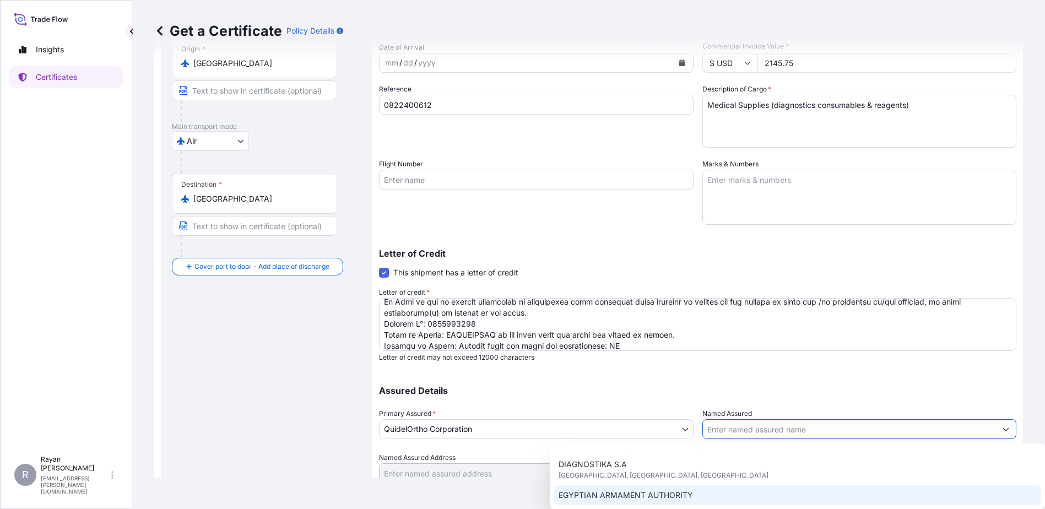
click at [700, 489] on div "EGYPTIAN ARMAMENT AUTHORITY" at bounding box center [797, 495] width 486 height 20
type input "EGYPTIAN ARMAMENT AUTHORITY"
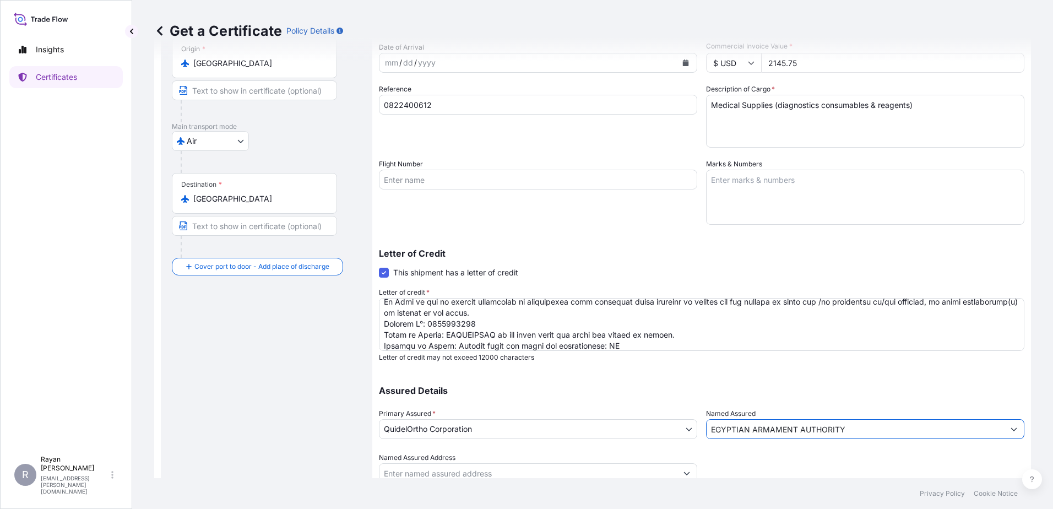
click at [778, 458] on div at bounding box center [865, 467] width 318 height 31
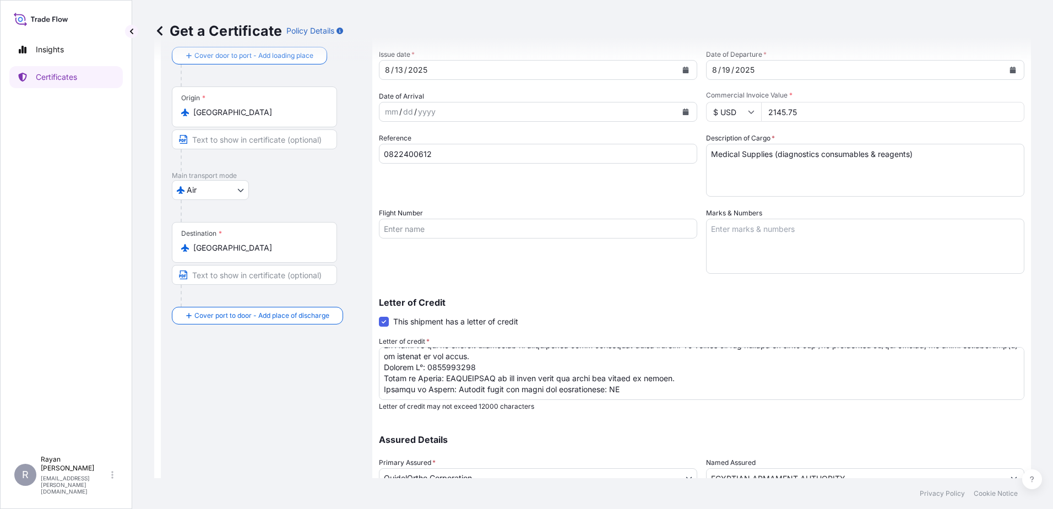
scroll to position [153, 0]
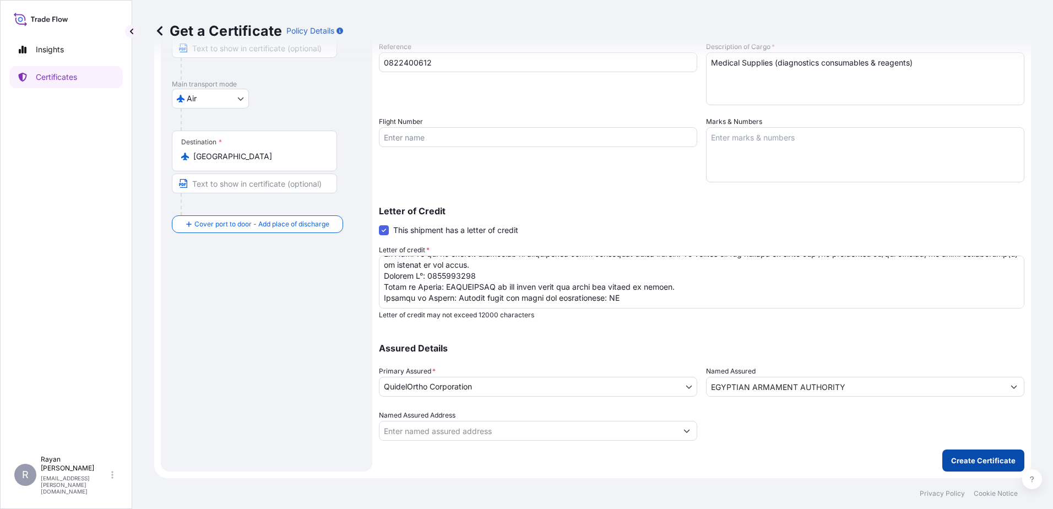
click at [978, 452] on button "Create Certificate" at bounding box center [984, 461] width 82 height 22
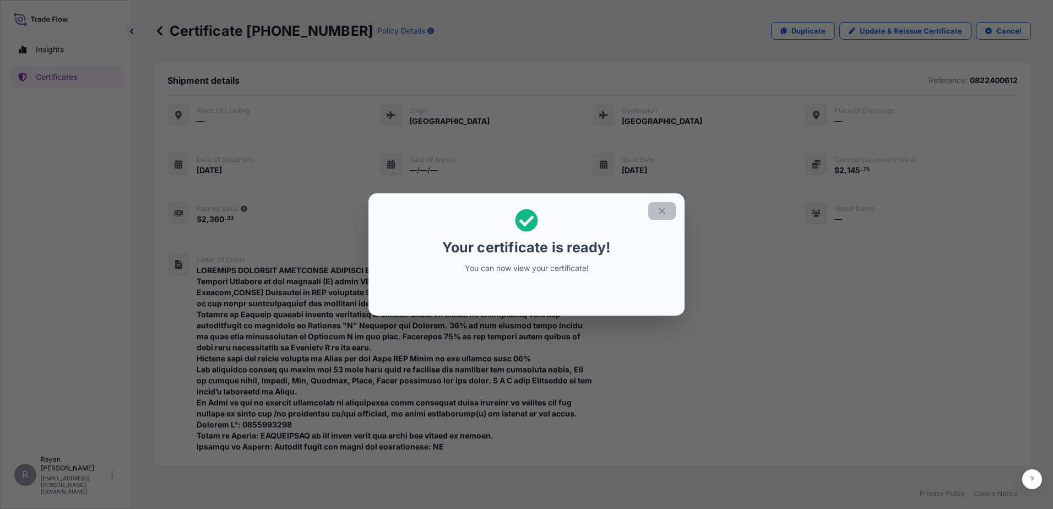
click at [656, 212] on button "button" at bounding box center [662, 211] width 28 height 18
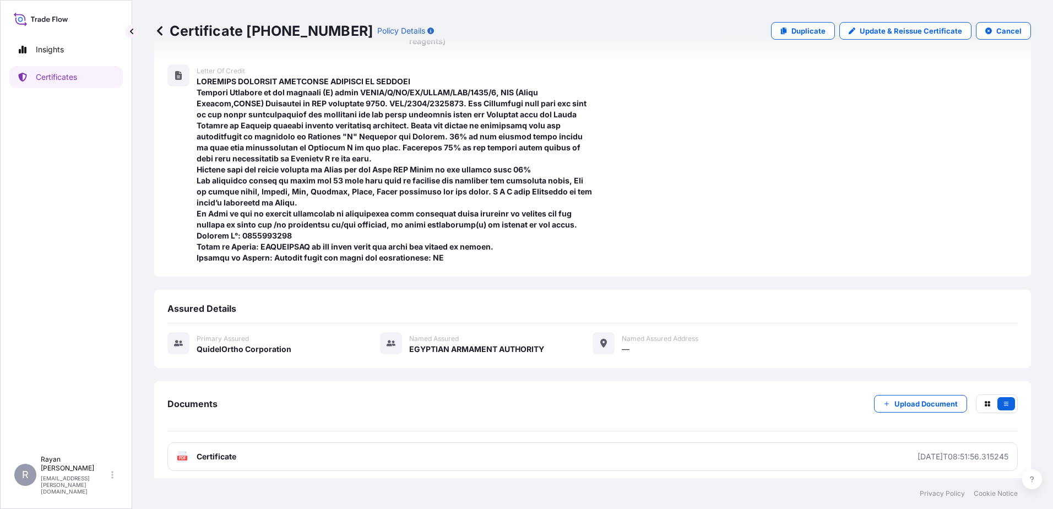
scroll to position [195, 0]
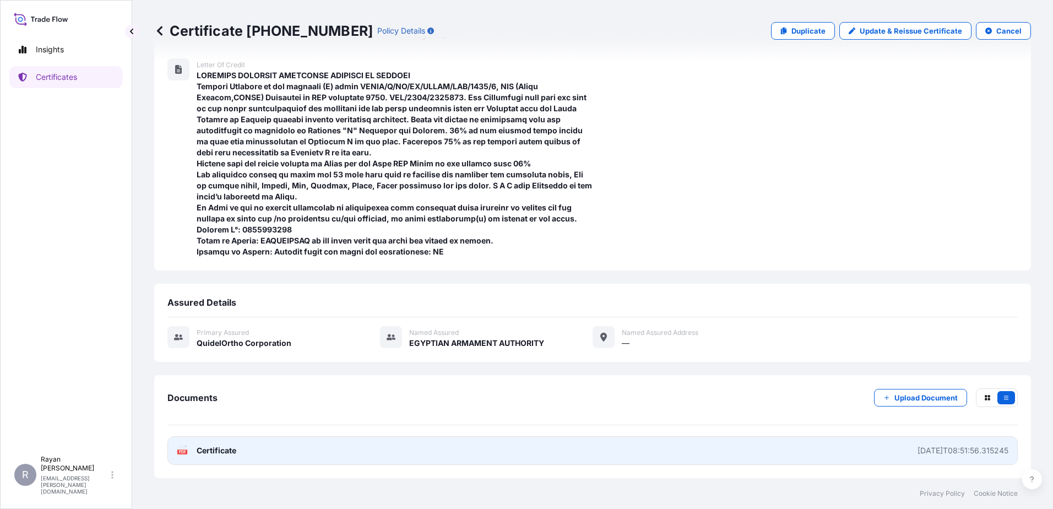
click at [221, 447] on span "Certificate" at bounding box center [217, 450] width 40 height 11
